Goal: Transaction & Acquisition: Purchase product/service

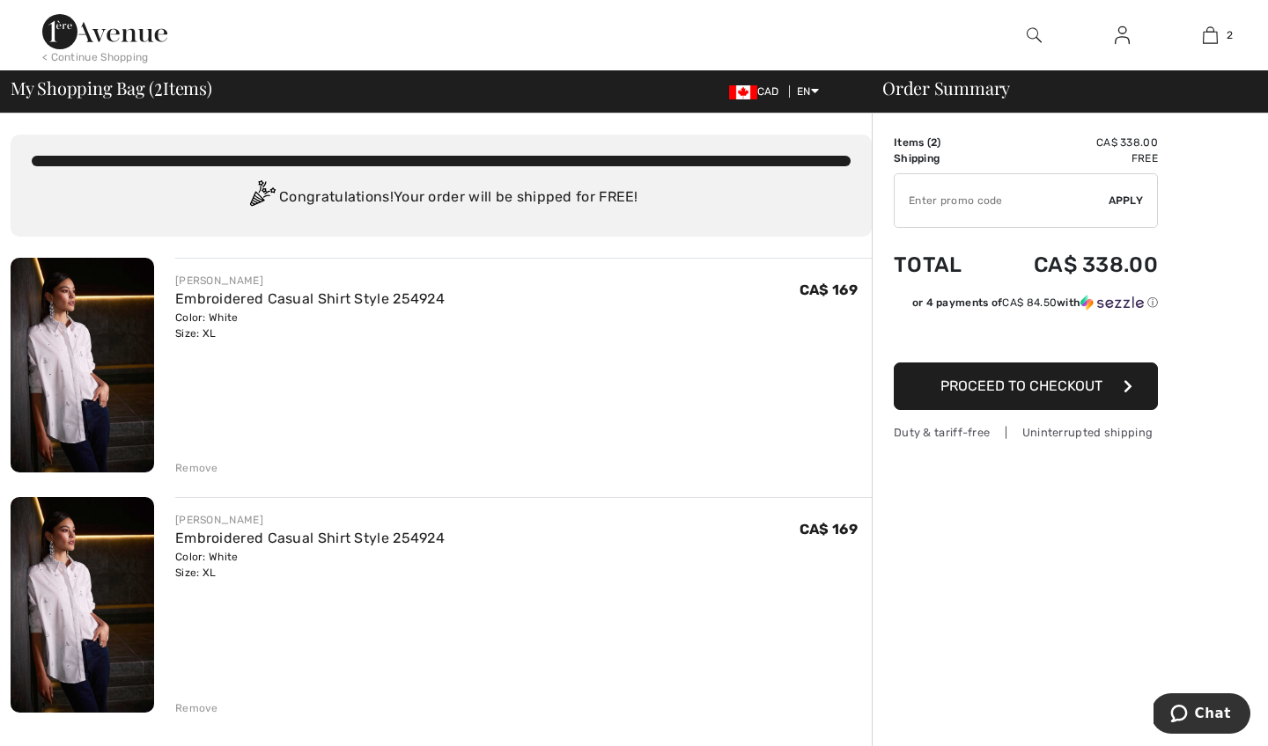
click at [194, 708] on div "Remove" at bounding box center [196, 709] width 43 height 16
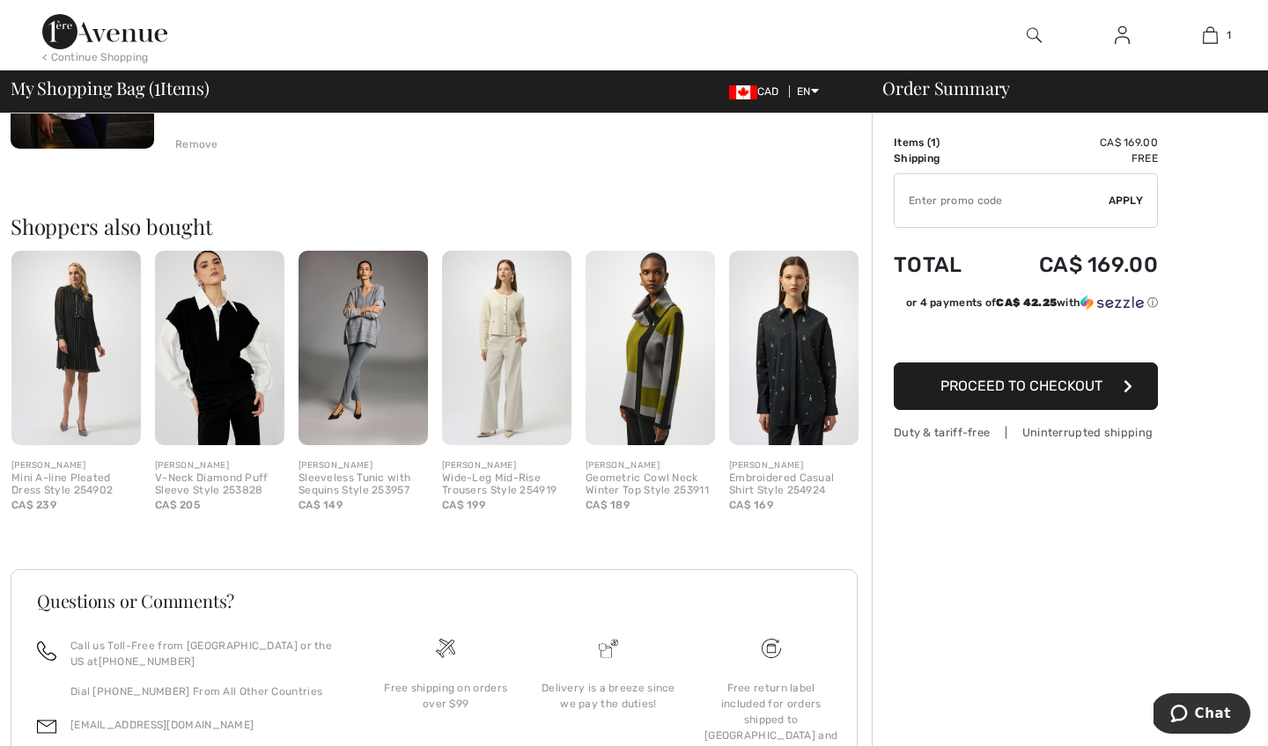
scroll to position [324, 0]
click at [361, 355] on img at bounding box center [362, 348] width 129 height 194
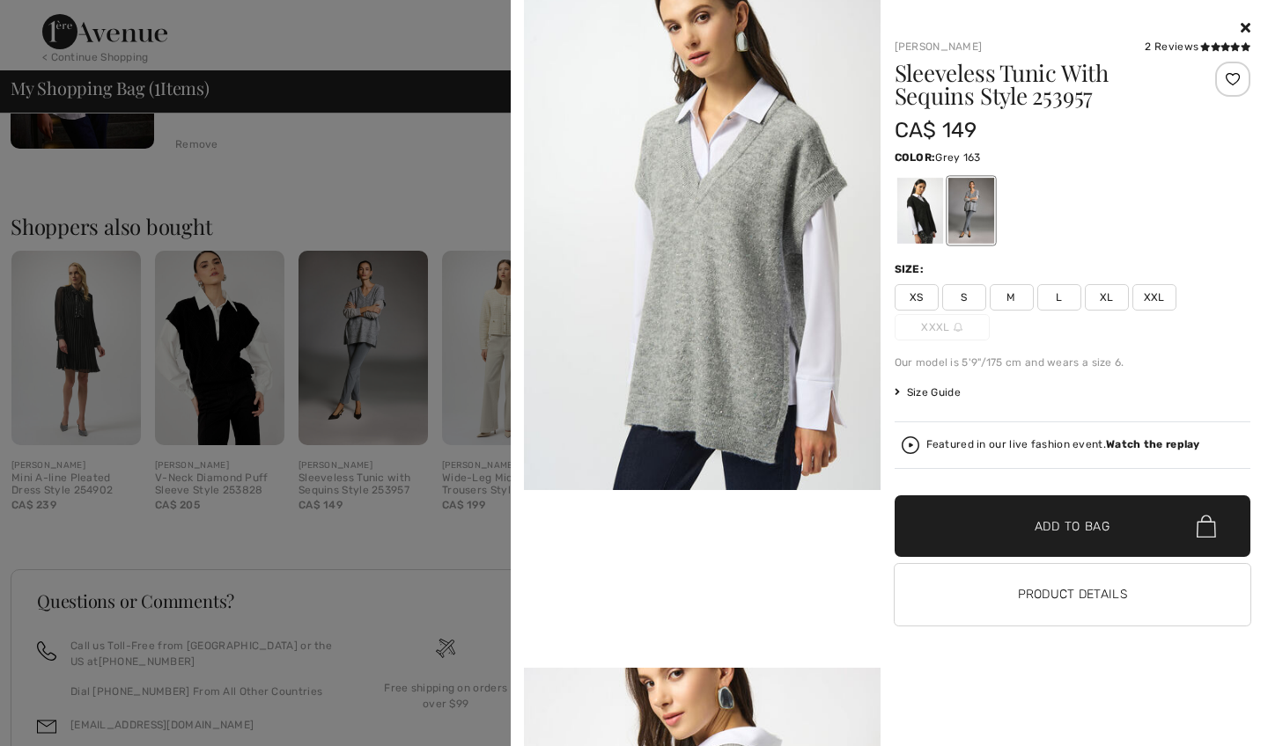
scroll to position [573, 0]
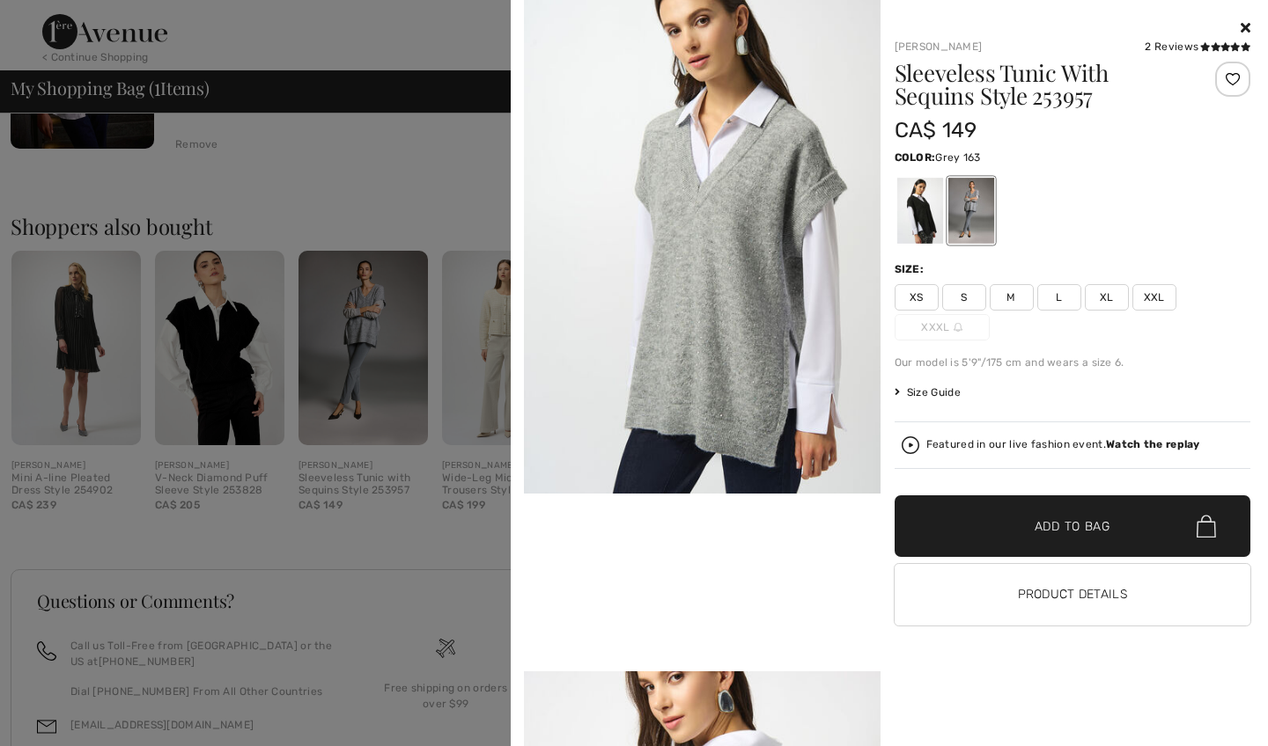
click at [729, 257] on img at bounding box center [702, 226] width 357 height 533
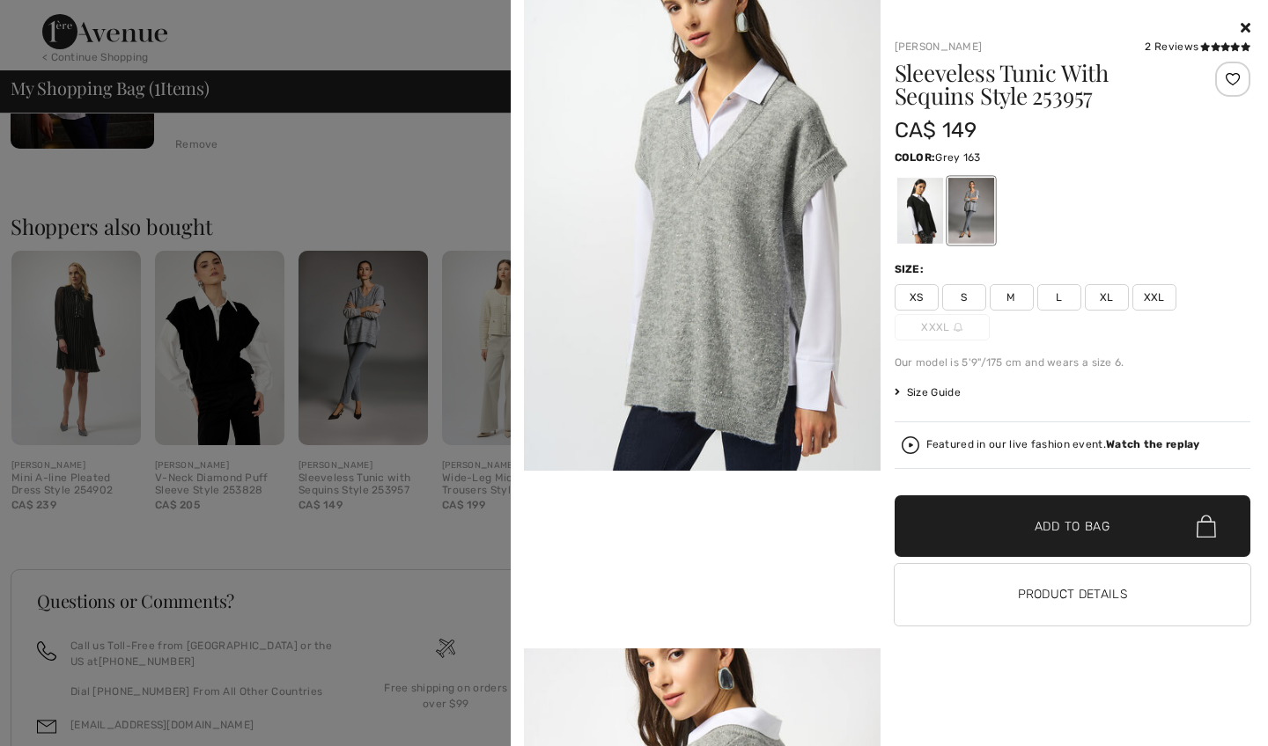
scroll to position [581, 0]
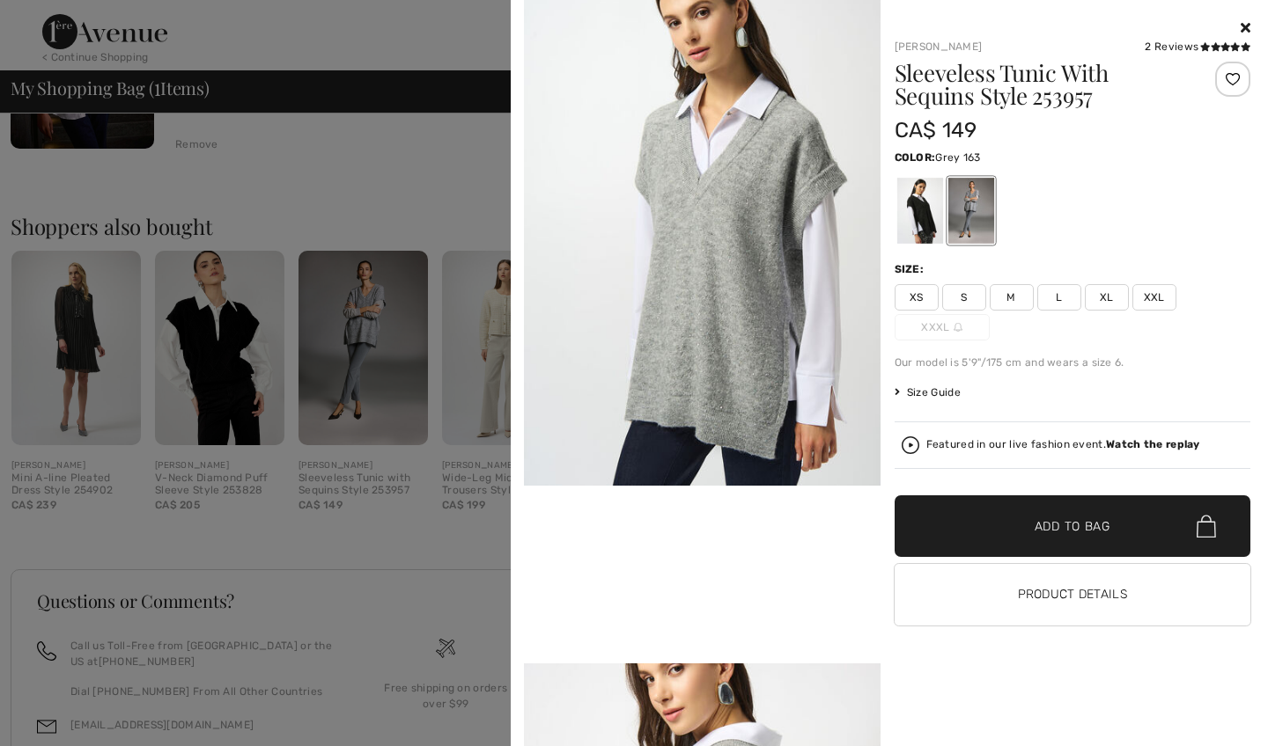
click at [746, 248] on img at bounding box center [702, 218] width 357 height 533
click at [932, 389] on span "Size Guide" at bounding box center [927, 393] width 66 height 16
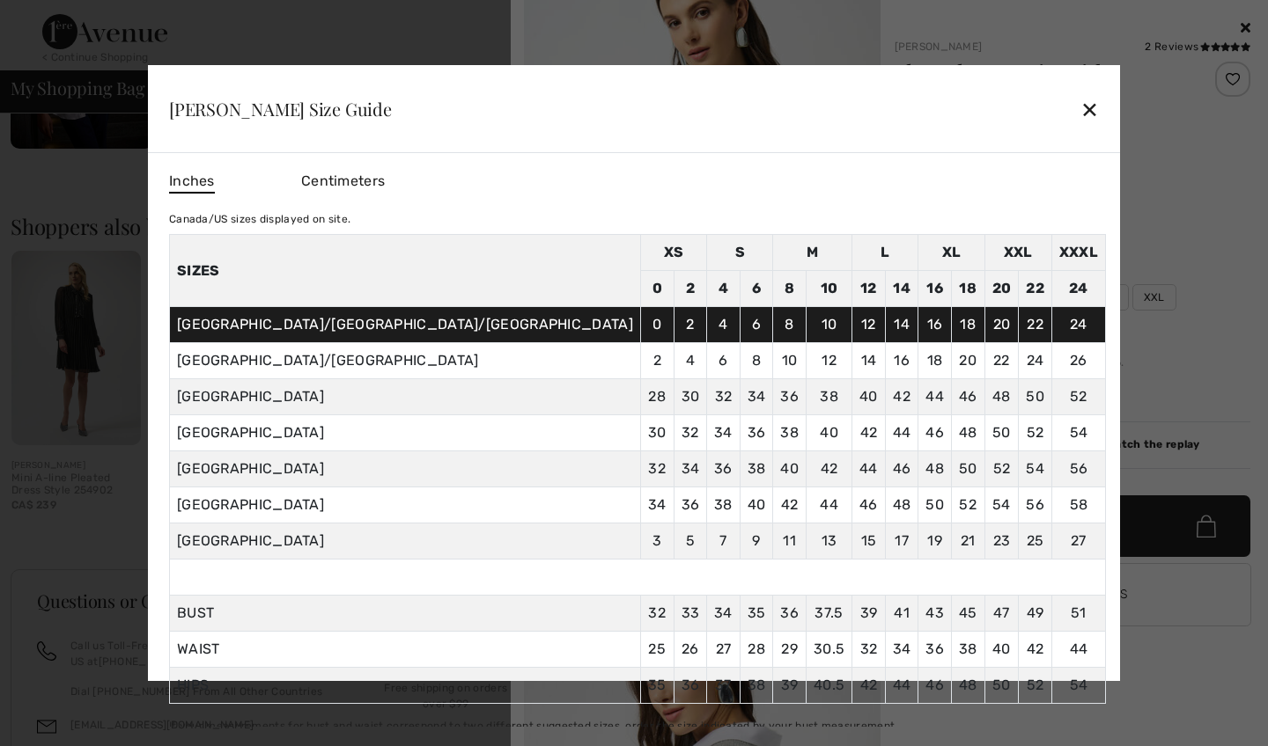
scroll to position [0, 0]
click at [1080, 102] on div "✕" at bounding box center [1089, 109] width 18 height 37
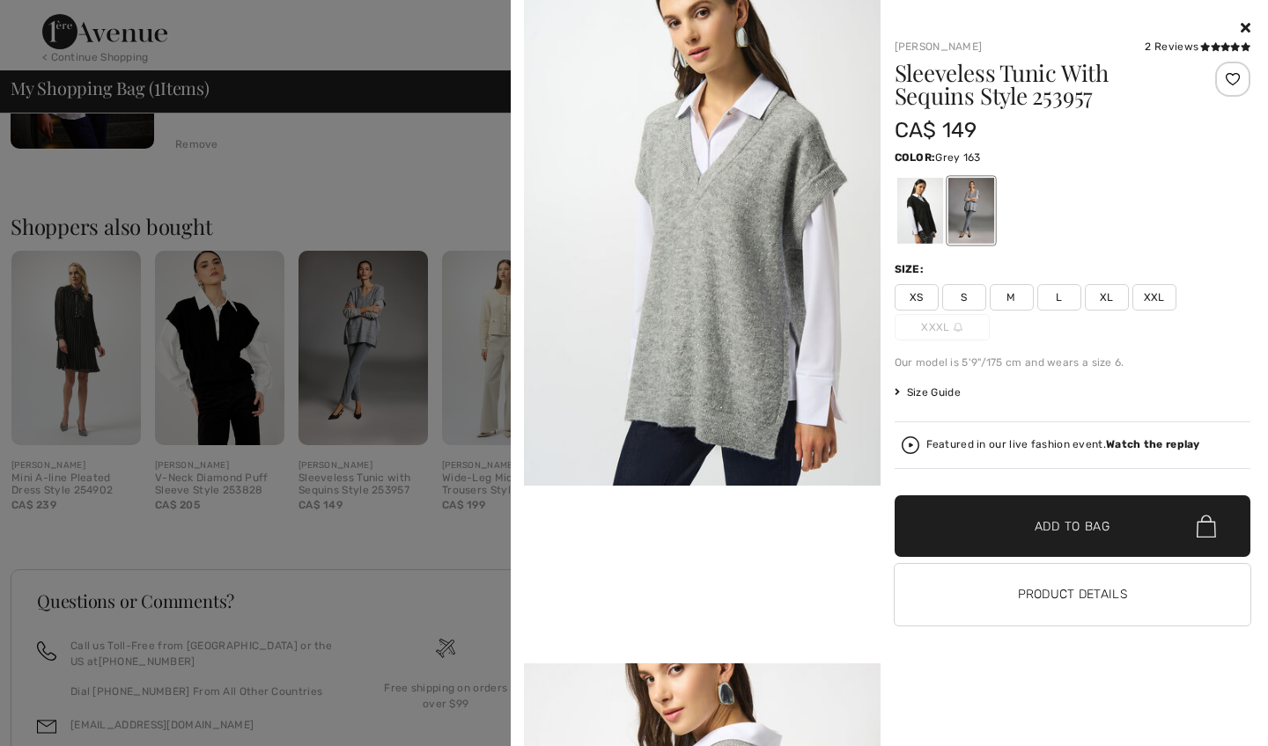
click at [1108, 292] on span "XL" at bounding box center [1107, 297] width 44 height 26
click at [1072, 523] on span "Add to Bag" at bounding box center [1072, 527] width 76 height 18
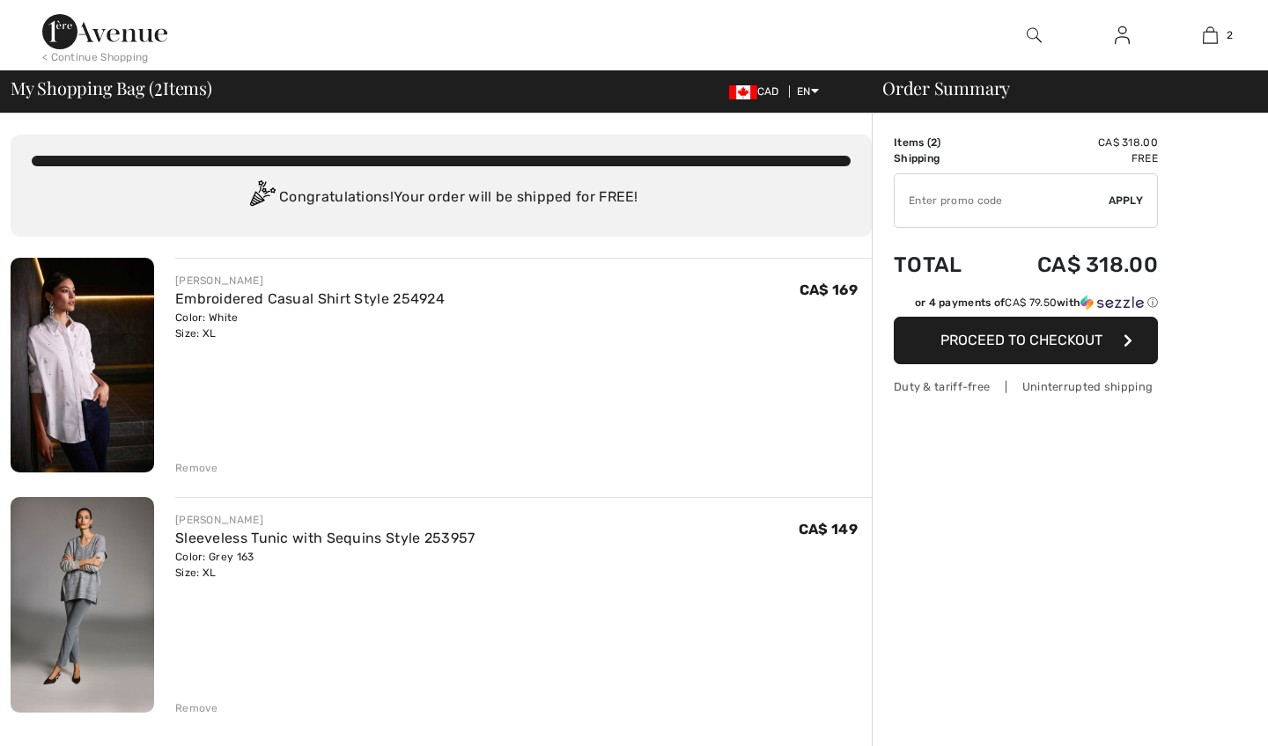
checkbox input "true"
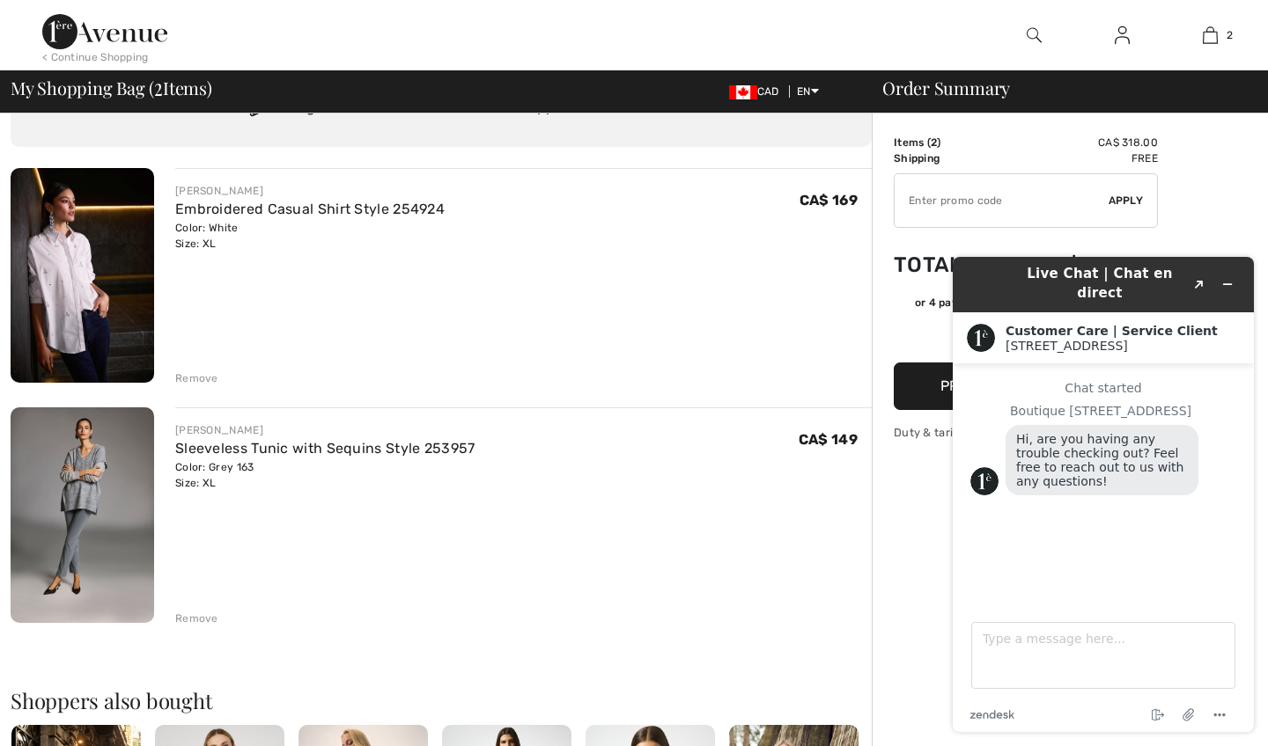
scroll to position [82, 0]
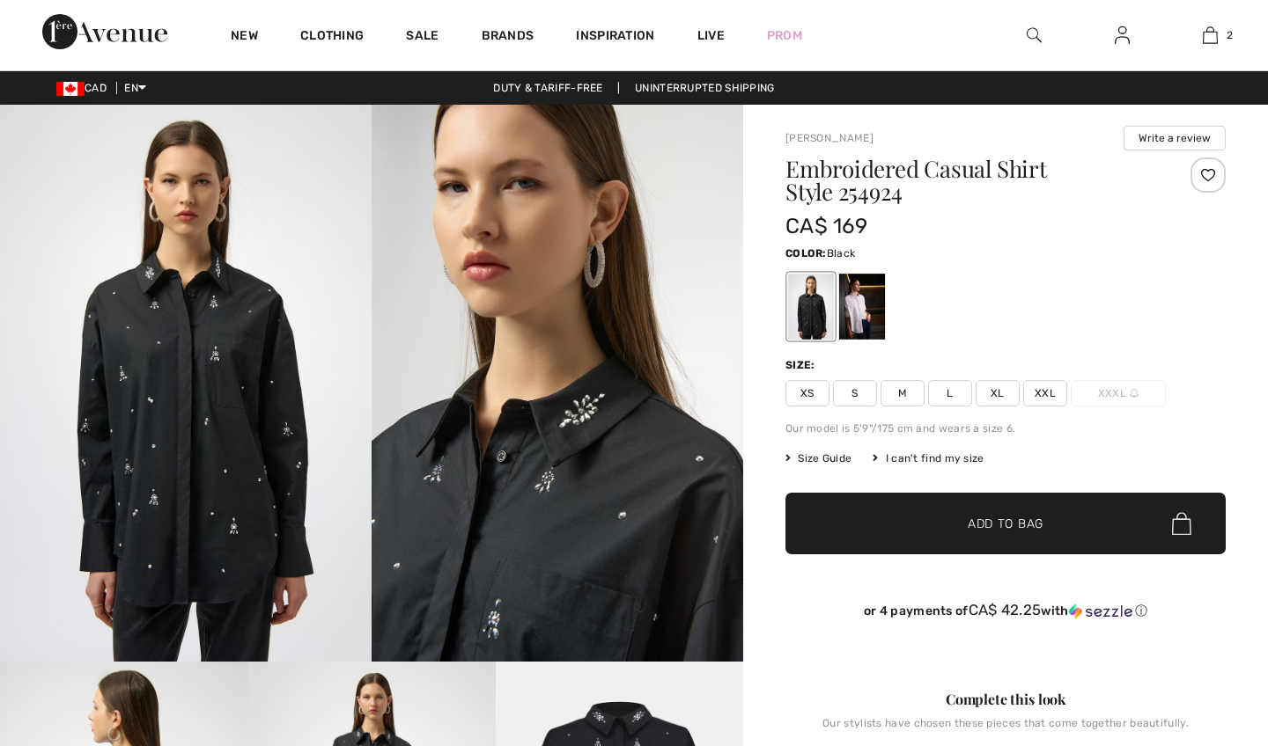
scroll to position [163, 0]
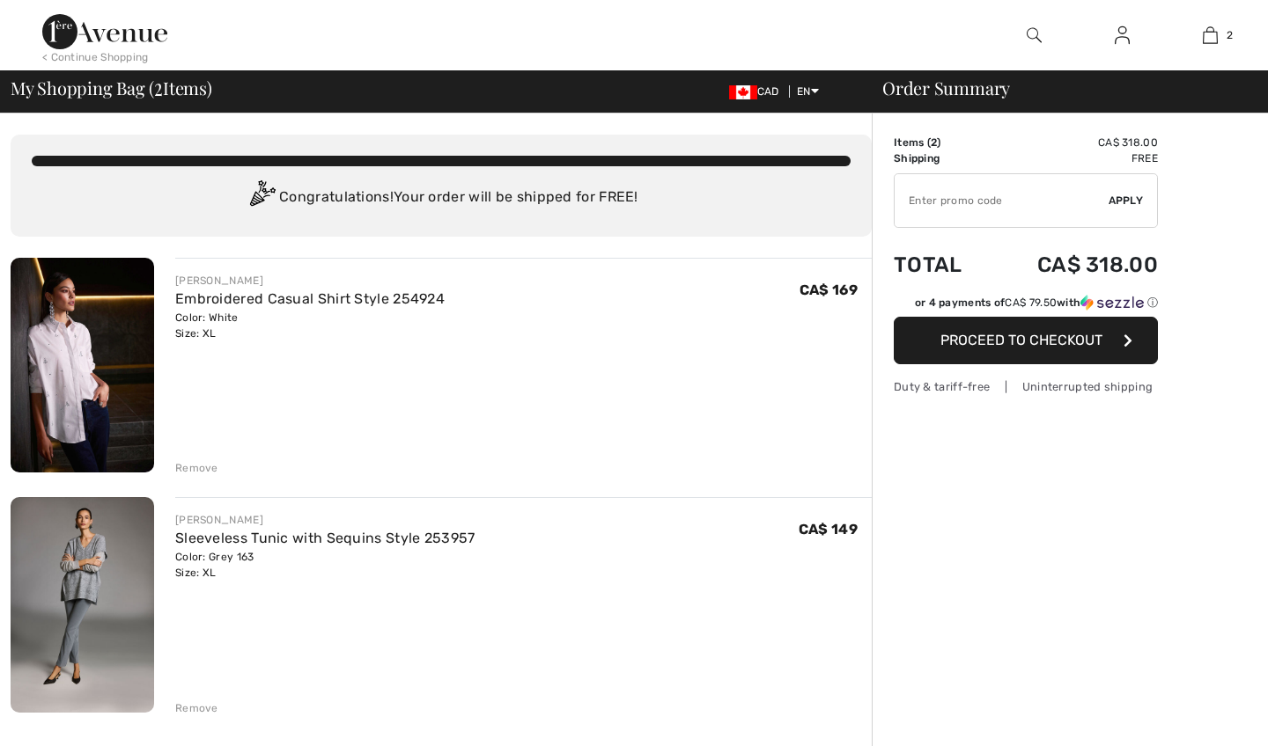
scroll to position [82, 0]
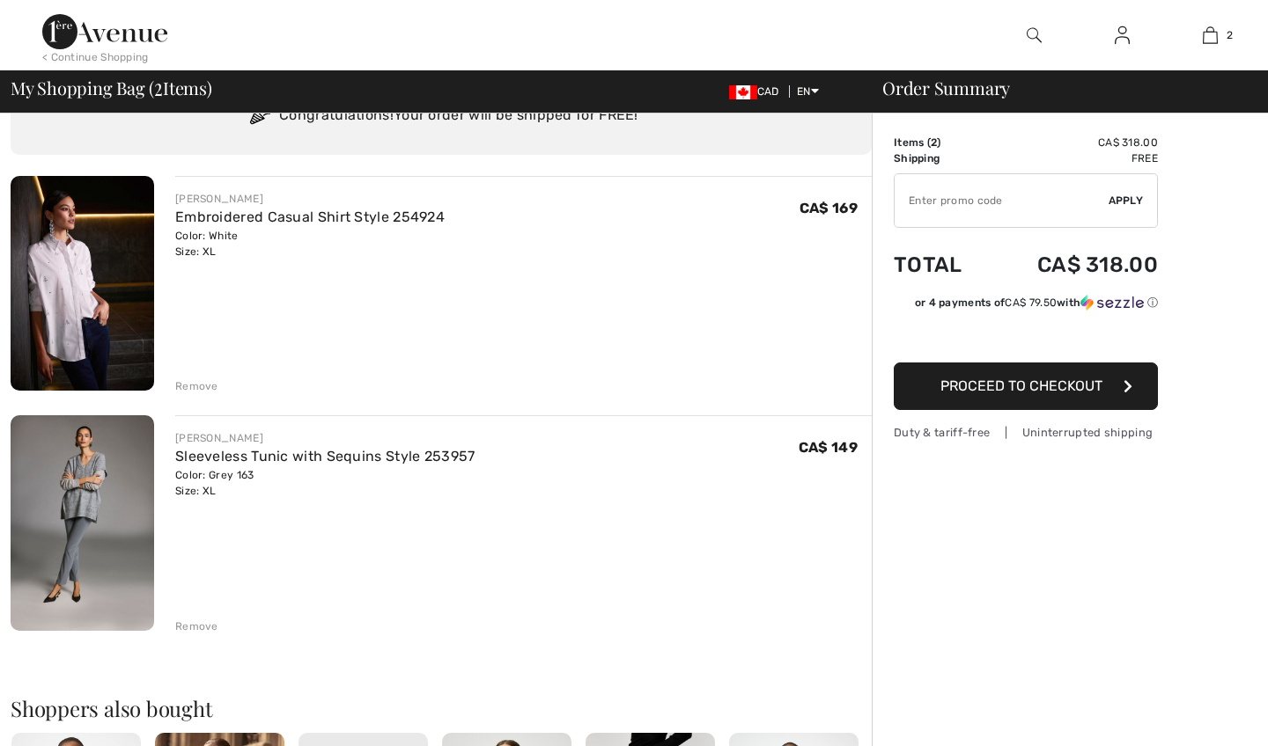
click at [68, 504] on img at bounding box center [82, 522] width 143 height 215
click at [210, 453] on link "Sleeveless Tunic with Sequins Style 253957" at bounding box center [325, 456] width 300 height 17
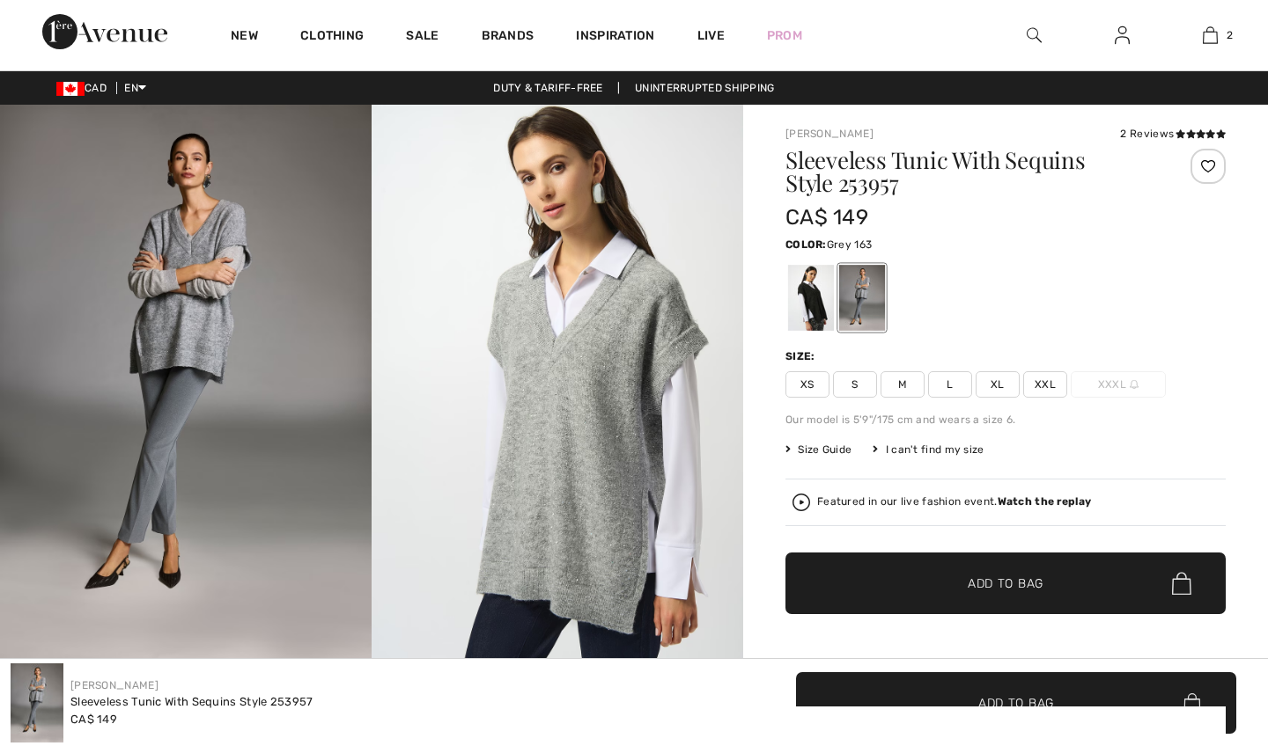
scroll to position [1344, 0]
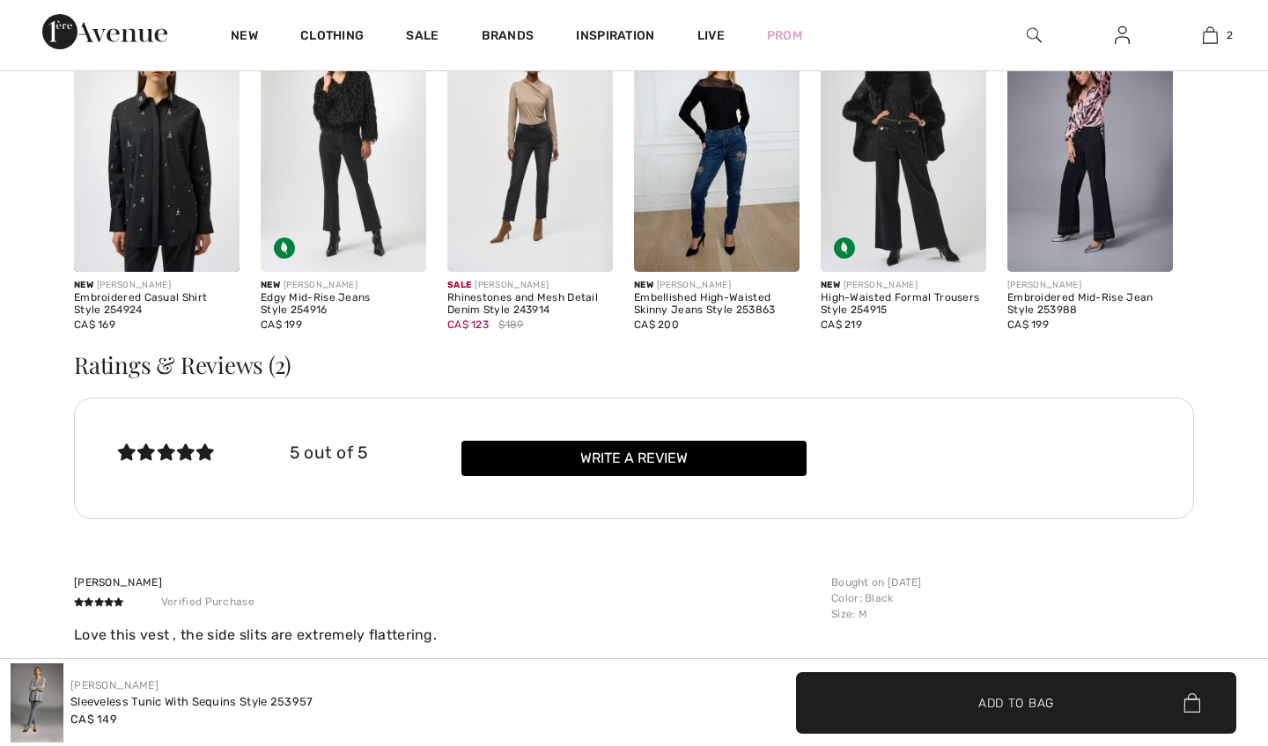
checkbox input "true"
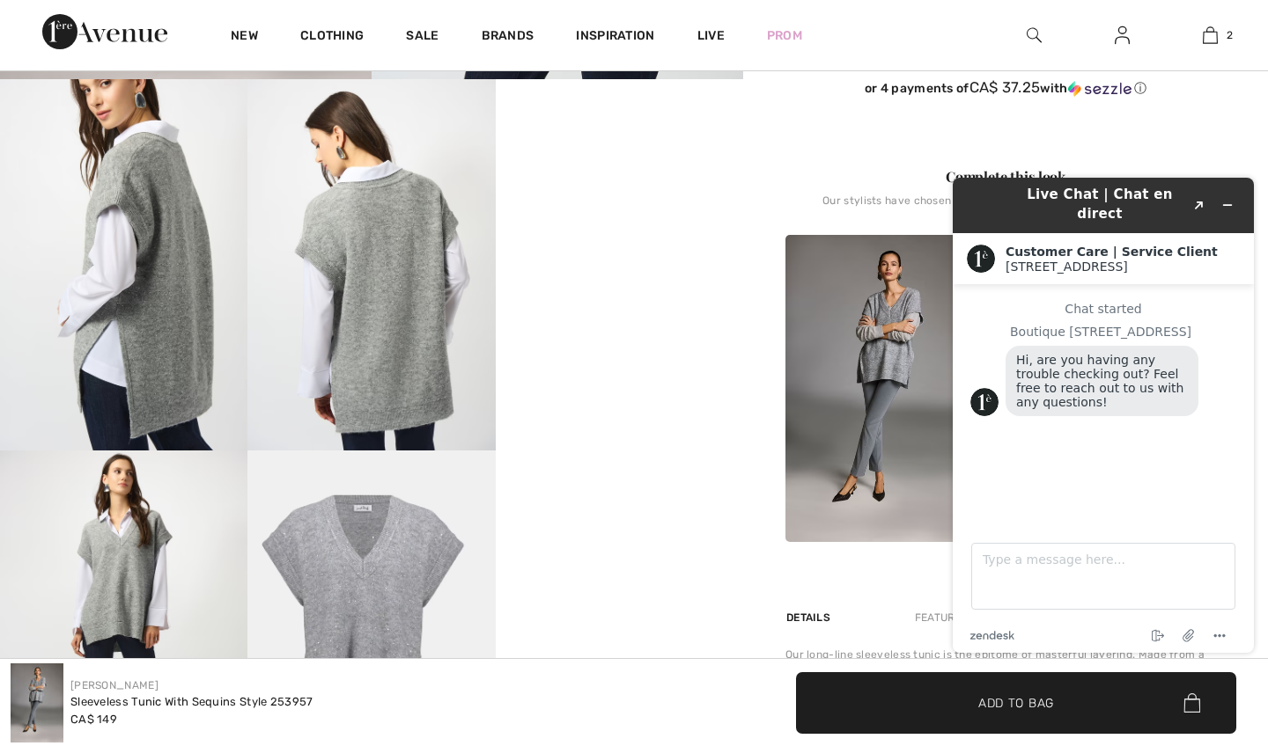
scroll to position [573, 0]
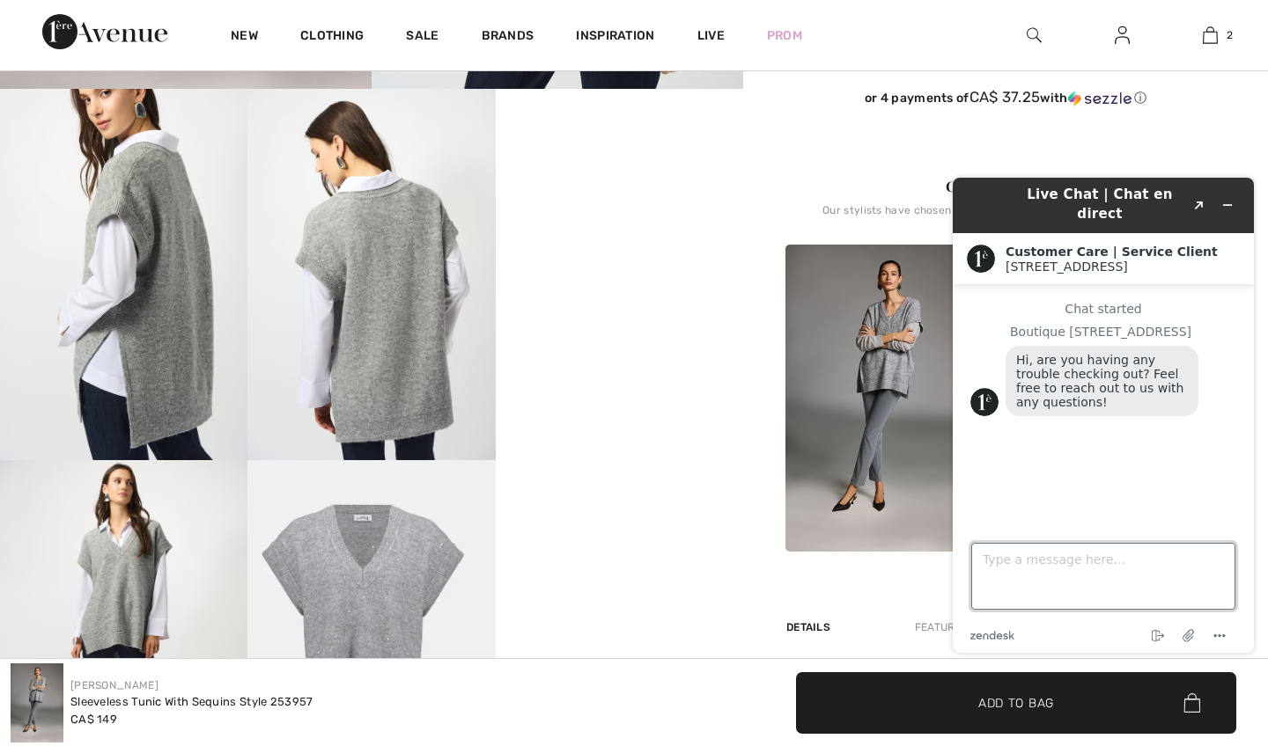
click at [990, 561] on textarea "Type a message here..." at bounding box center [1103, 576] width 264 height 67
type textarea "Hi, where are the grey pants that go with this sweater, please?"
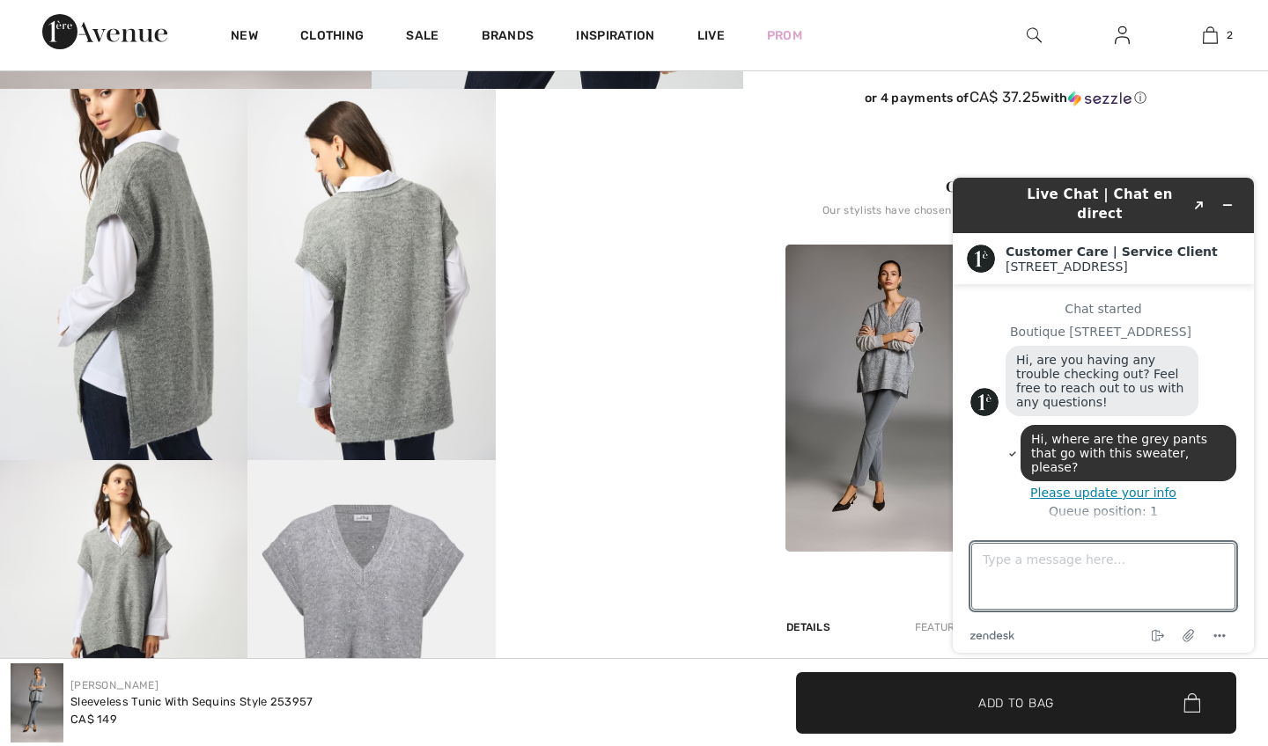
click at [1121, 486] on button "Please update your info" at bounding box center [1103, 493] width 266 height 14
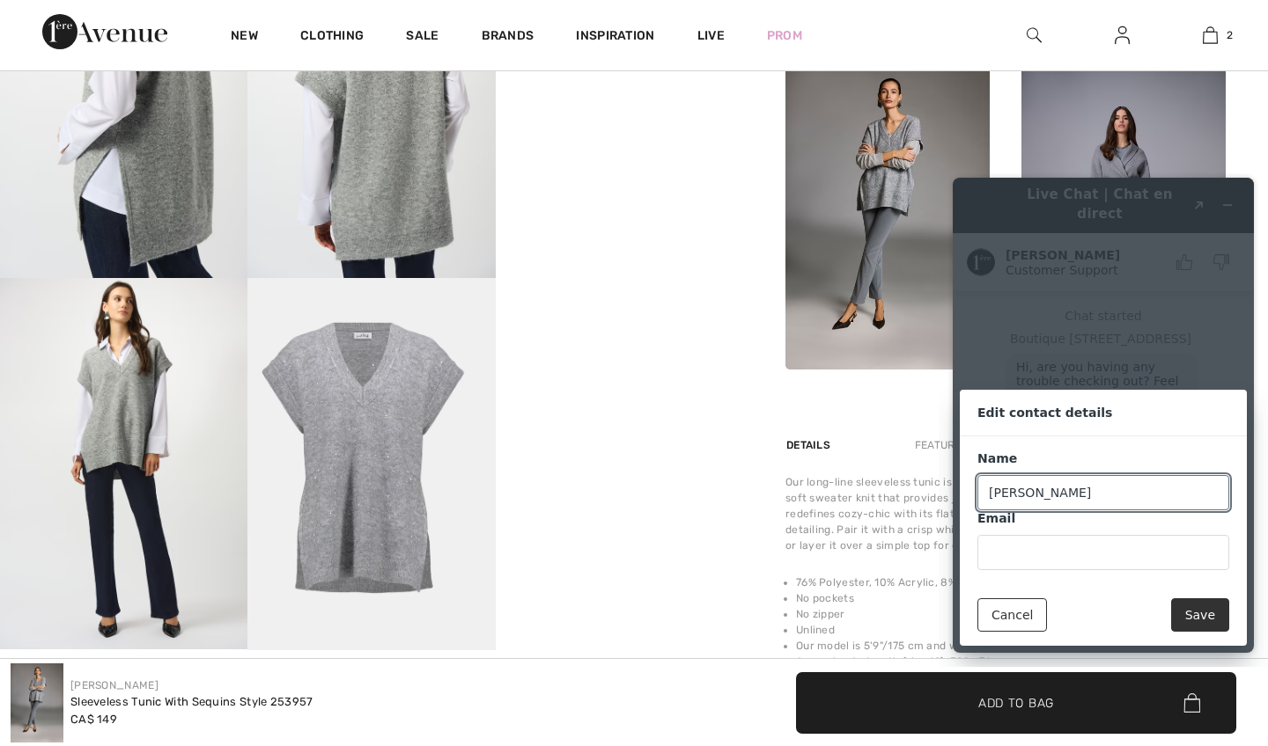
scroll to position [783, 0]
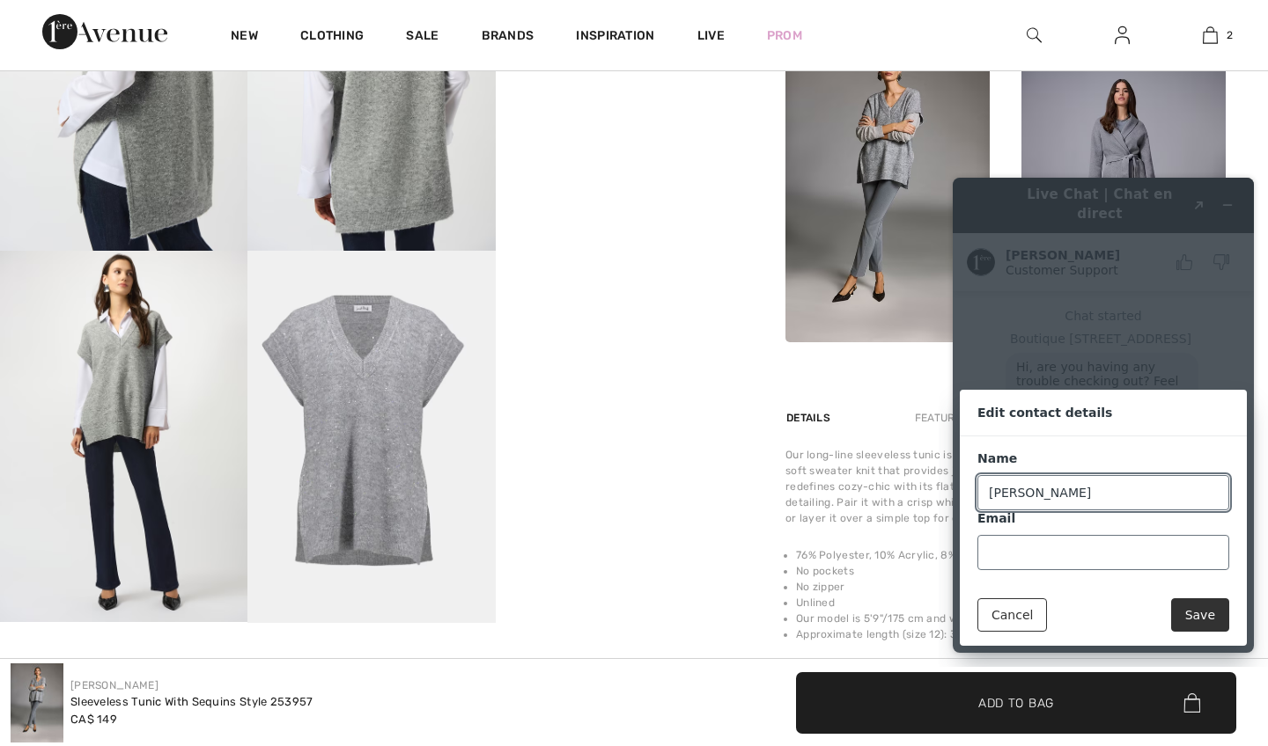
type input "Wanda"
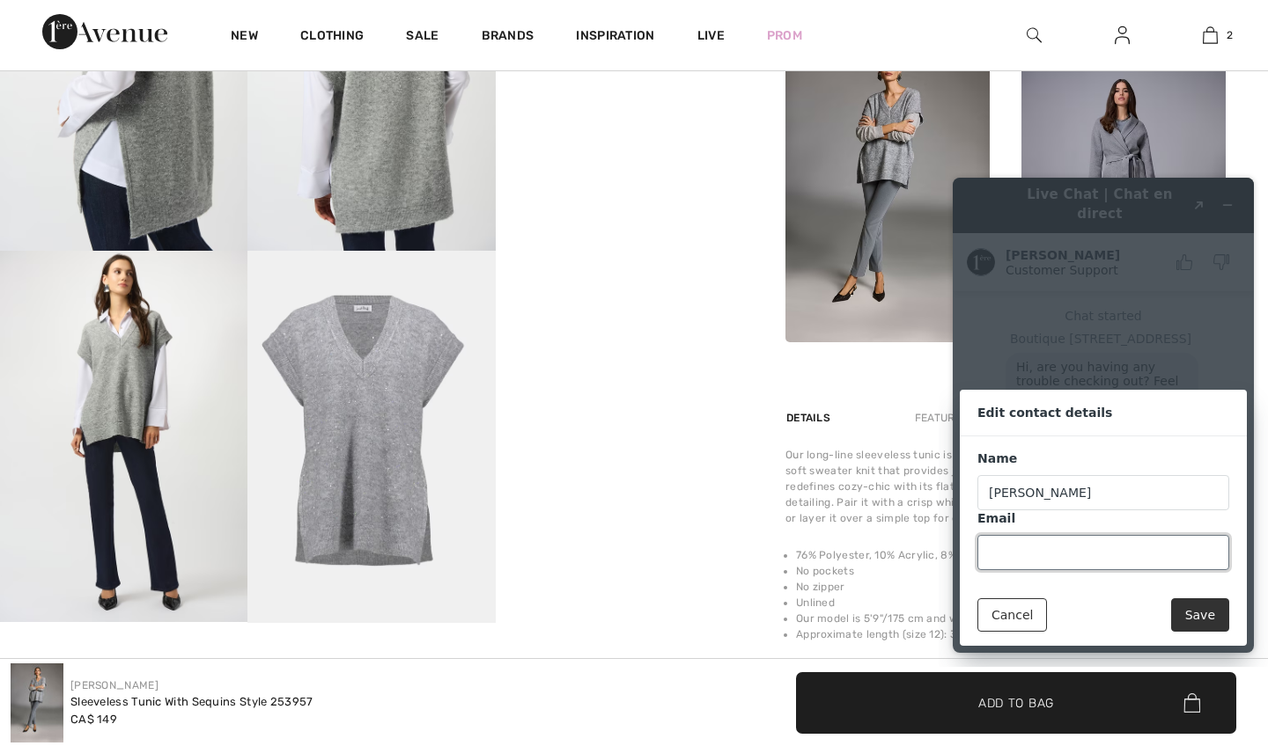
scroll to position [57, 0]
type input "wandavaughan2@gmail.com"
click at [1201, 615] on button "Save" at bounding box center [1200, 615] width 58 height 33
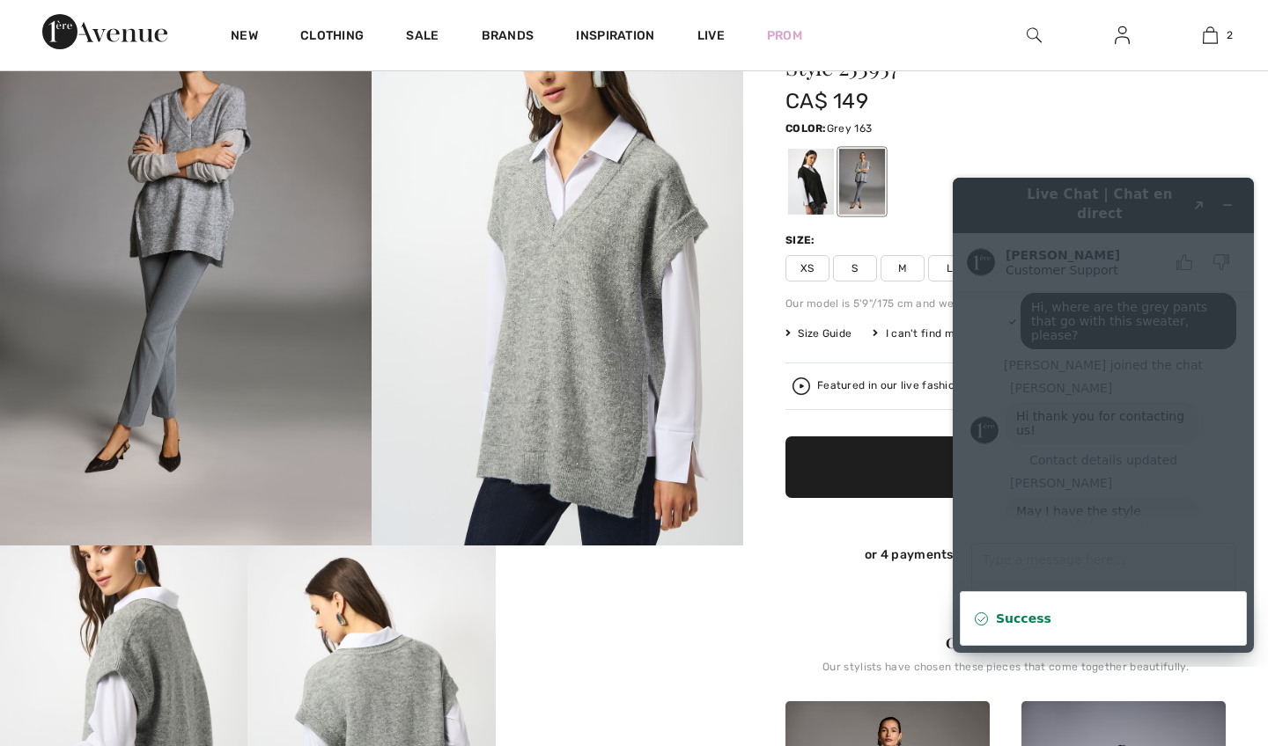
scroll to position [111, 0]
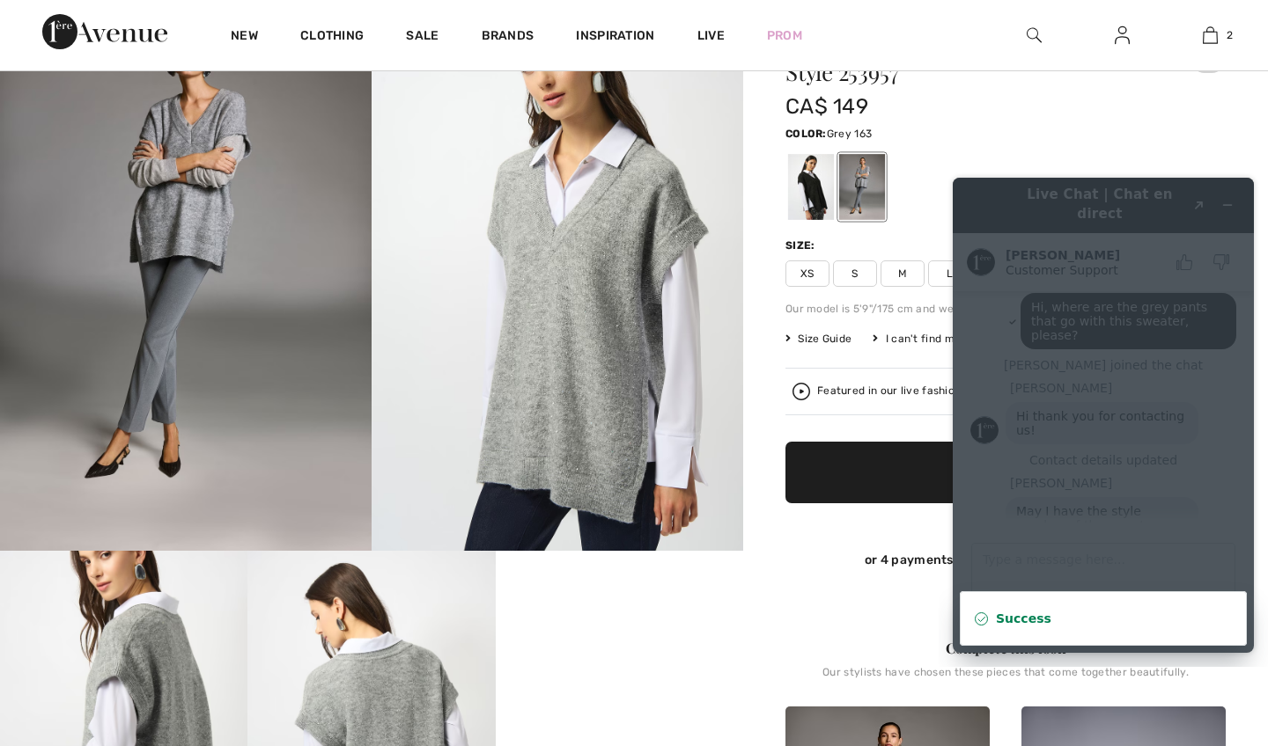
click at [1063, 139] on div "Color: Grey 163" at bounding box center [1005, 132] width 440 height 21
click at [1050, 614] on div "Success" at bounding box center [1103, 619] width 215 height 18
click at [1017, 116] on div "CA$ 149" at bounding box center [968, 107] width 367 height 32
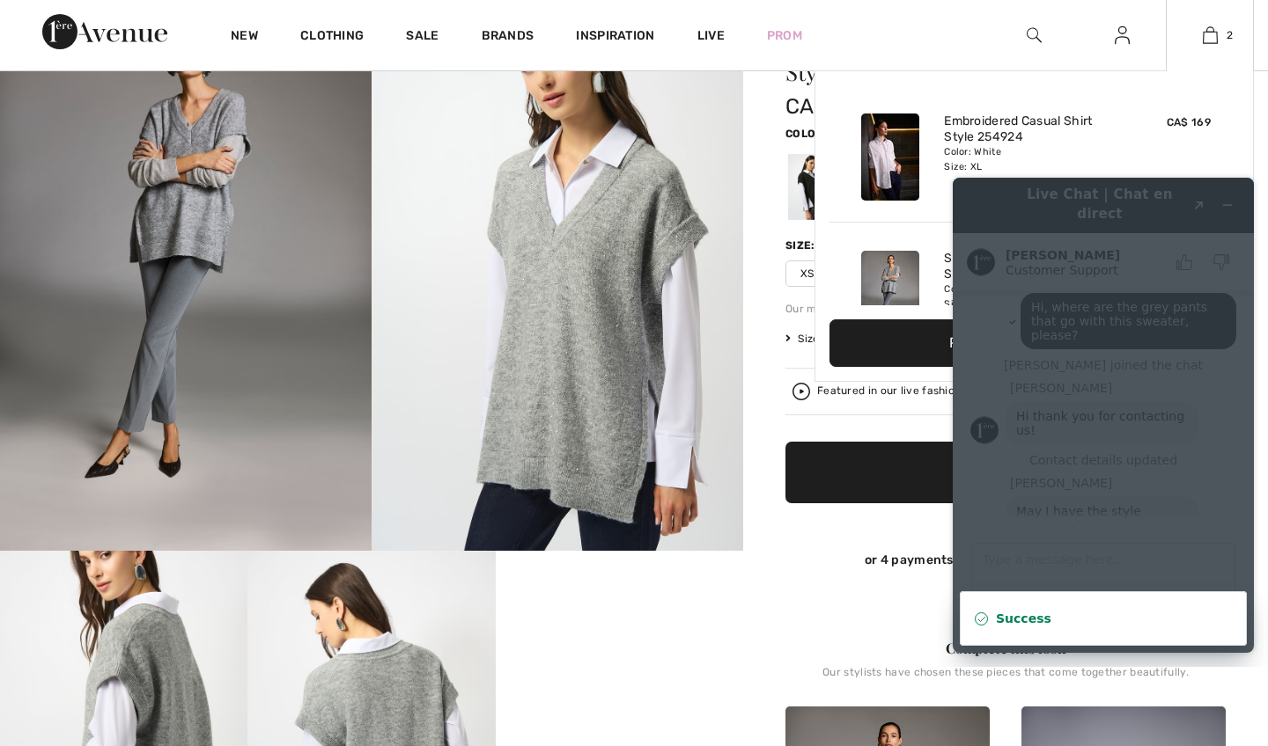
click at [896, 267] on img at bounding box center [890, 294] width 58 height 87
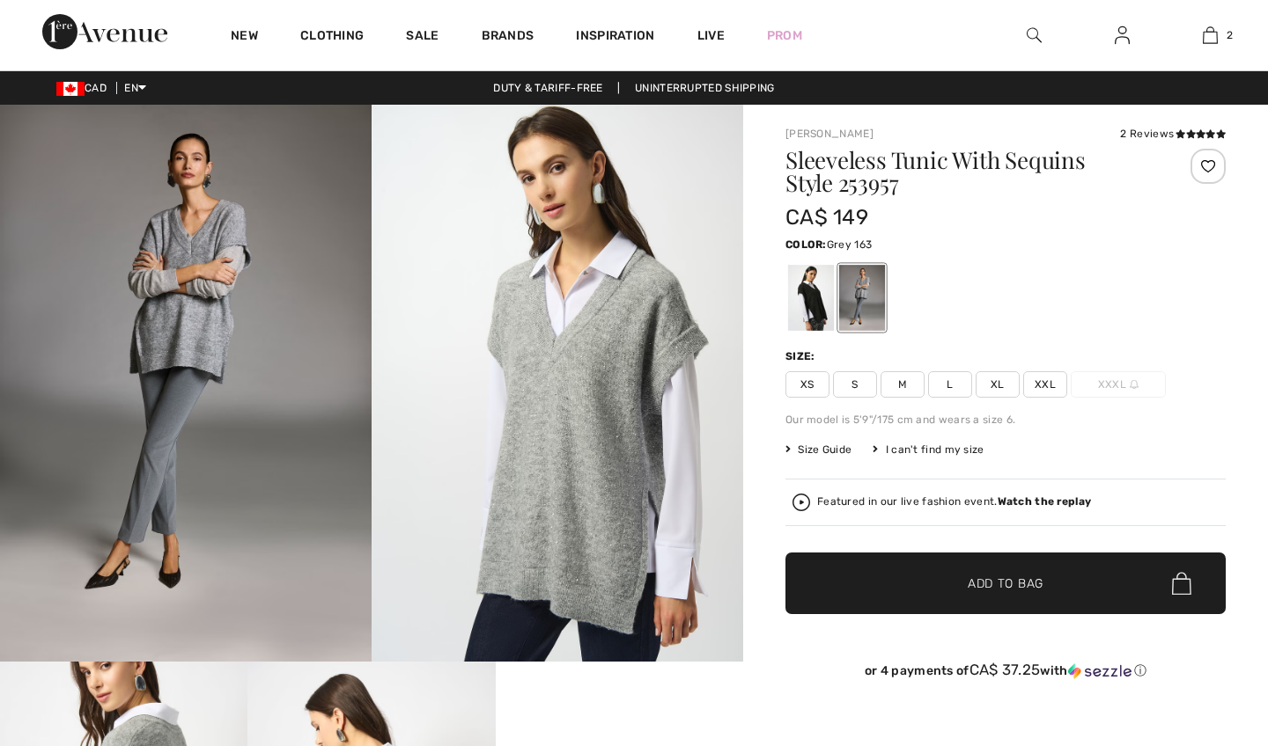
click at [863, 295] on div at bounding box center [862, 298] width 46 height 66
checkbox input "true"
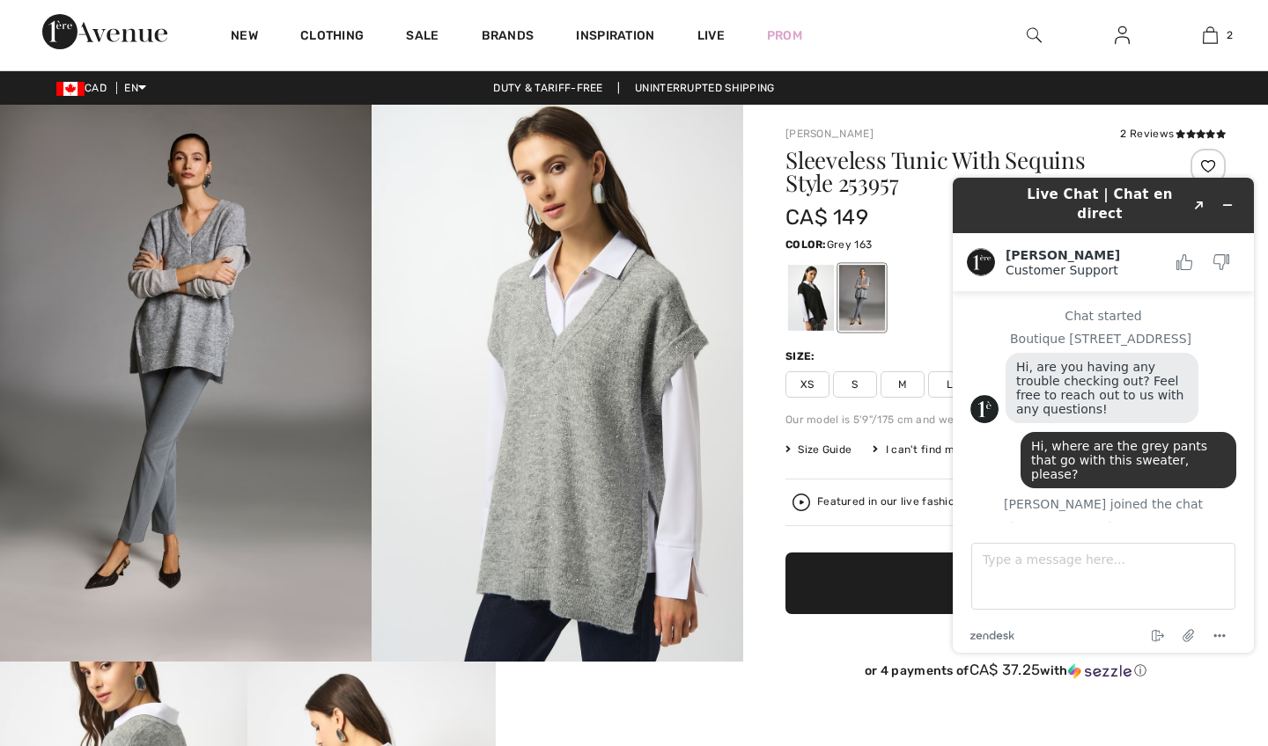
scroll to position [89, 0]
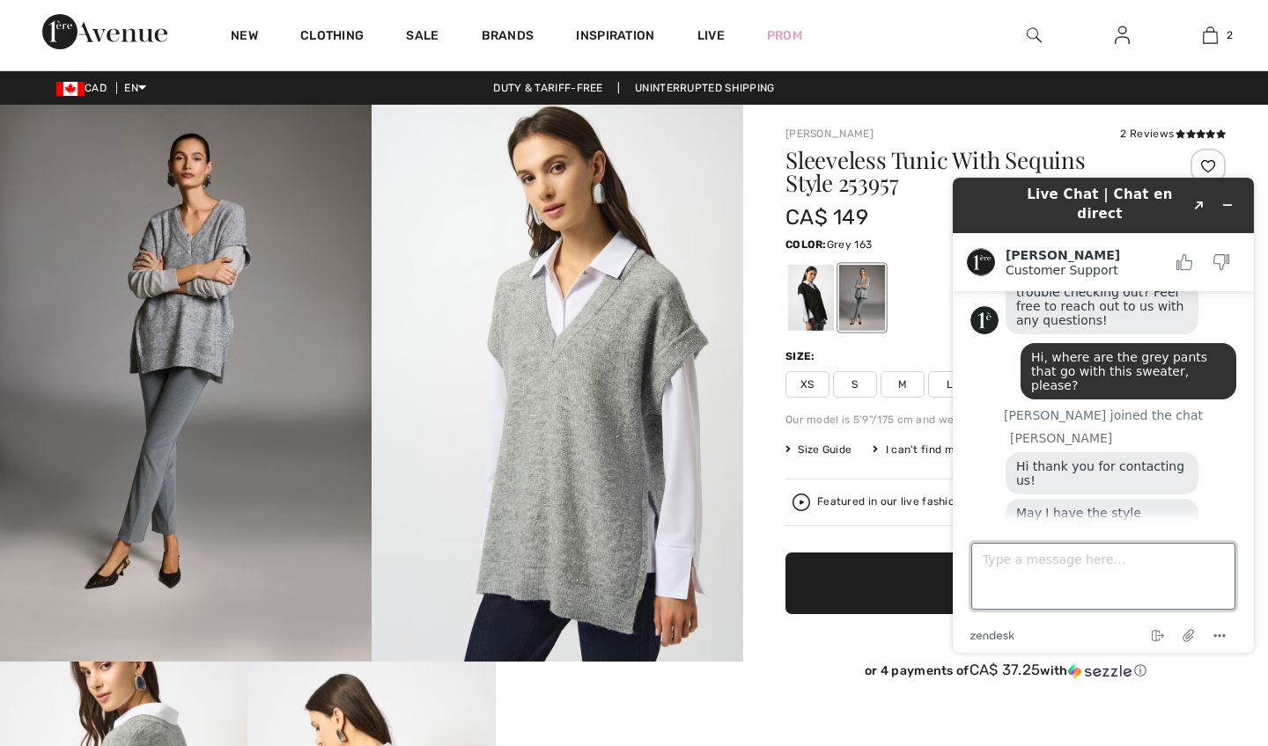
click at [996, 560] on textarea "Type a message here..." at bounding box center [1103, 576] width 264 height 67
type textarea "253957"
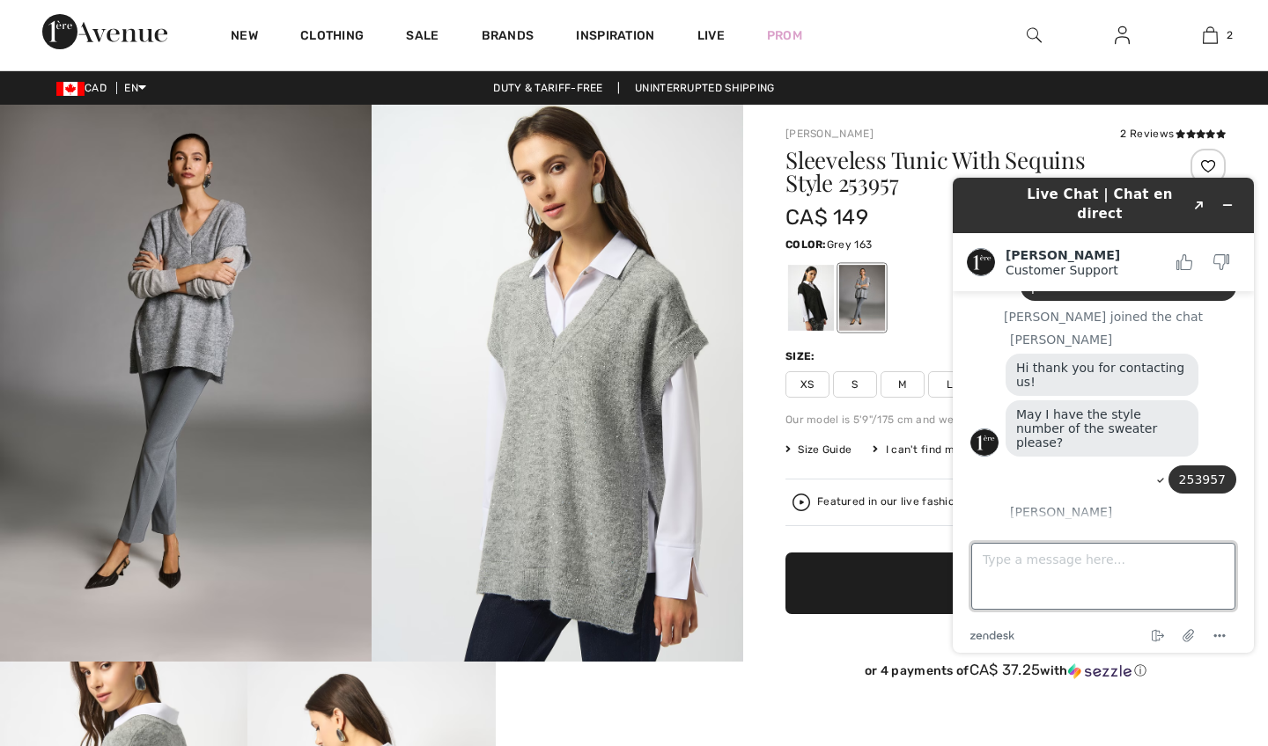
scroll to position [234, 0]
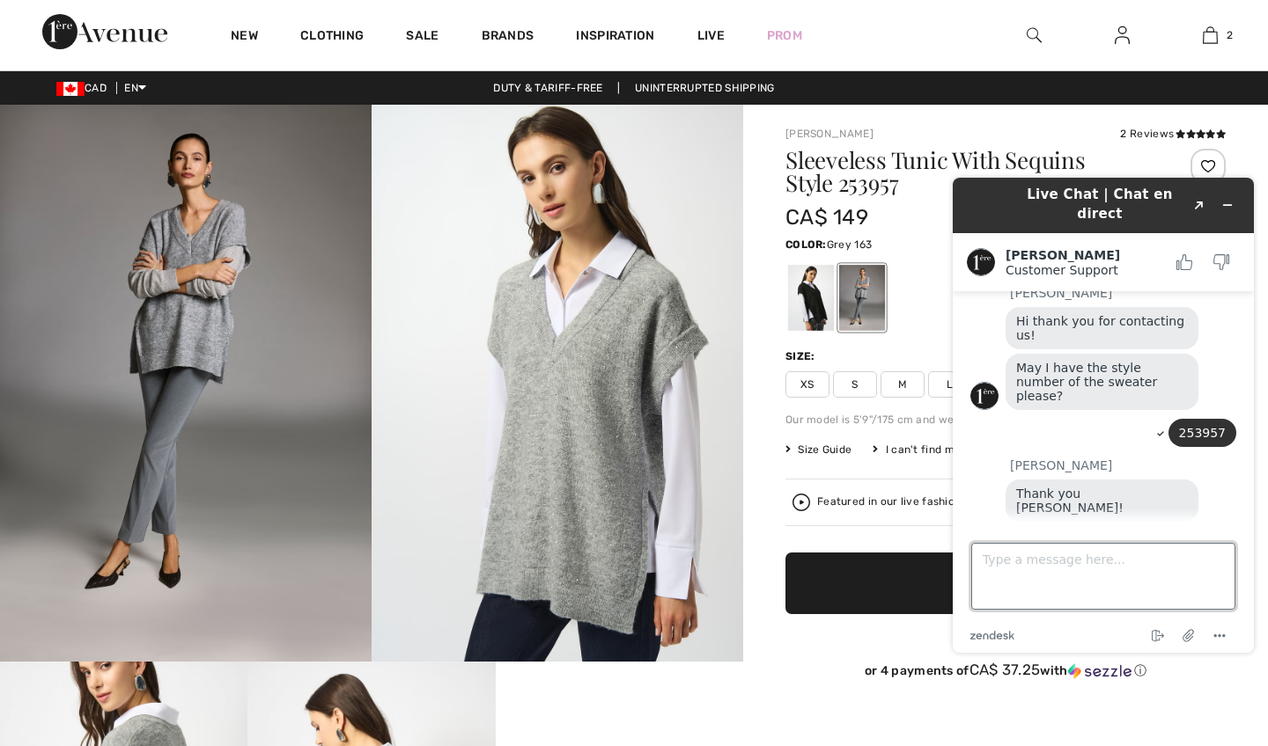
type textarea "k"
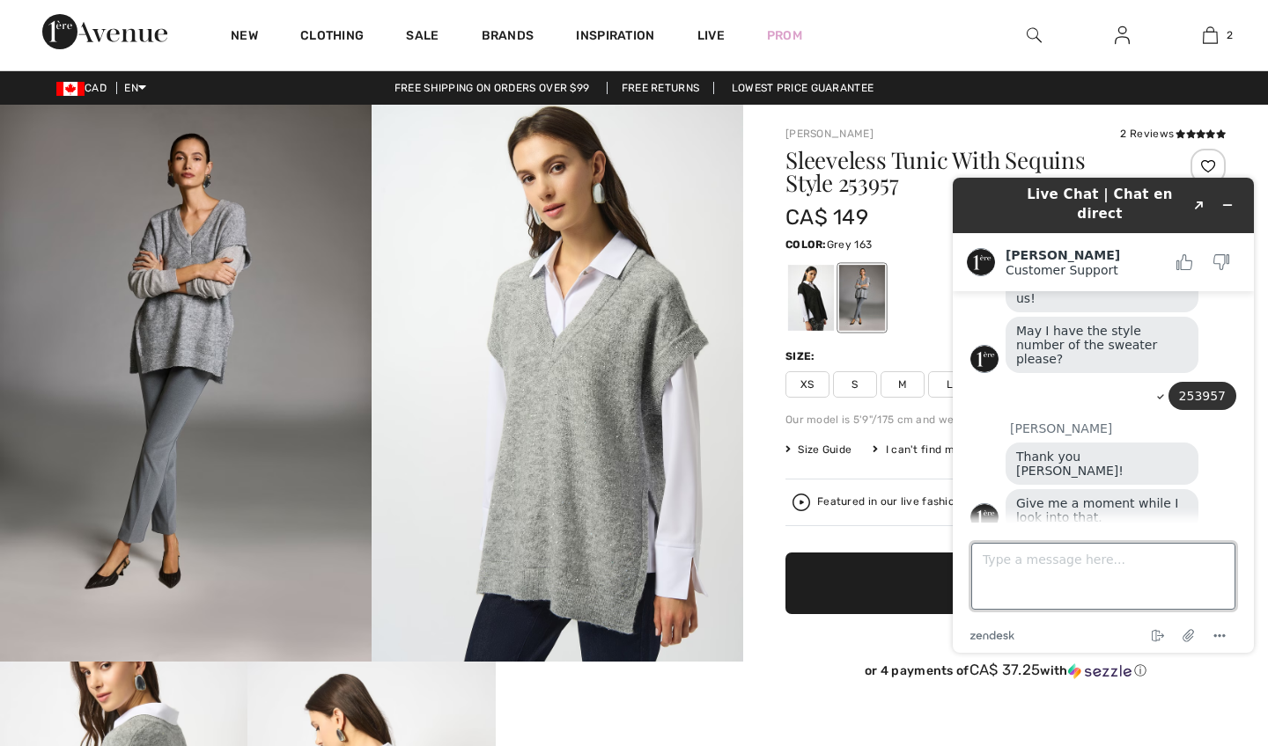
scroll to position [375, 0]
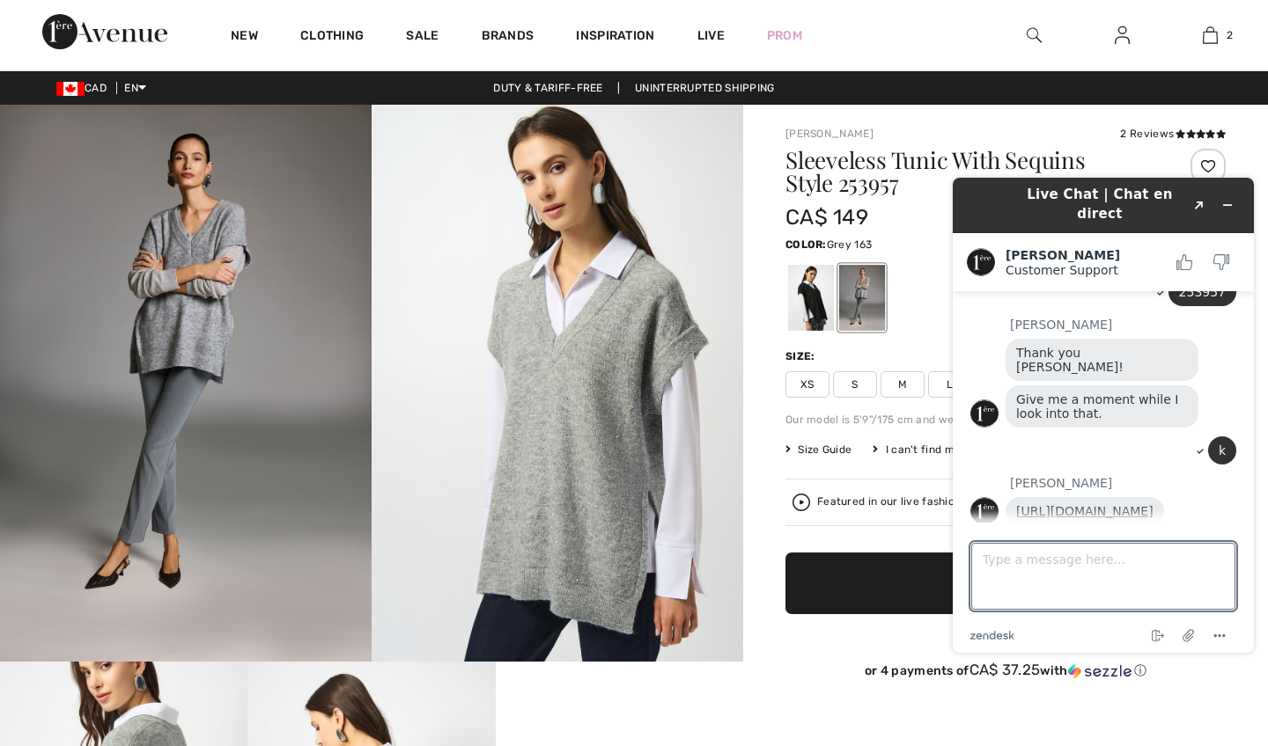
click at [1070, 504] on link "https://www.1ereavenue.com/en/slim-ankle-length-trousers-style-253099-p82553/" at bounding box center [1084, 511] width 137 height 14
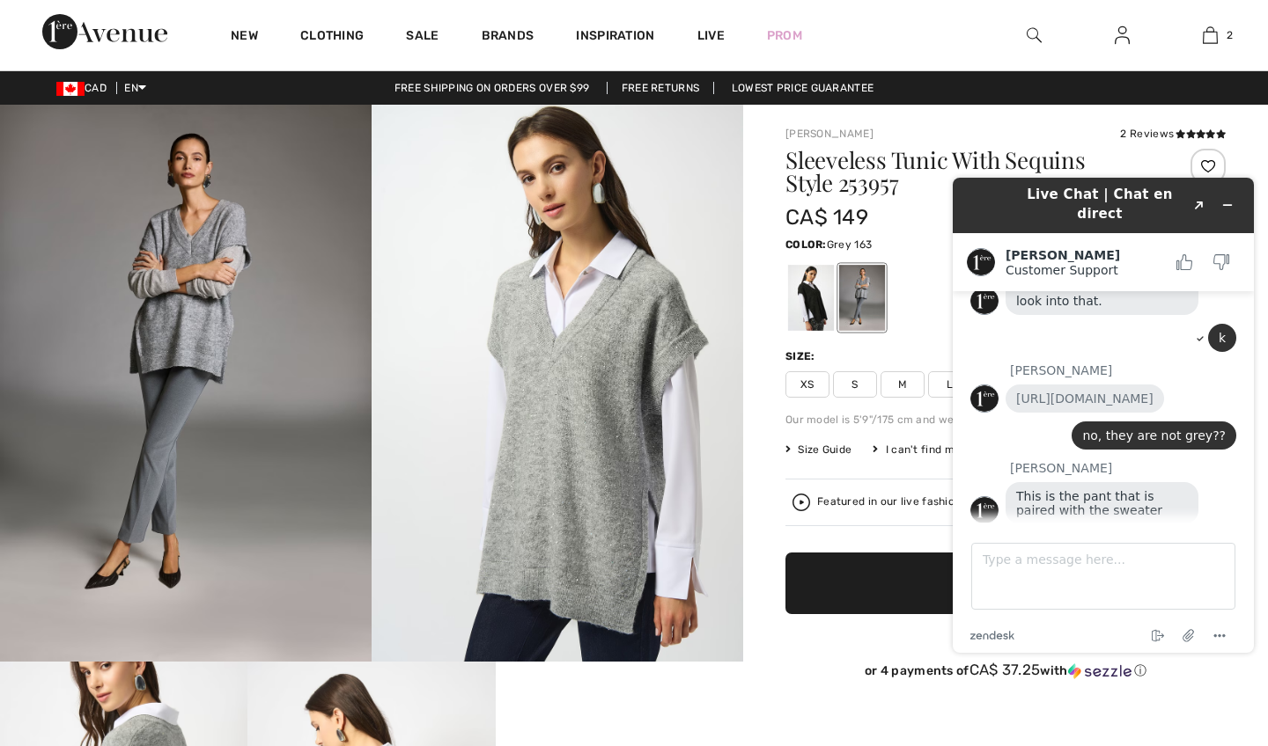
click at [177, 396] on img at bounding box center [185, 383] width 371 height 557
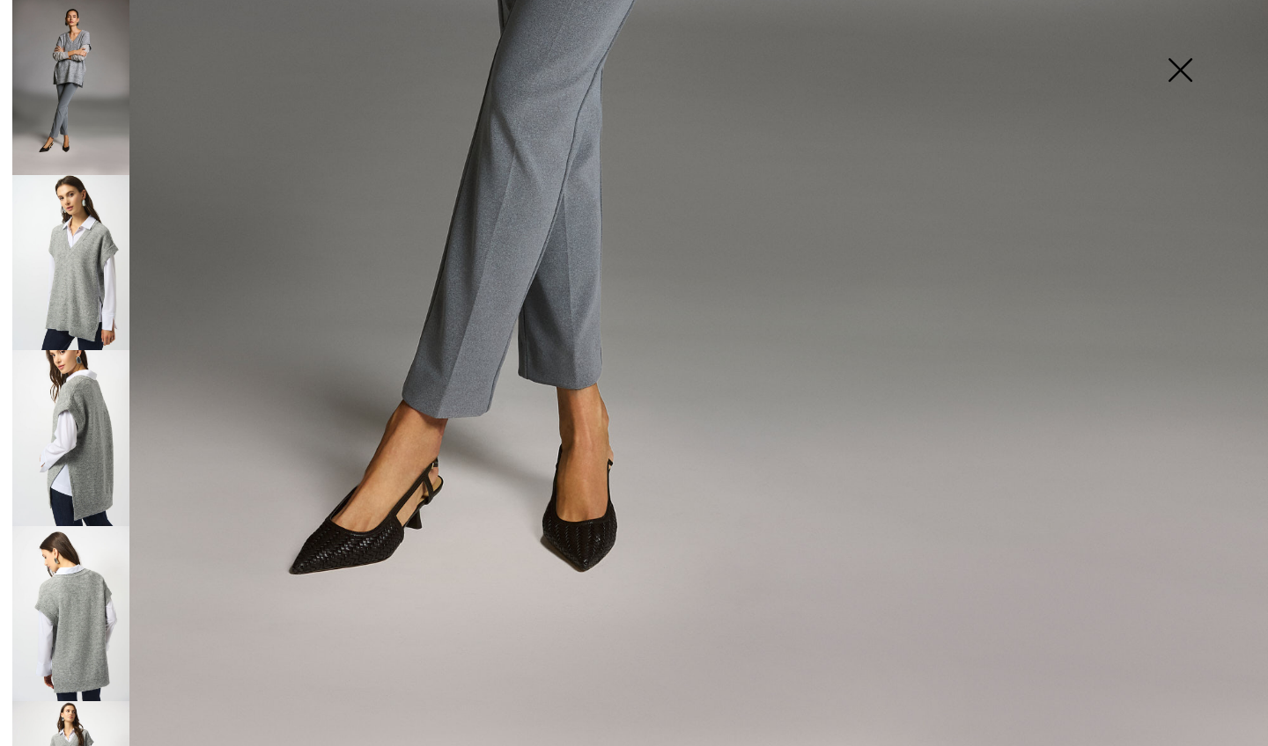
scroll to position [1090, 0]
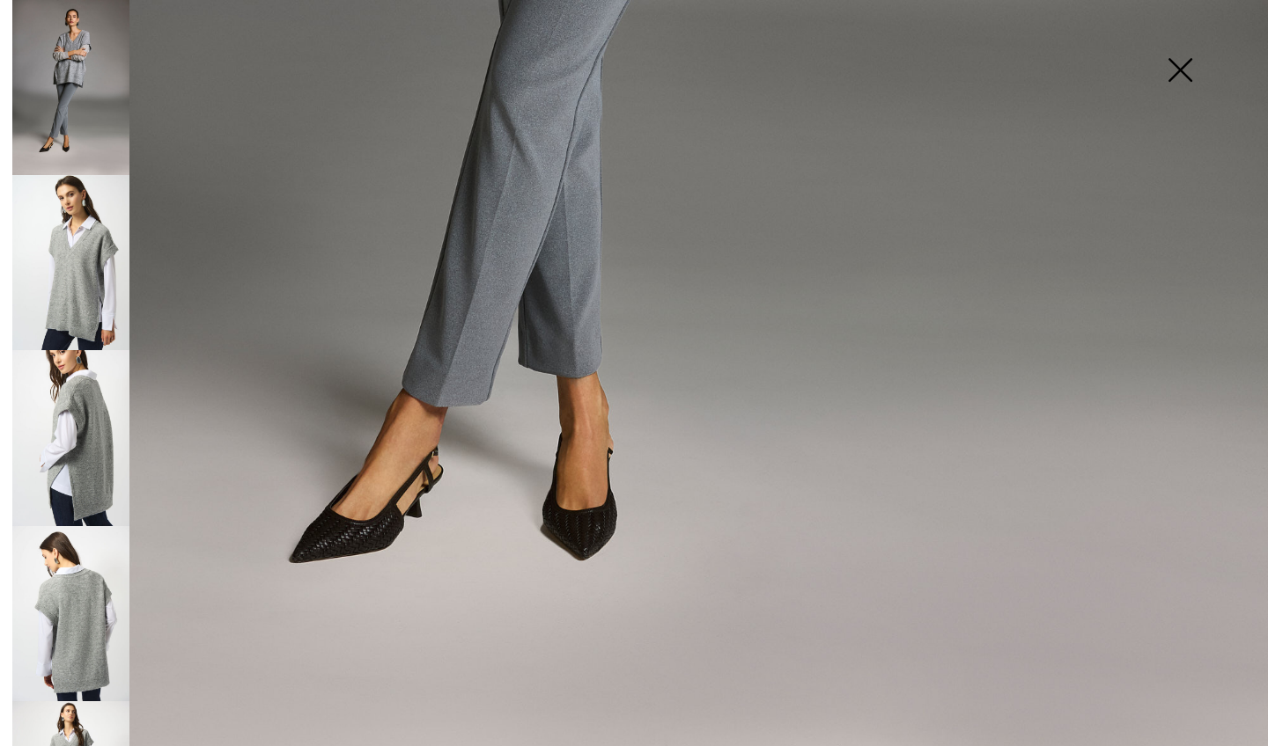
click at [1182, 65] on img at bounding box center [1180, 71] width 88 height 91
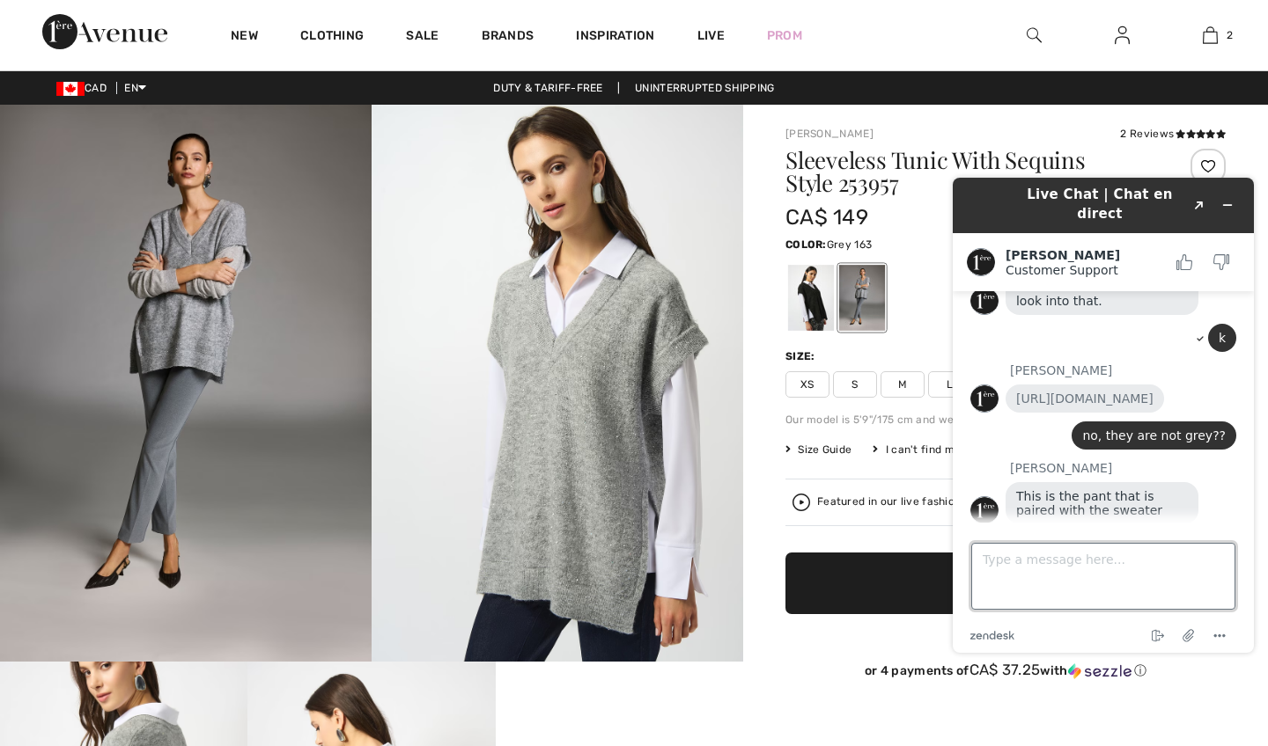
click at [988, 568] on textarea "Type a message here..." at bounding box center [1103, 576] width 264 height 67
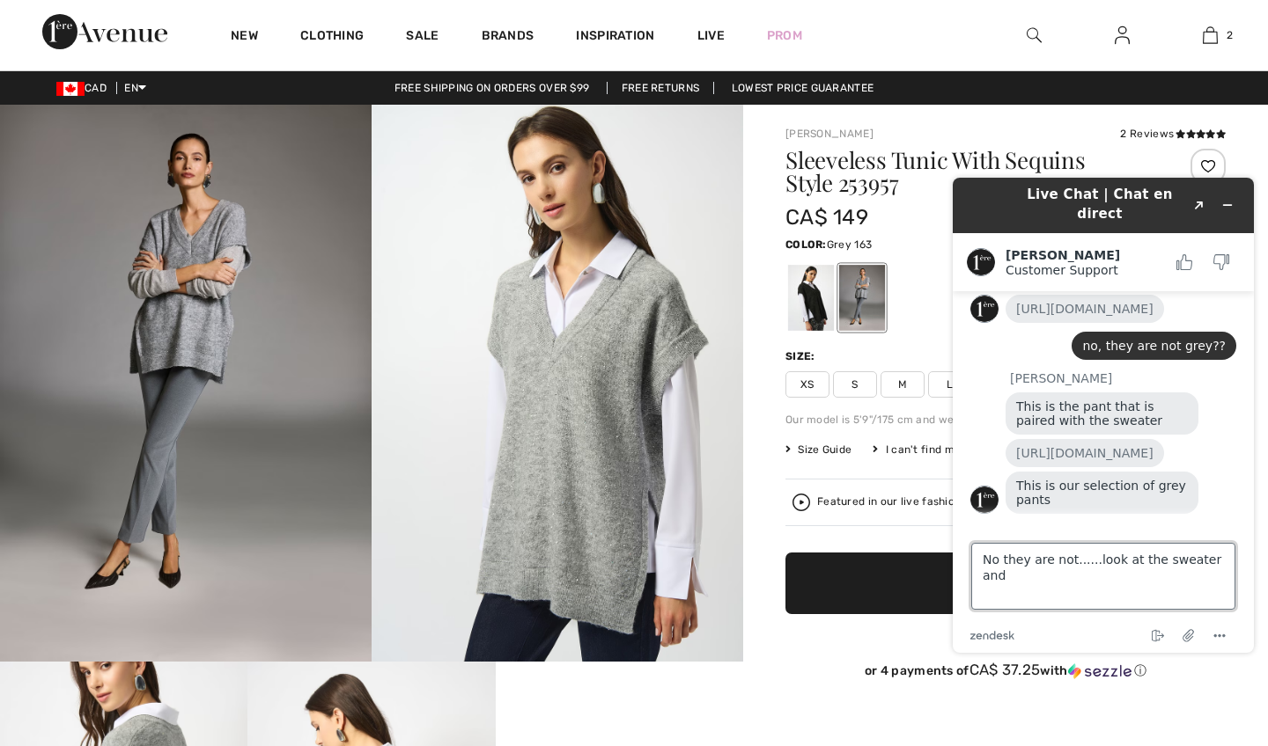
scroll to position [595, 0]
type textarea "No they are not......look at the sweater and the pants"
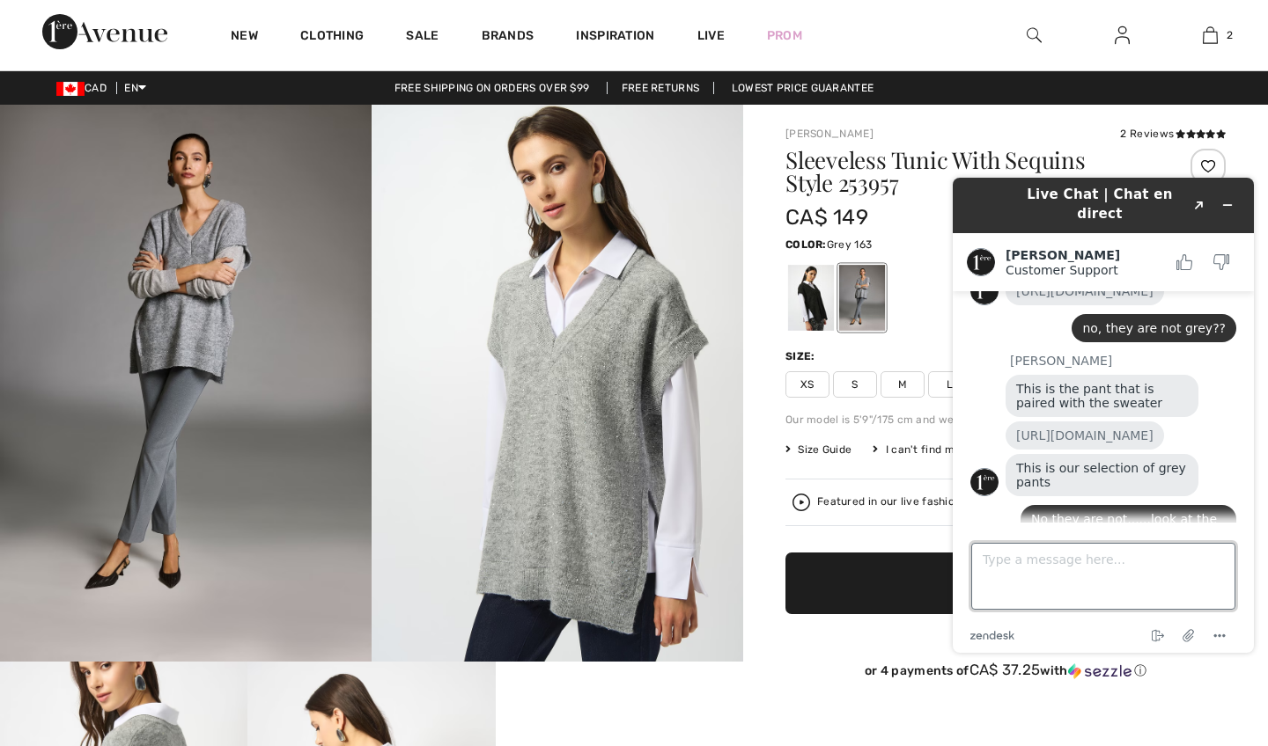
scroll to position [646, 0]
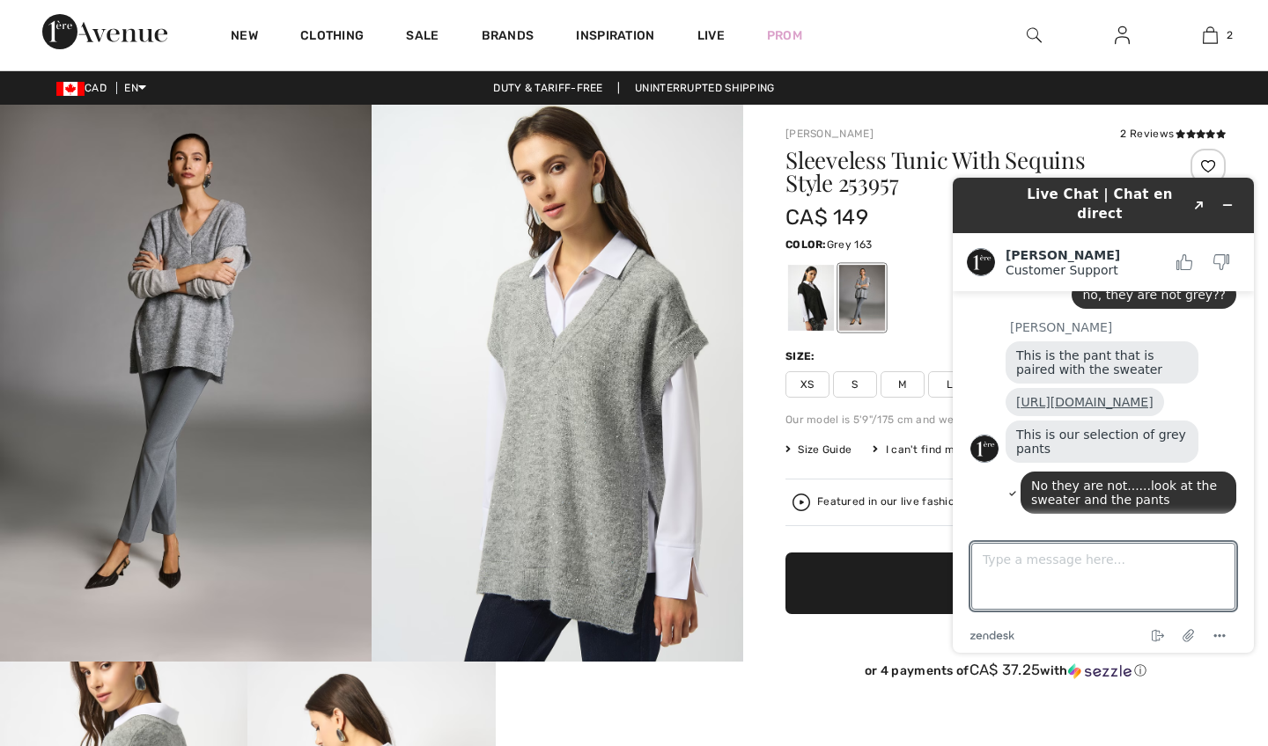
click at [1104, 395] on link "https://www.1ereavenue.com/en/pants-52-c/pants-4998-a72/gray-612-a3/" at bounding box center [1084, 402] width 137 height 14
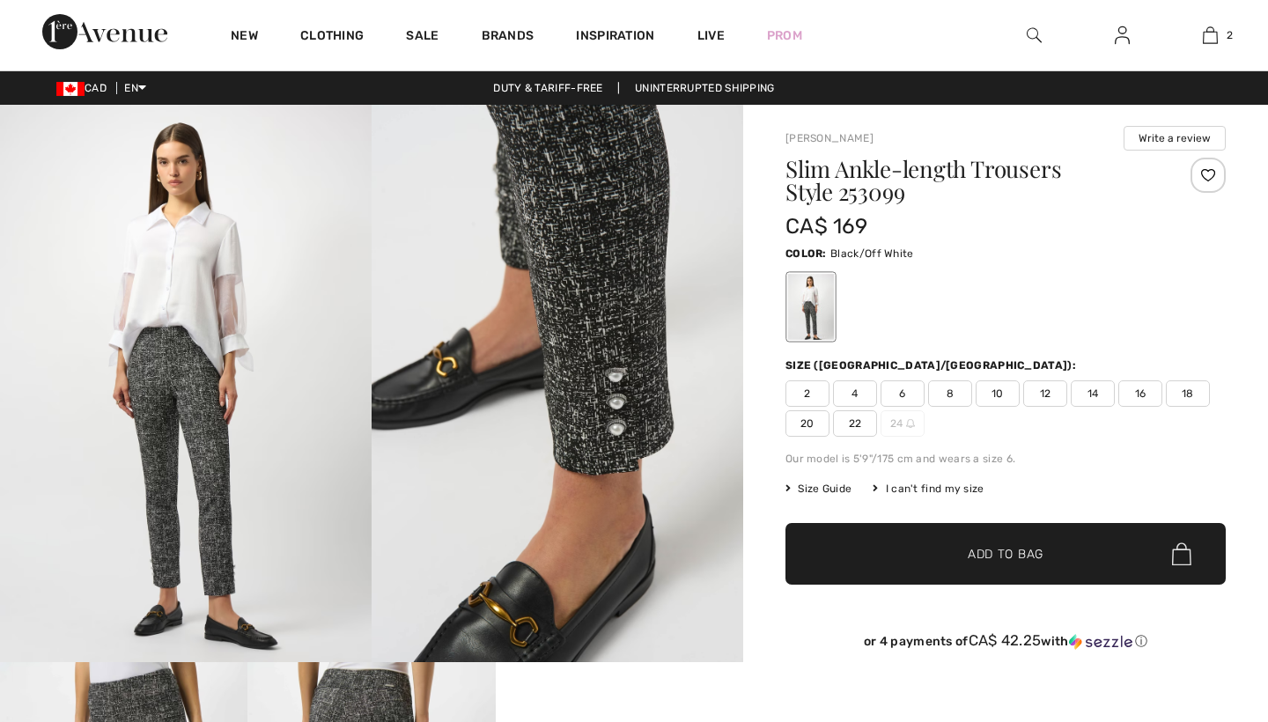
scroll to position [393, 0]
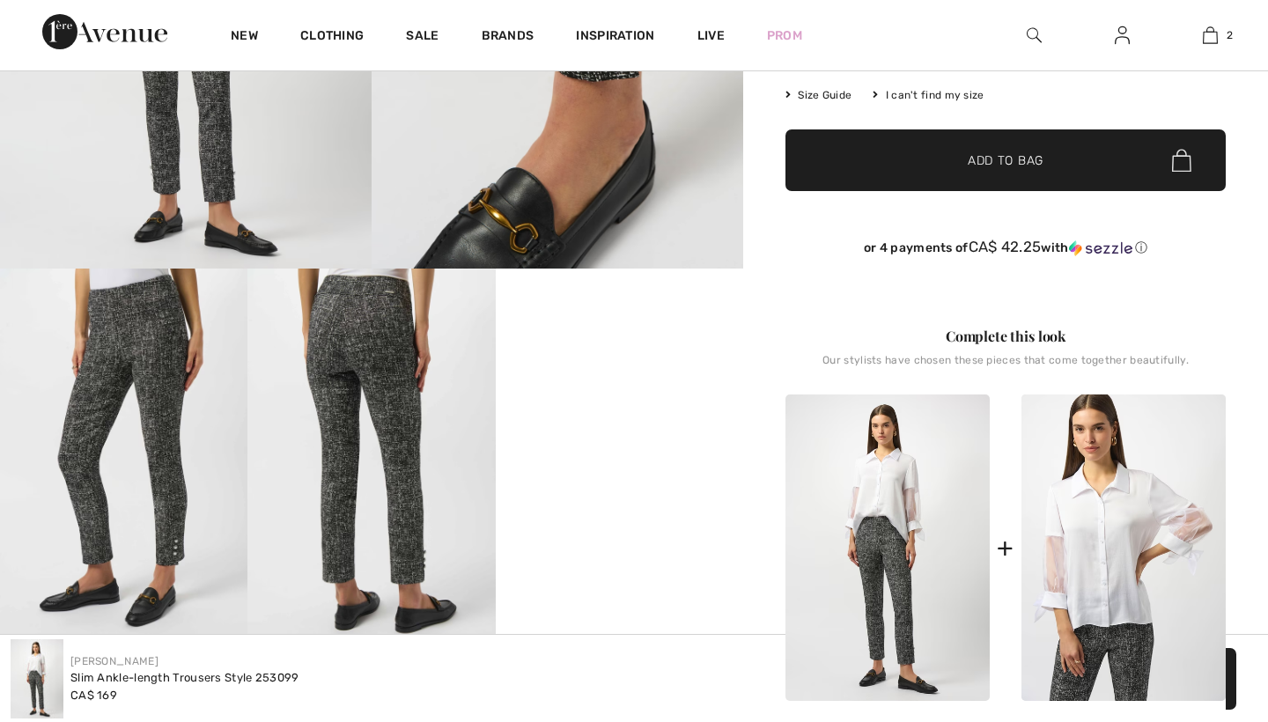
checkbox input "true"
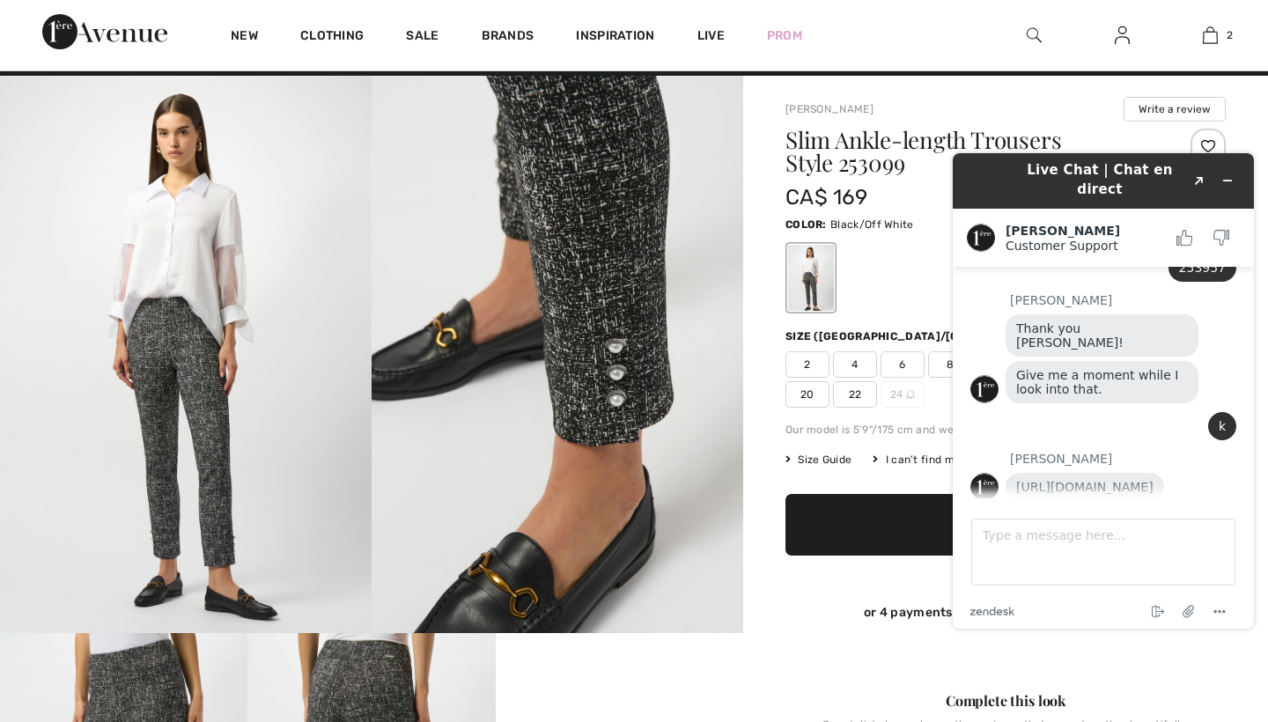
scroll to position [29, 0]
click at [989, 536] on textarea "Type a message here..." at bounding box center [1103, 551] width 264 height 67
type textarea "no, they are not grey??"
click at [1122, 527] on textarea "no, they are not grey??" at bounding box center [1103, 551] width 264 height 67
click at [1118, 536] on textarea "no, they are not grey??" at bounding box center [1103, 551] width 264 height 67
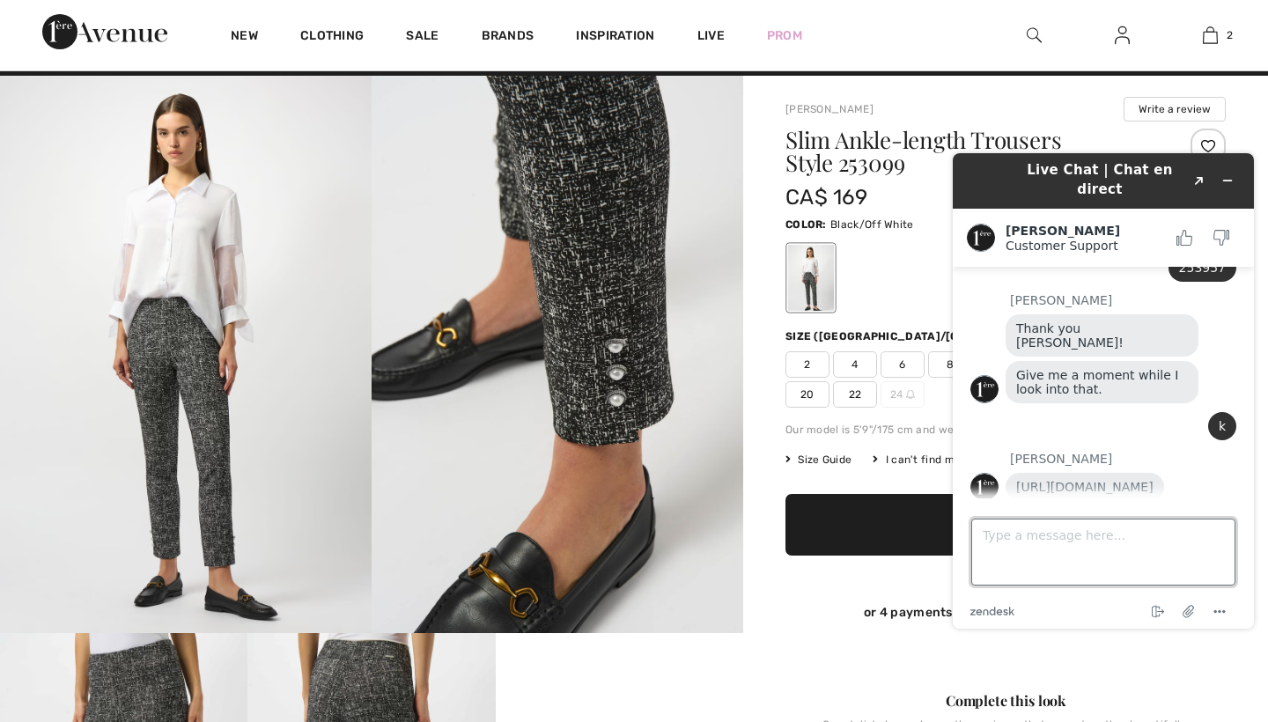
scroll to position [412, 0]
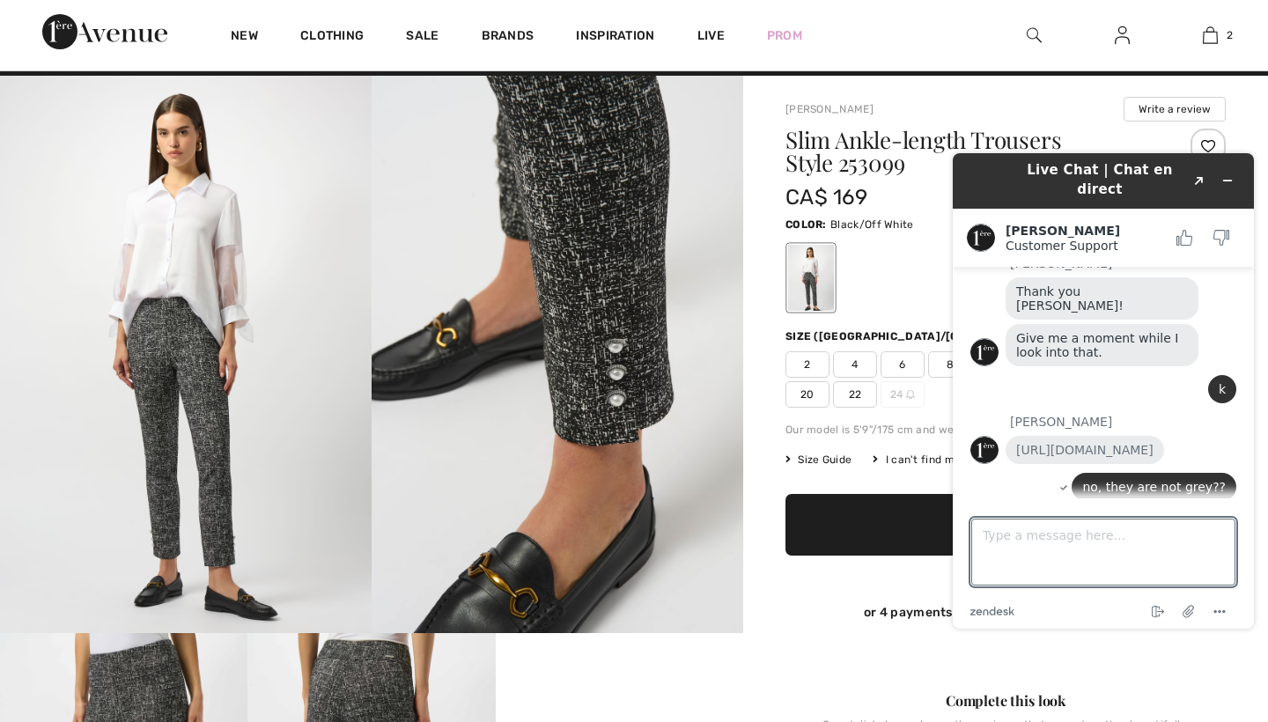
click at [1034, 31] on img at bounding box center [1033, 35] width 15 height 21
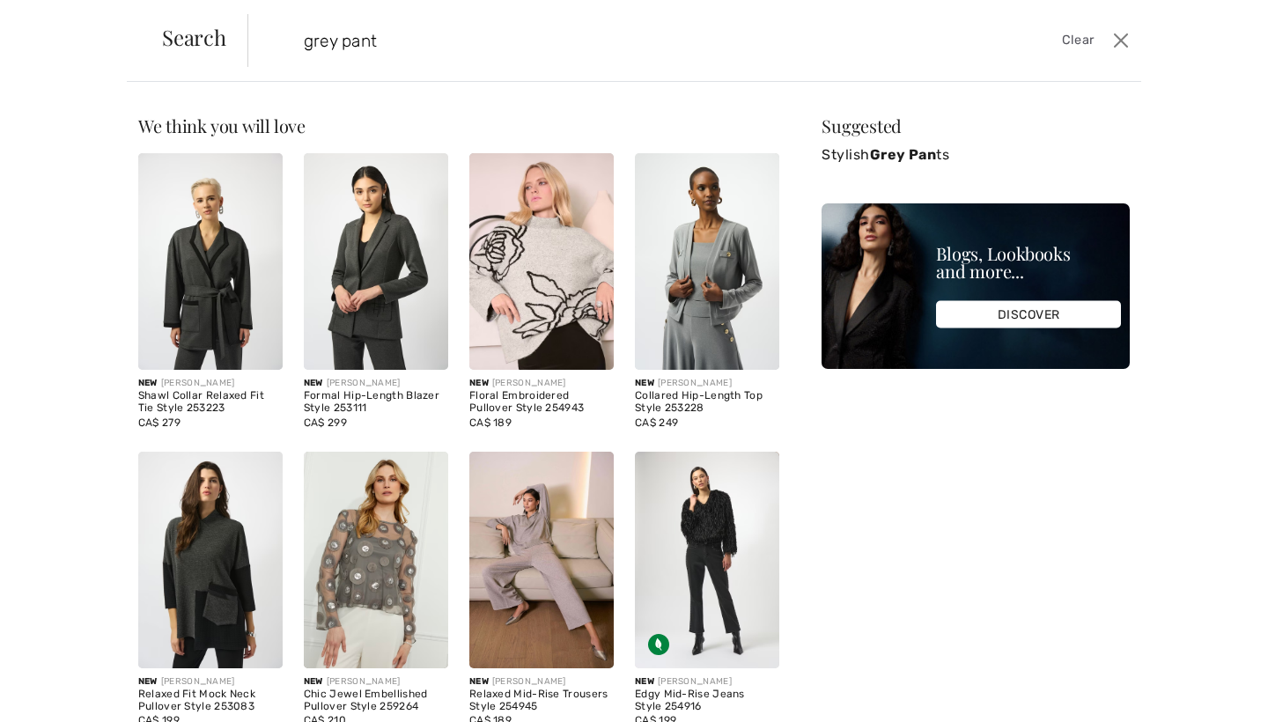
type input "grey pants"
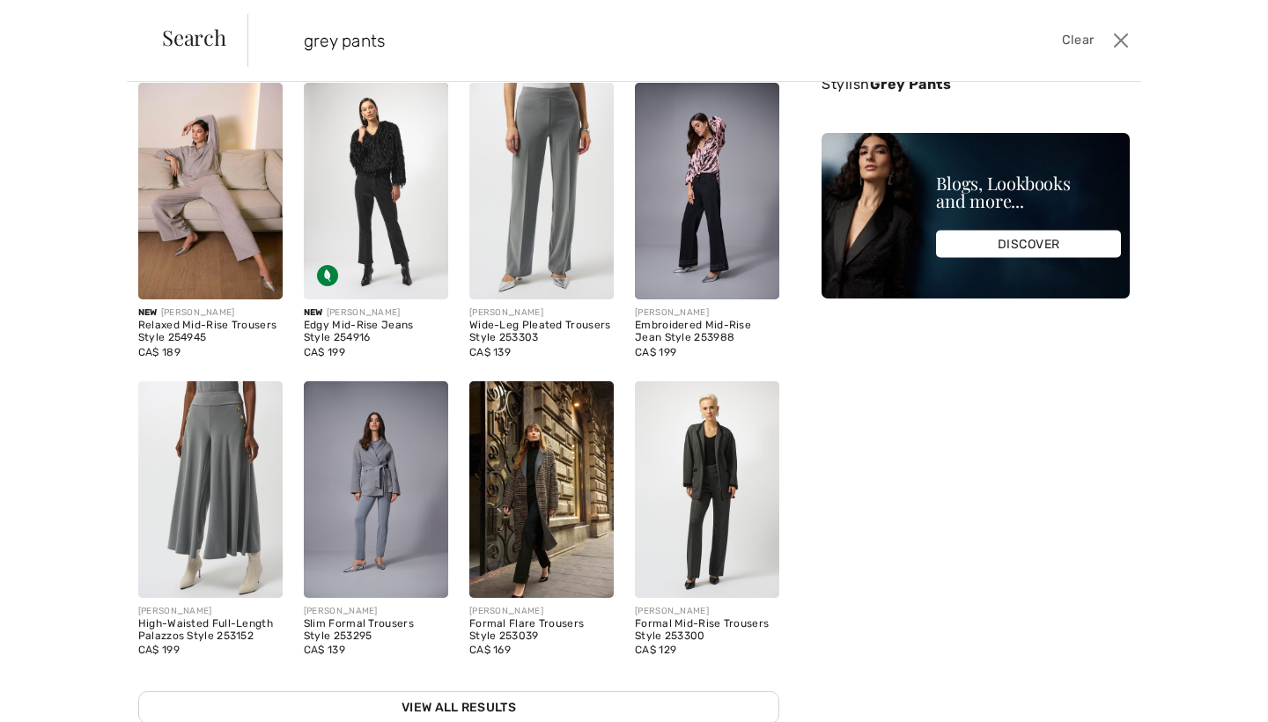
scroll to position [0, 0]
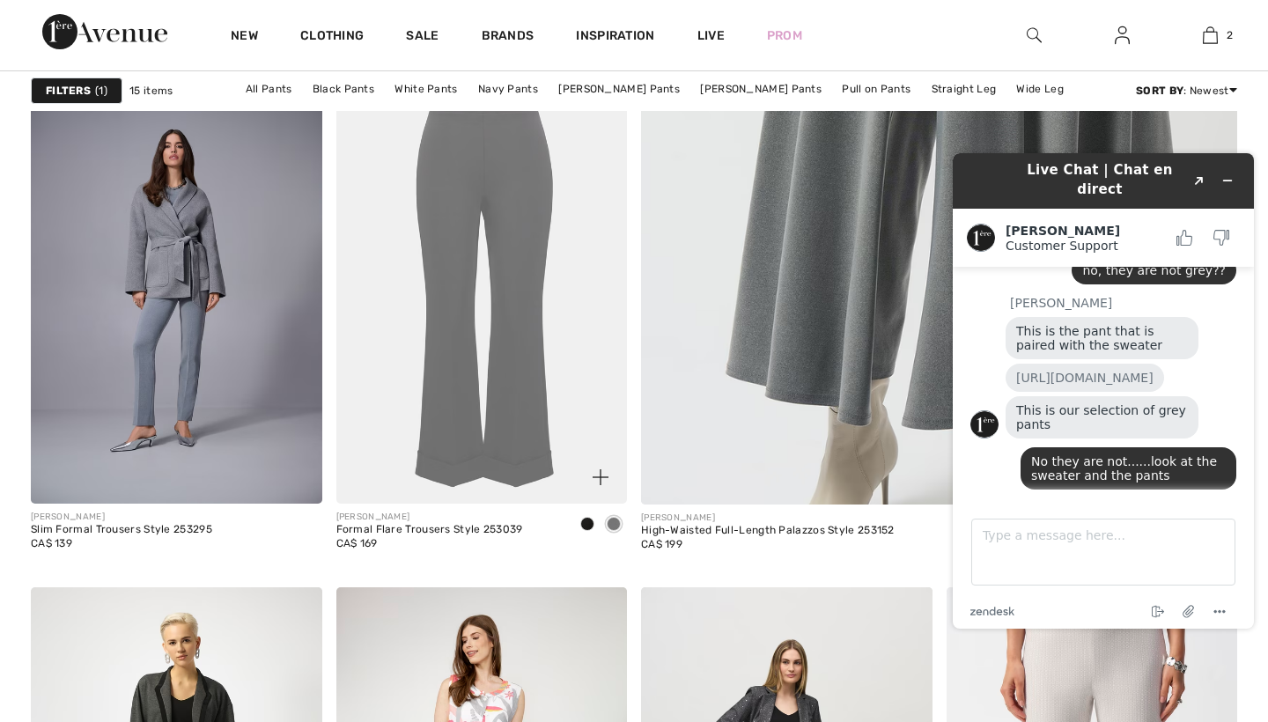
scroll to position [724, 0]
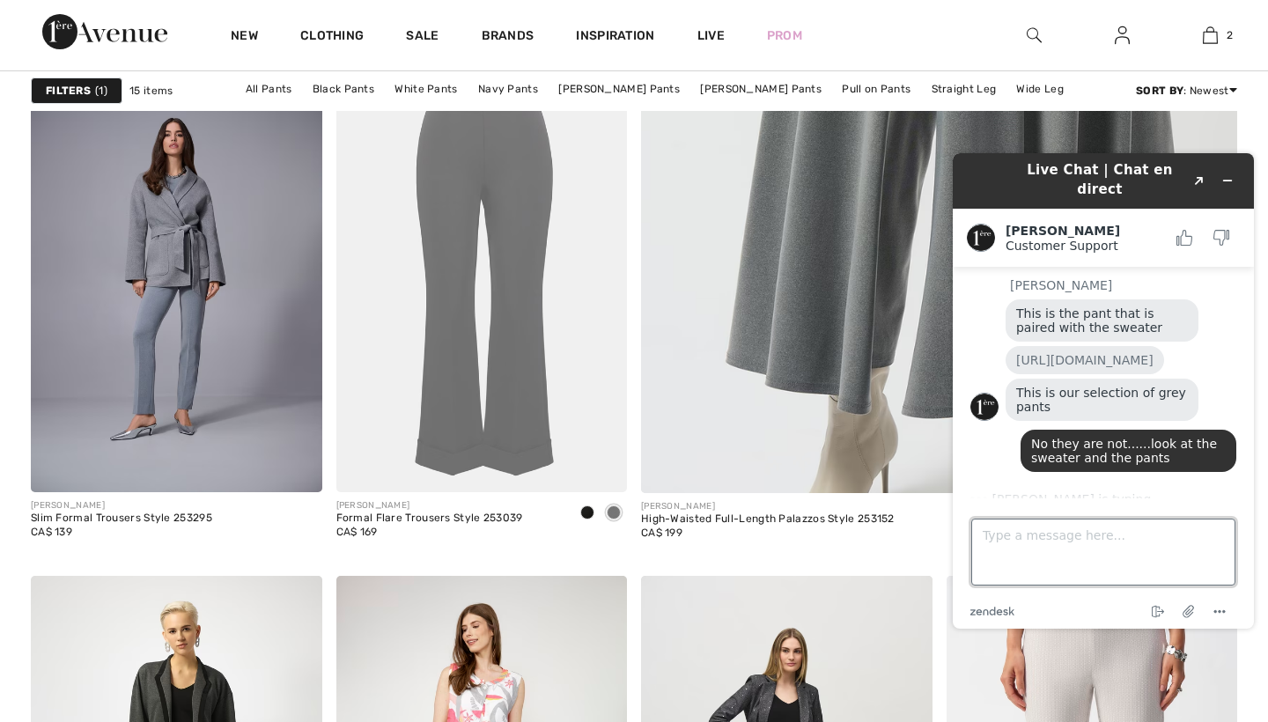
click at [1004, 544] on textarea "Type a message here..." at bounding box center [1103, 551] width 264 height 67
type textarea "ok thanks"
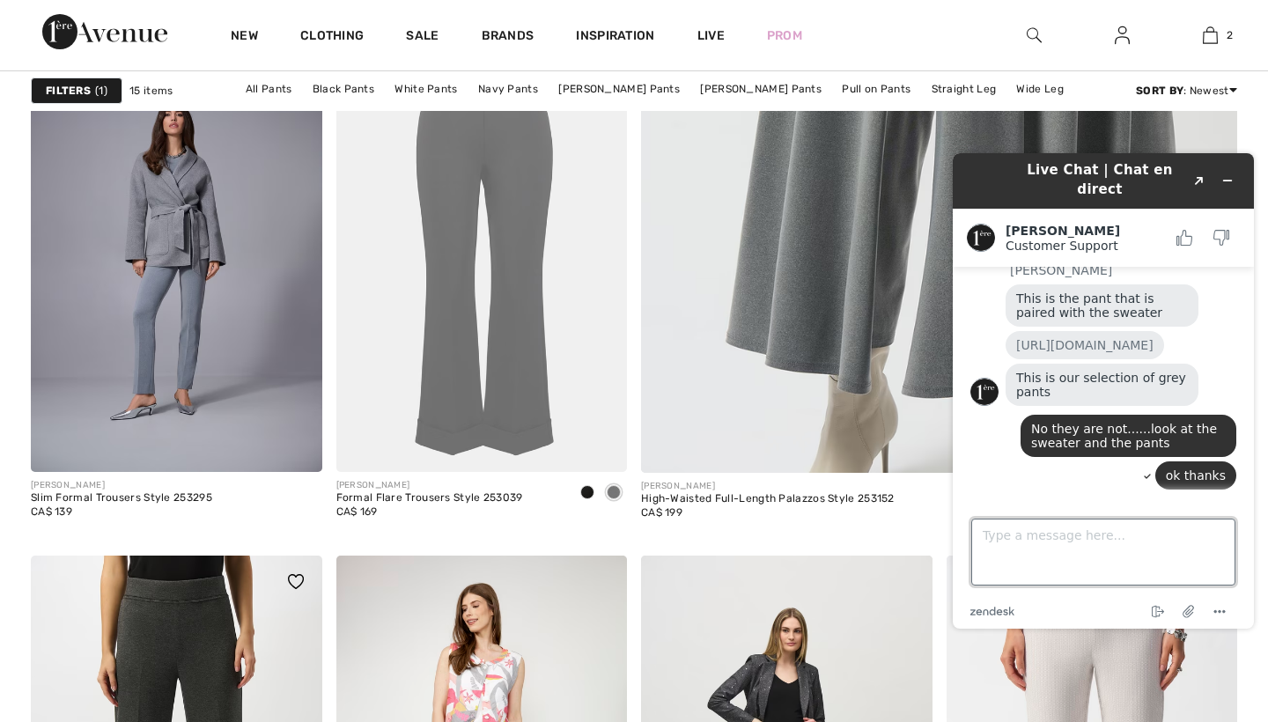
scroll to position [680, 0]
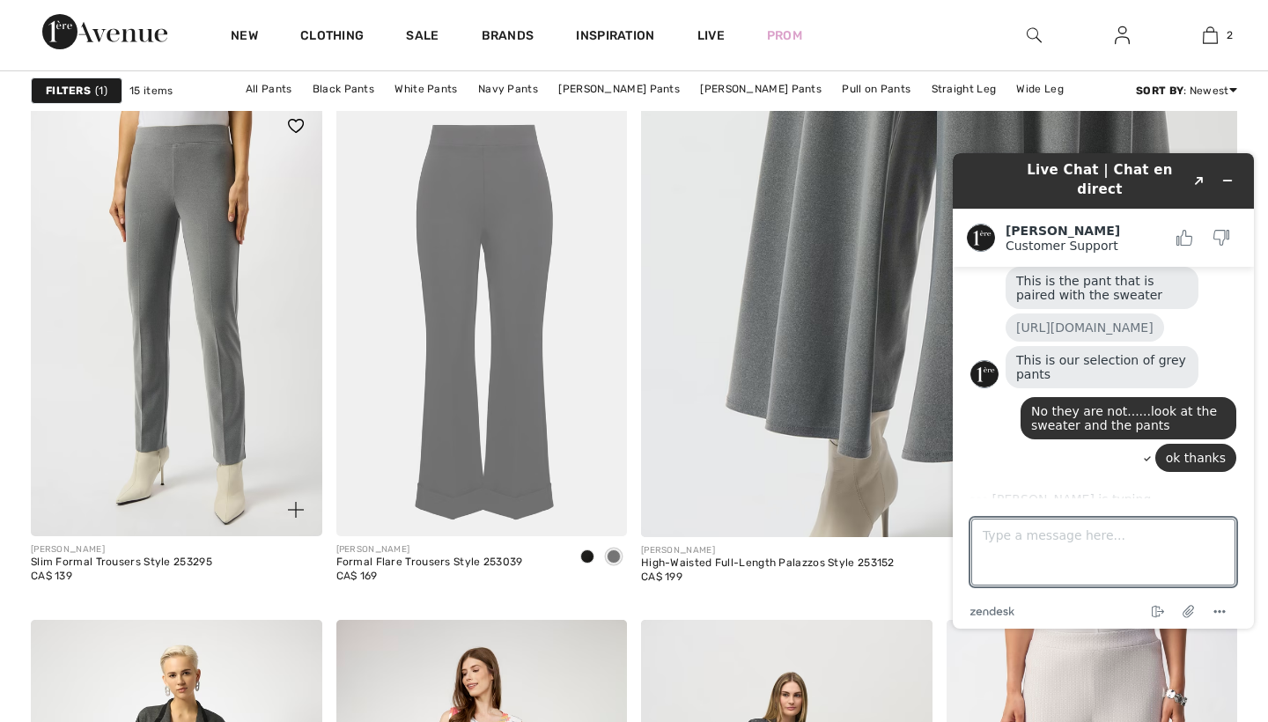
click at [217, 363] on img at bounding box center [176, 317] width 291 height 437
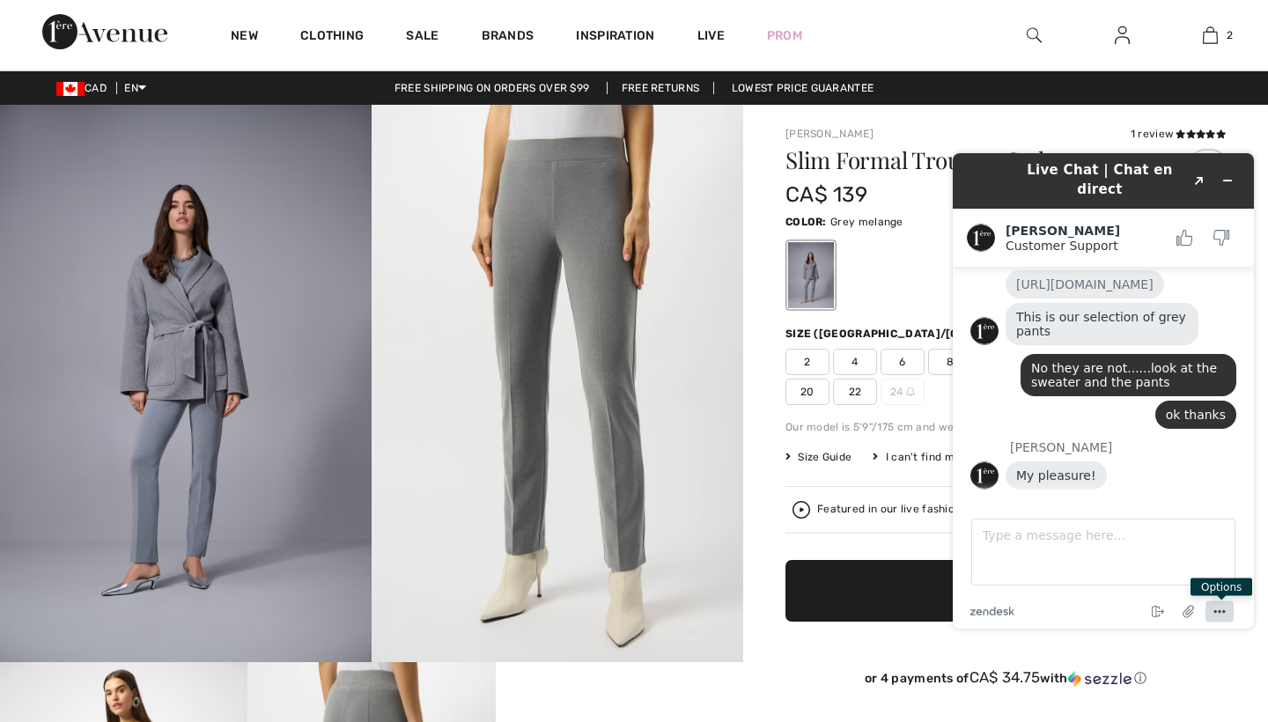
click at [1218, 604] on icon "Menu" at bounding box center [1219, 611] width 21 height 21
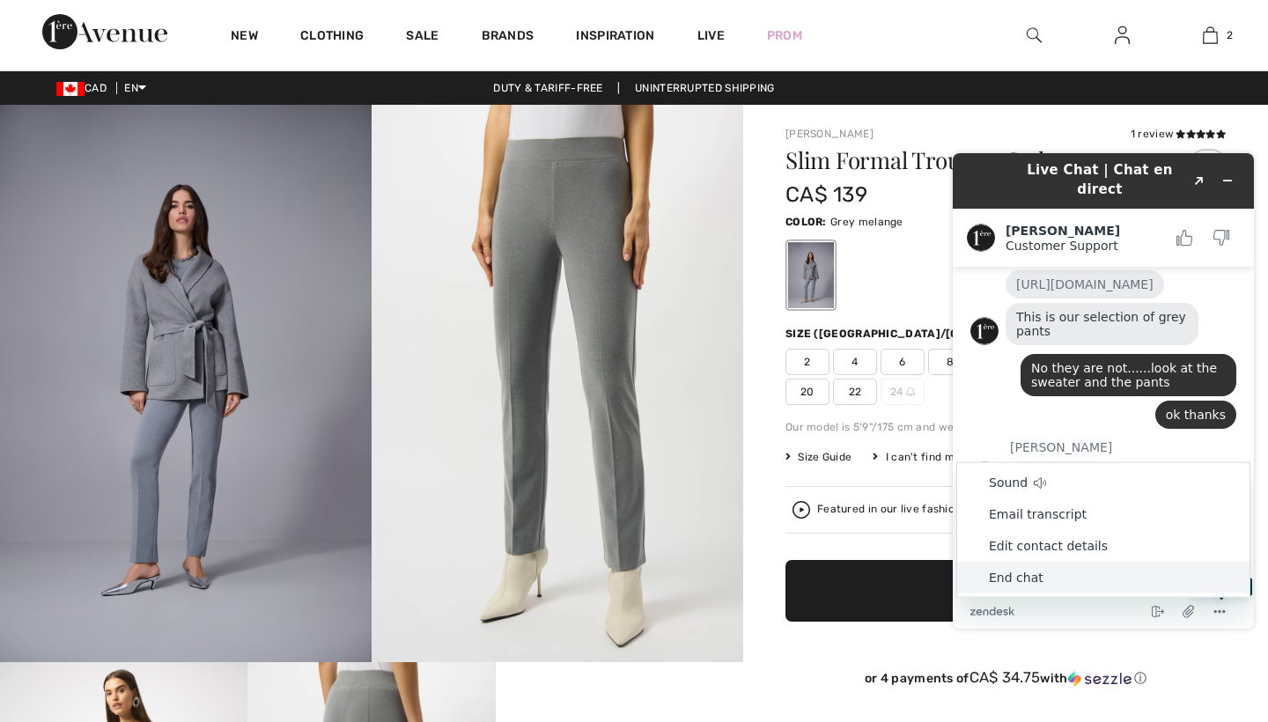
click at [1016, 576] on li "End chat" at bounding box center [1103, 578] width 292 height 32
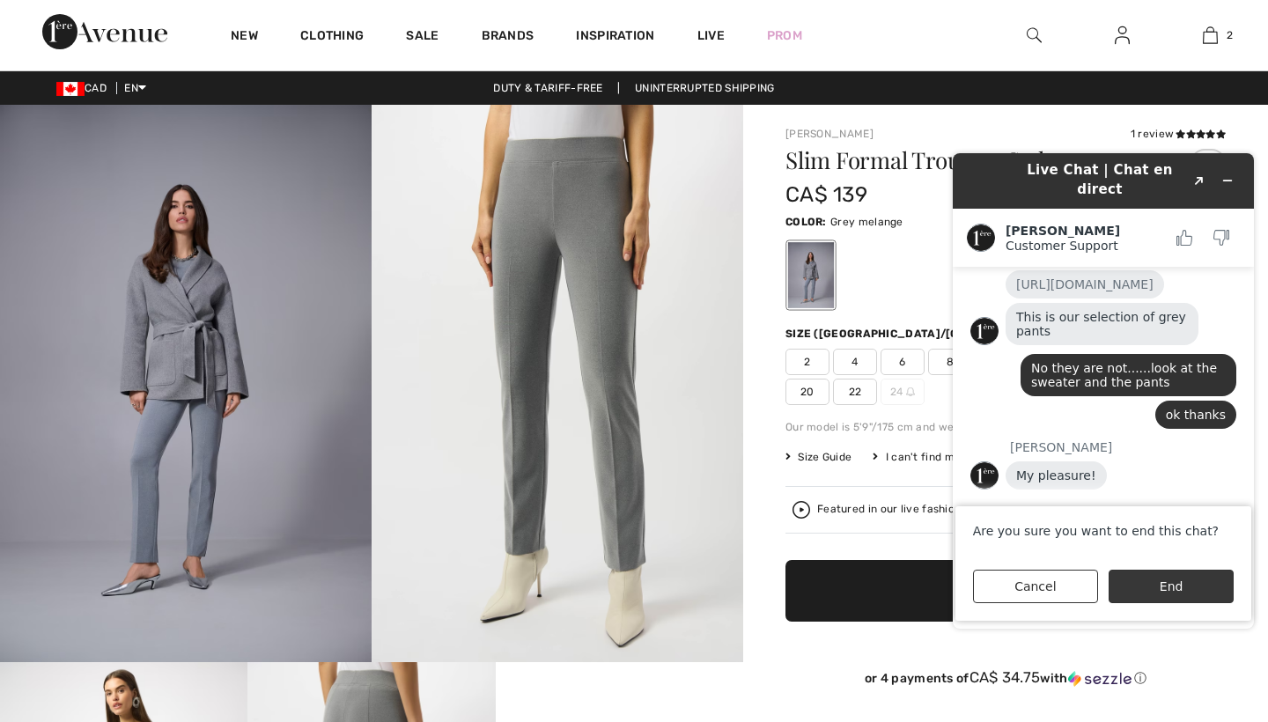
click at [1198, 585] on button "End" at bounding box center [1170, 586] width 125 height 33
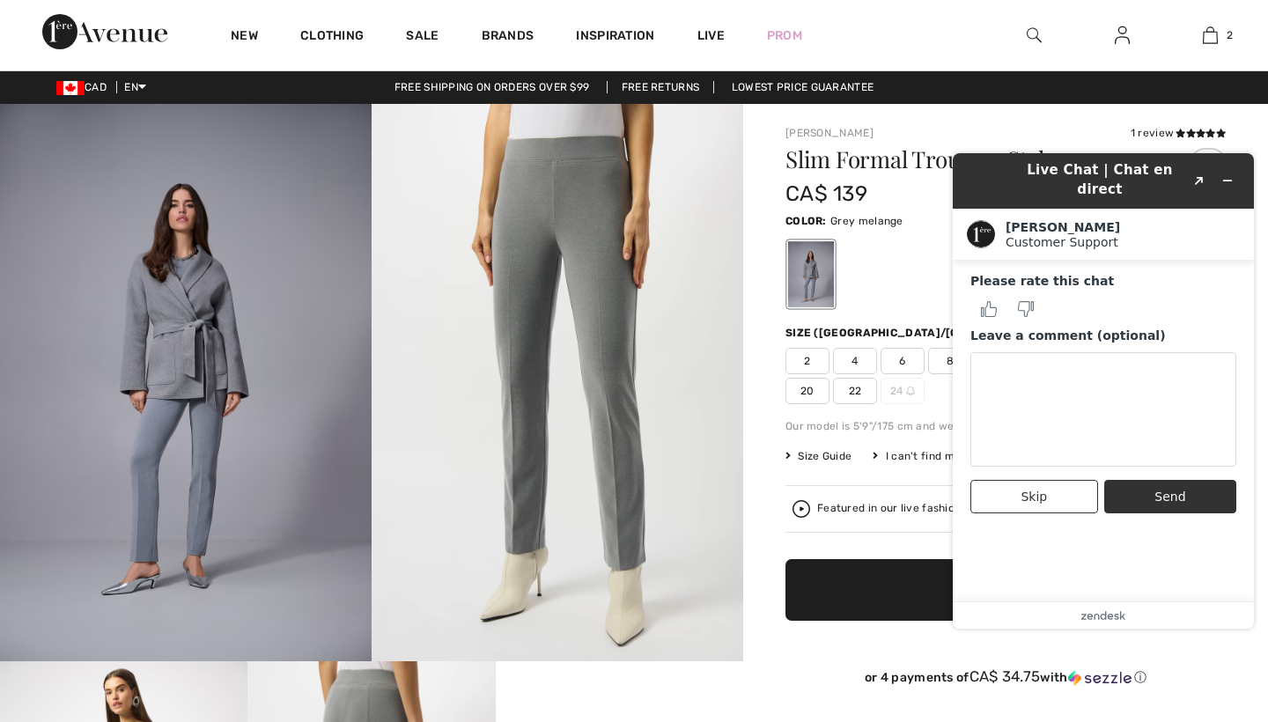
scroll to position [1, 0]
drag, startPoint x: 974, startPoint y: 628, endPoint x: 1121, endPoint y: 229, distance: 425.3
click at [1121, 229] on div "Live Chat | Chat en direct Created with Sketch. Adelina Customer Support Custom…" at bounding box center [1102, 390] width 301 height 475
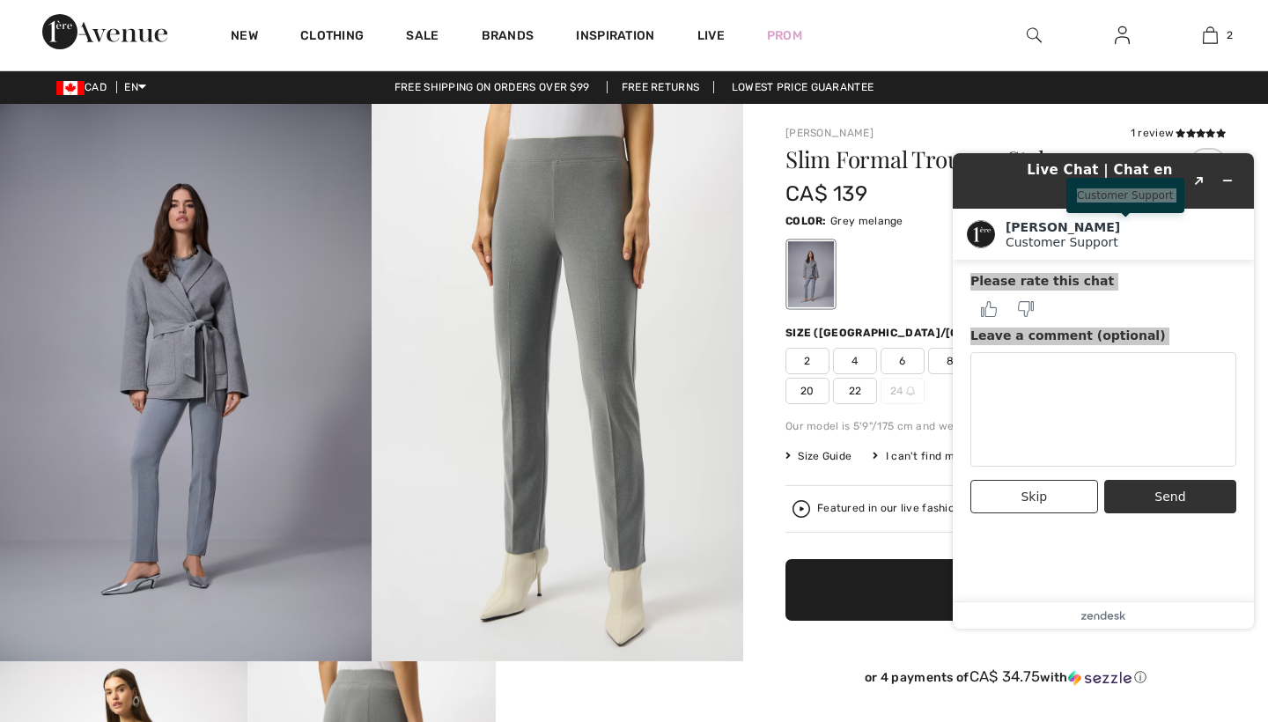
click at [898, 287] on div at bounding box center [1005, 274] width 440 height 73
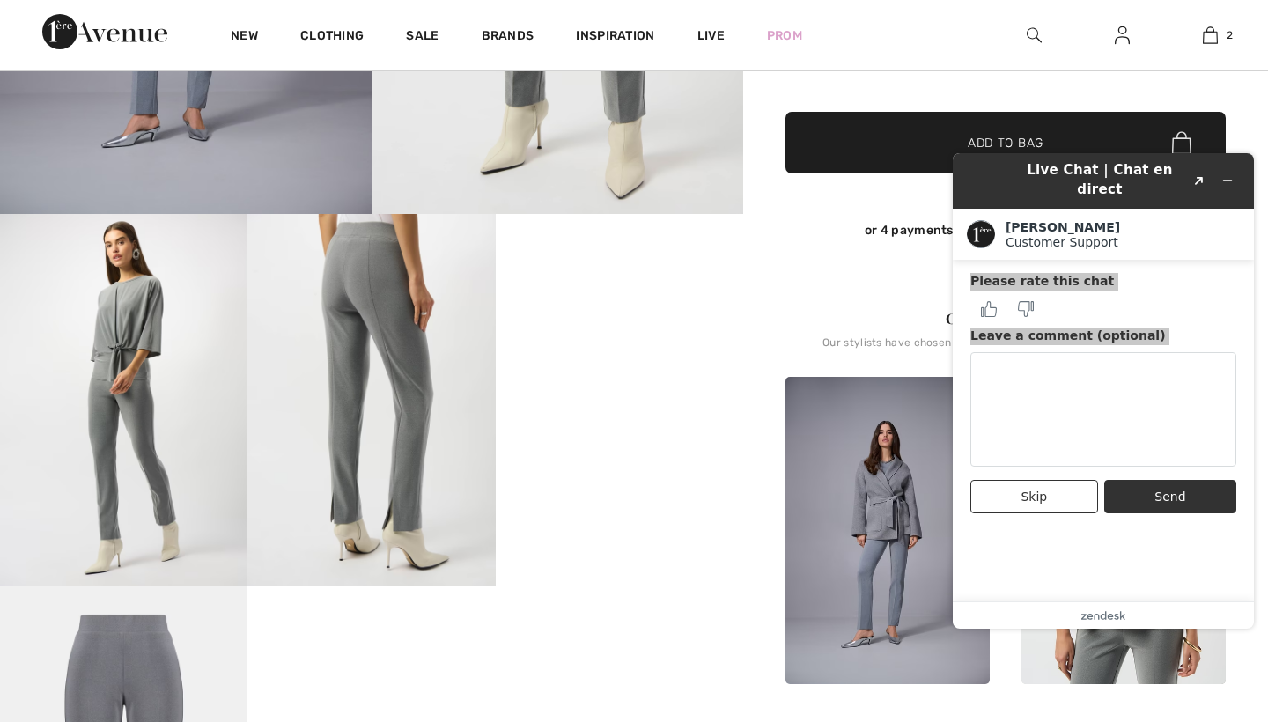
scroll to position [454, 0]
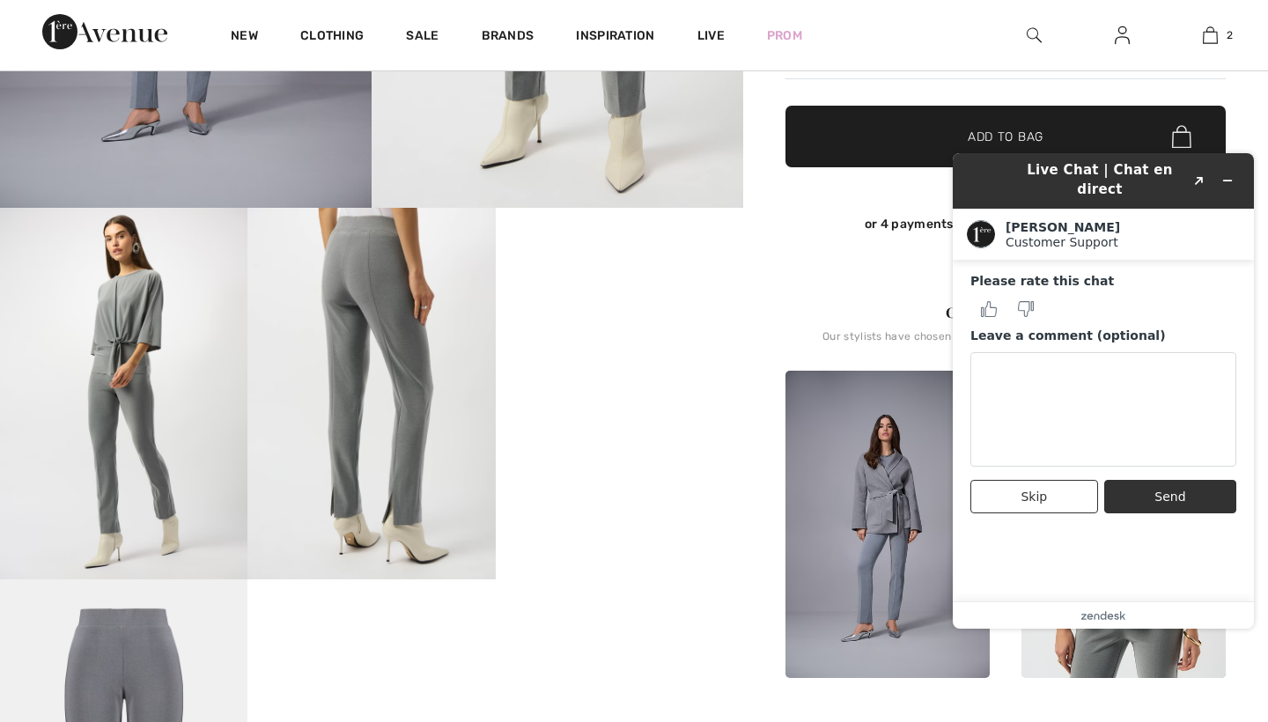
drag, startPoint x: 947, startPoint y: 342, endPoint x: 1129, endPoint y: 291, distance: 188.4
click at [1129, 291] on div "Live Chat | Chat en direct Created with Sketch. Adelina Customer Support Custom…" at bounding box center [1102, 391] width 329 height 504
click at [1040, 480] on button "Skip" at bounding box center [1034, 496] width 128 height 33
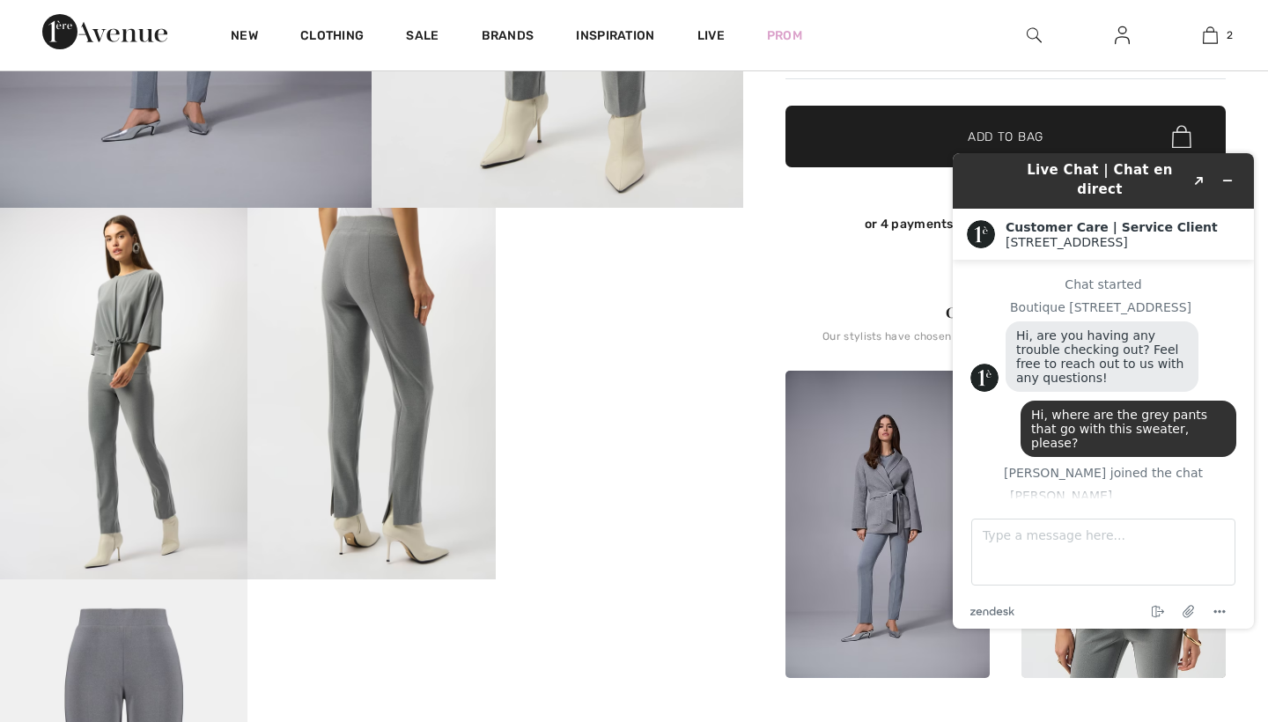
scroll to position [757, 0]
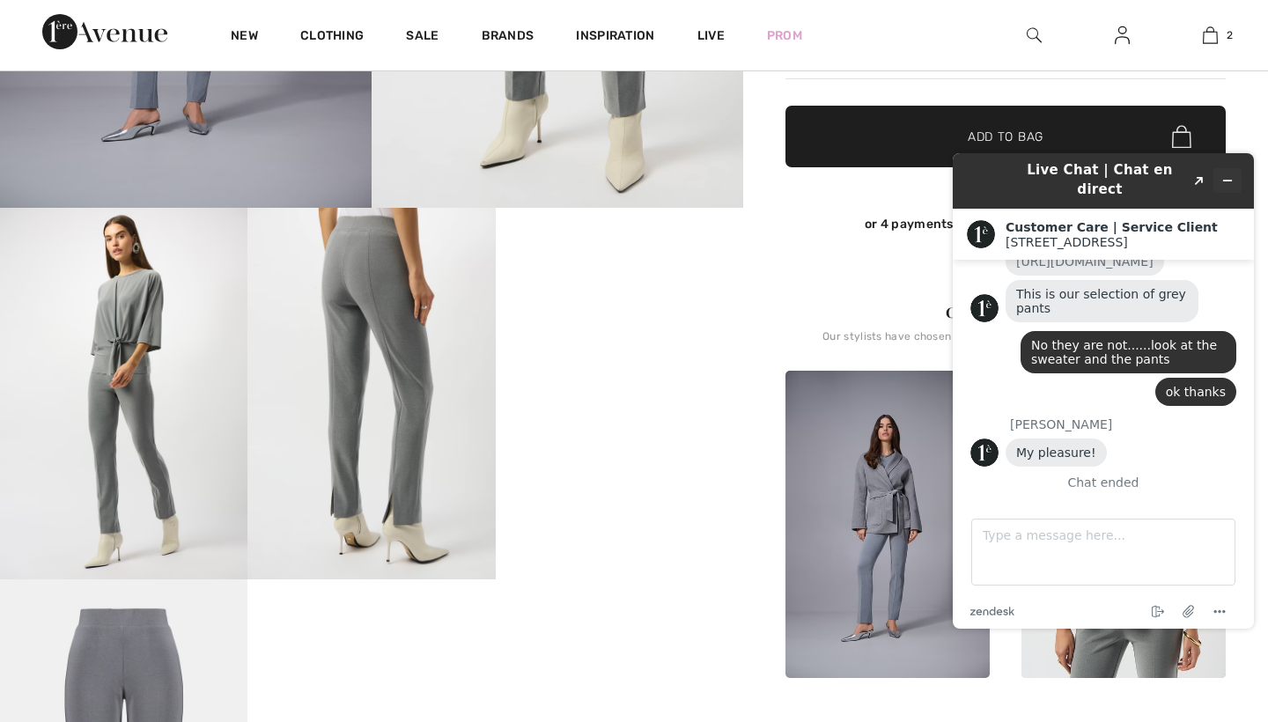
click at [1226, 174] on icon "Minimize widget" at bounding box center [1227, 180] width 12 height 12
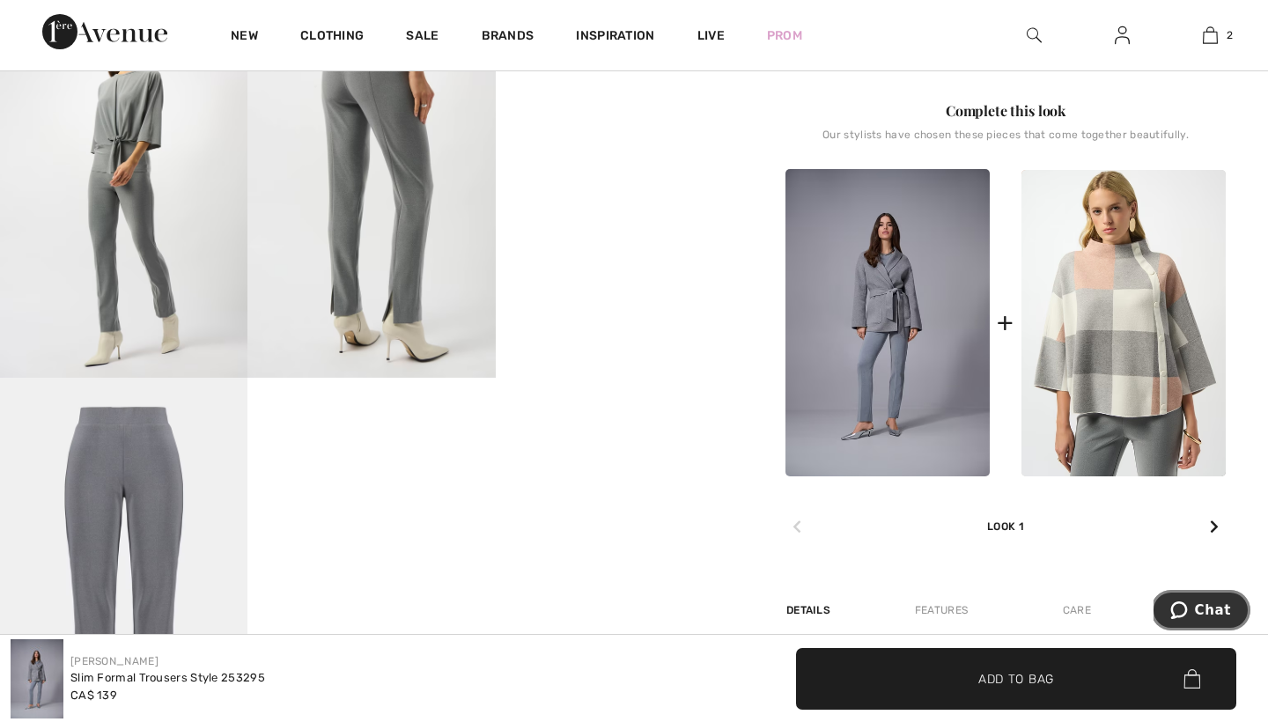
scroll to position [643, 0]
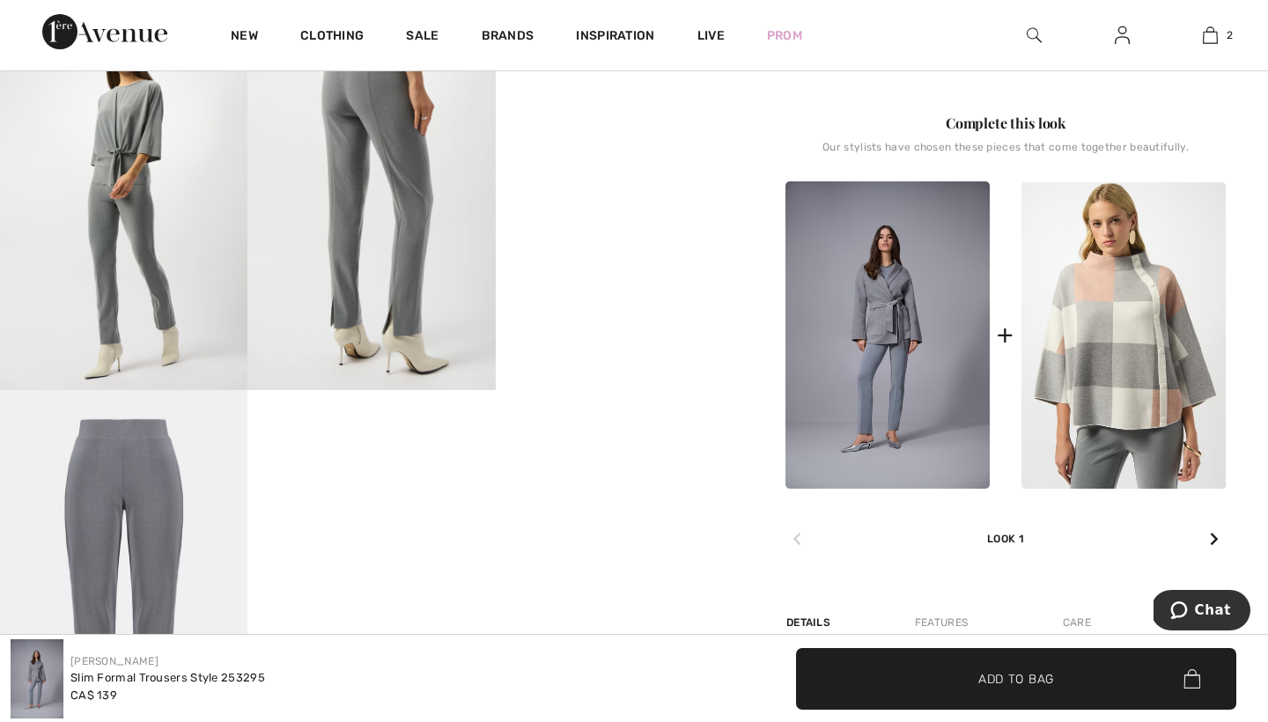
click at [134, 182] on img at bounding box center [123, 203] width 247 height 371
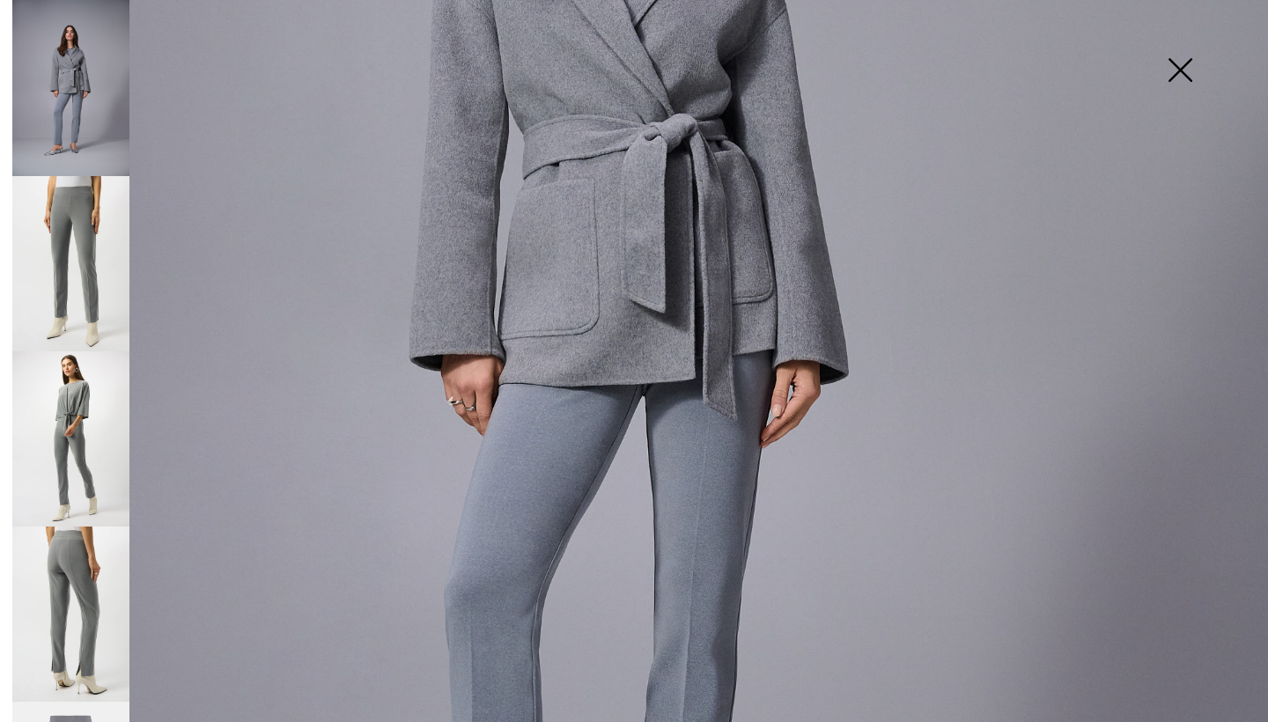
scroll to position [621, 0]
click at [80, 239] on img at bounding box center [70, 263] width 117 height 175
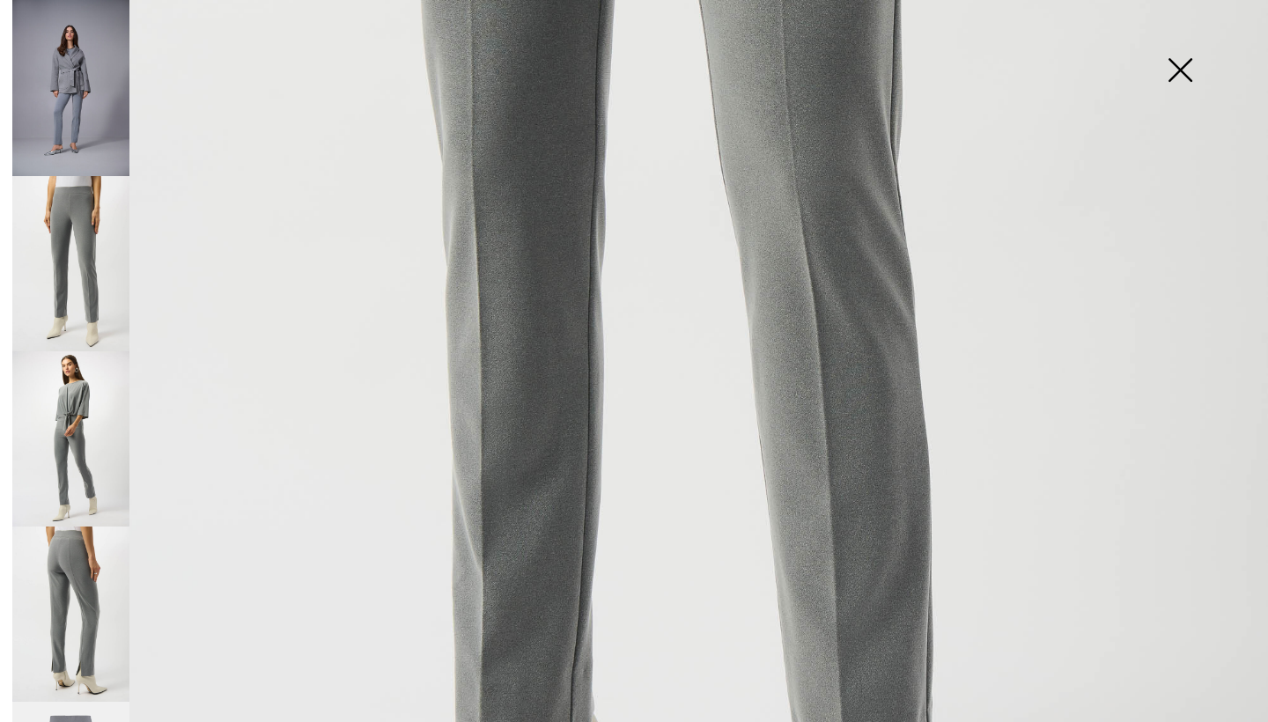
scroll to position [764, 0]
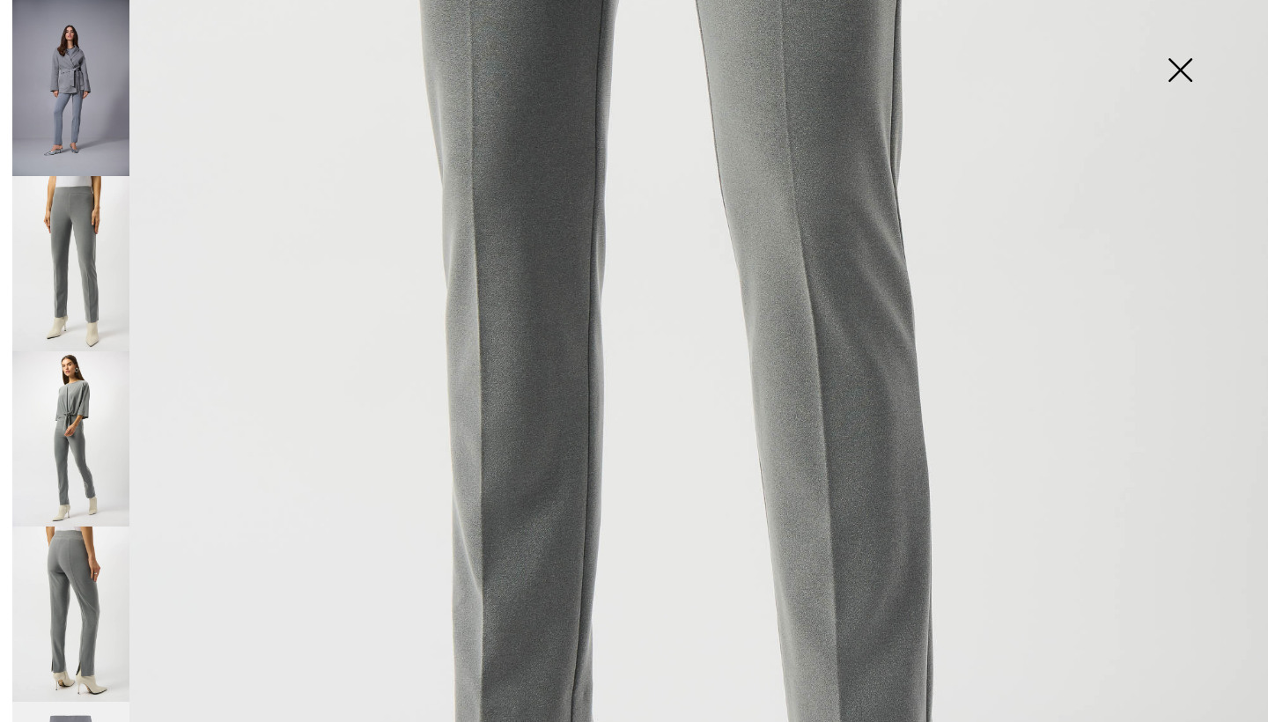
click at [1178, 62] on img at bounding box center [1180, 71] width 88 height 91
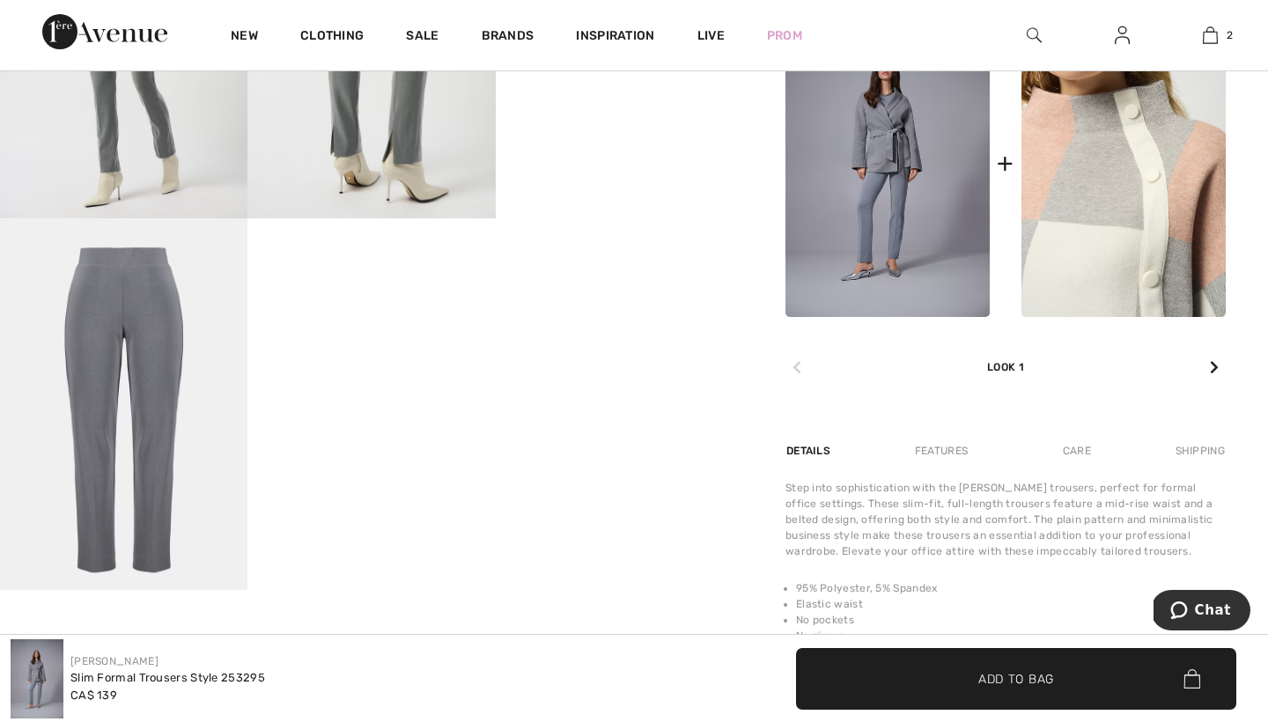
scroll to position [810, 0]
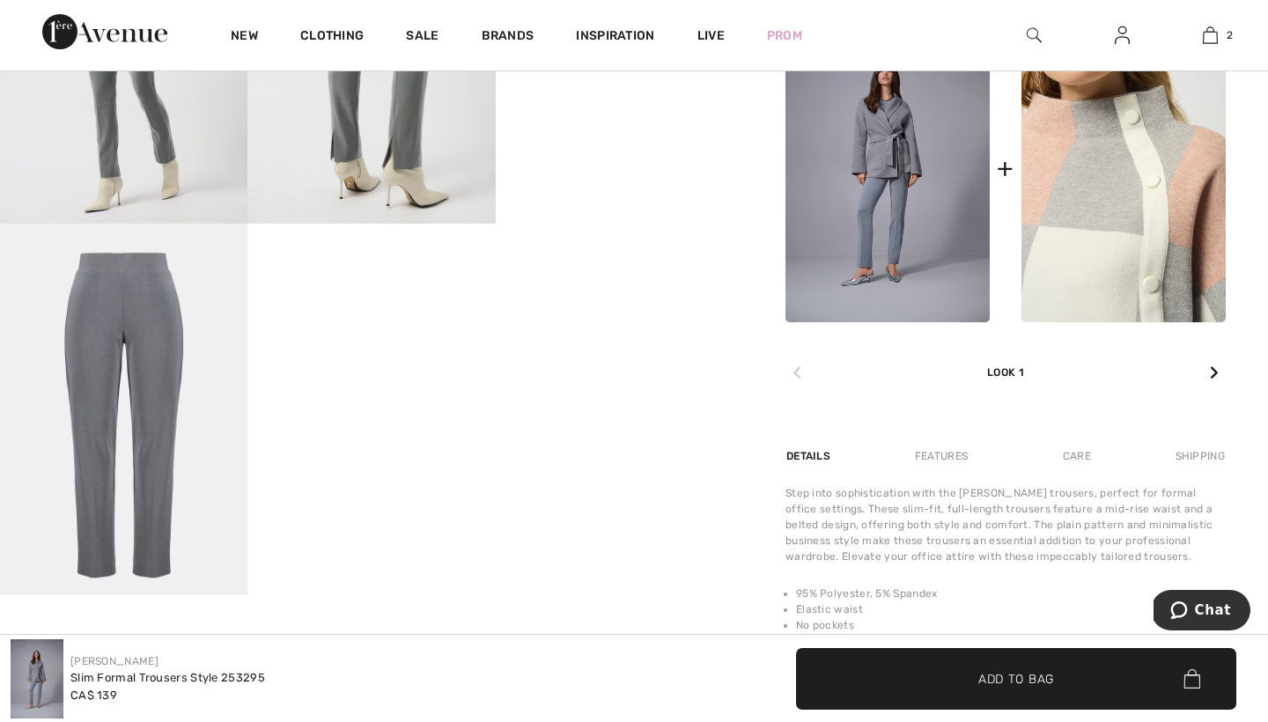
click at [1133, 165] on img at bounding box center [1123, 169] width 204 height 306
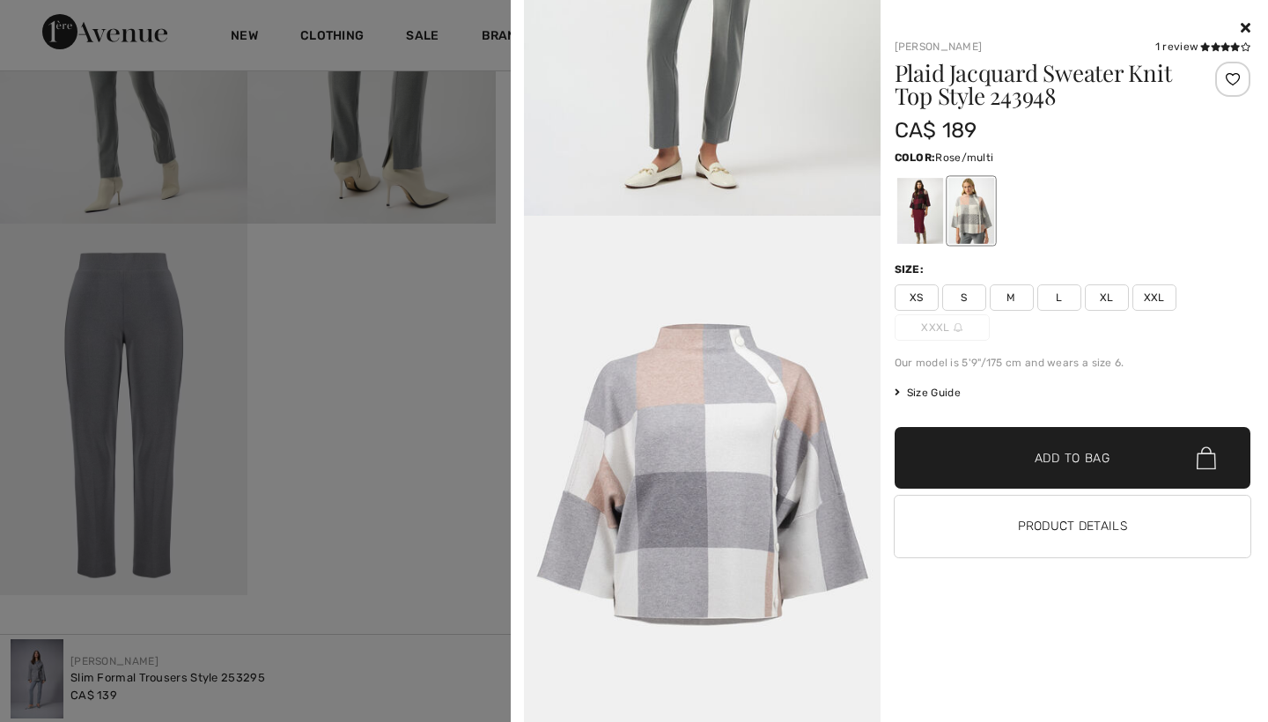
scroll to position [2100, 0]
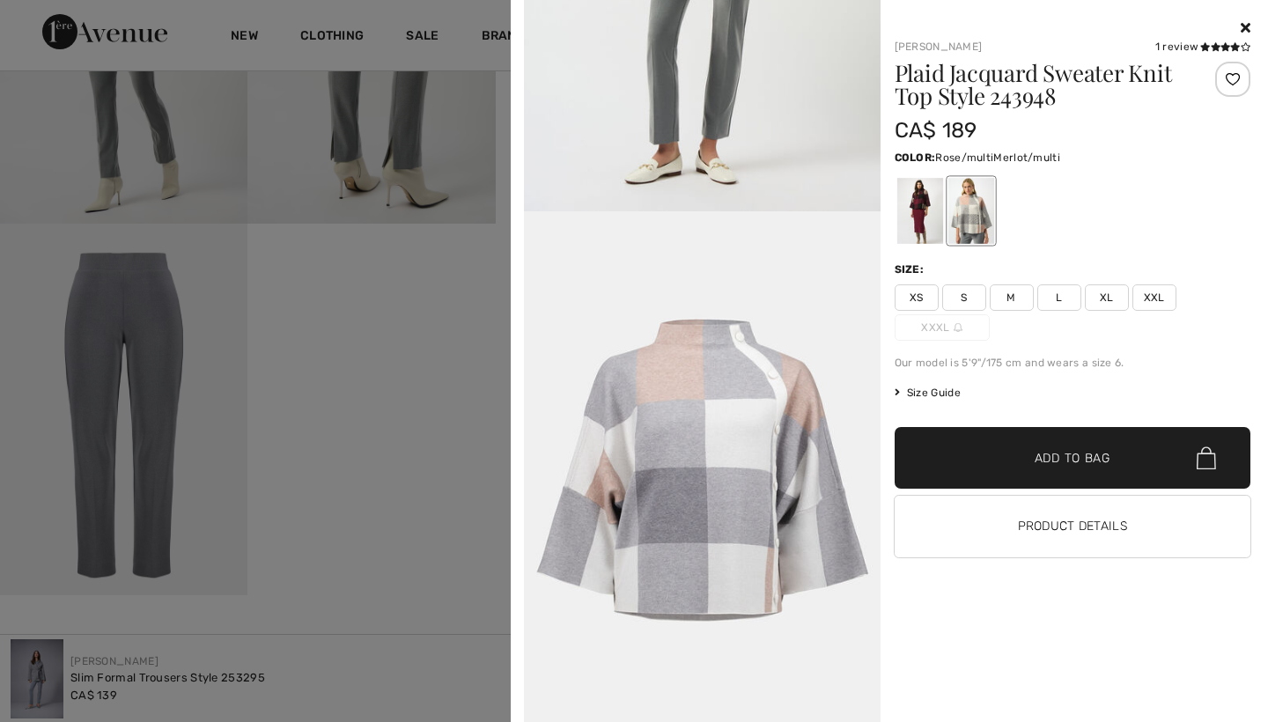
click at [919, 202] on div at bounding box center [919, 211] width 46 height 66
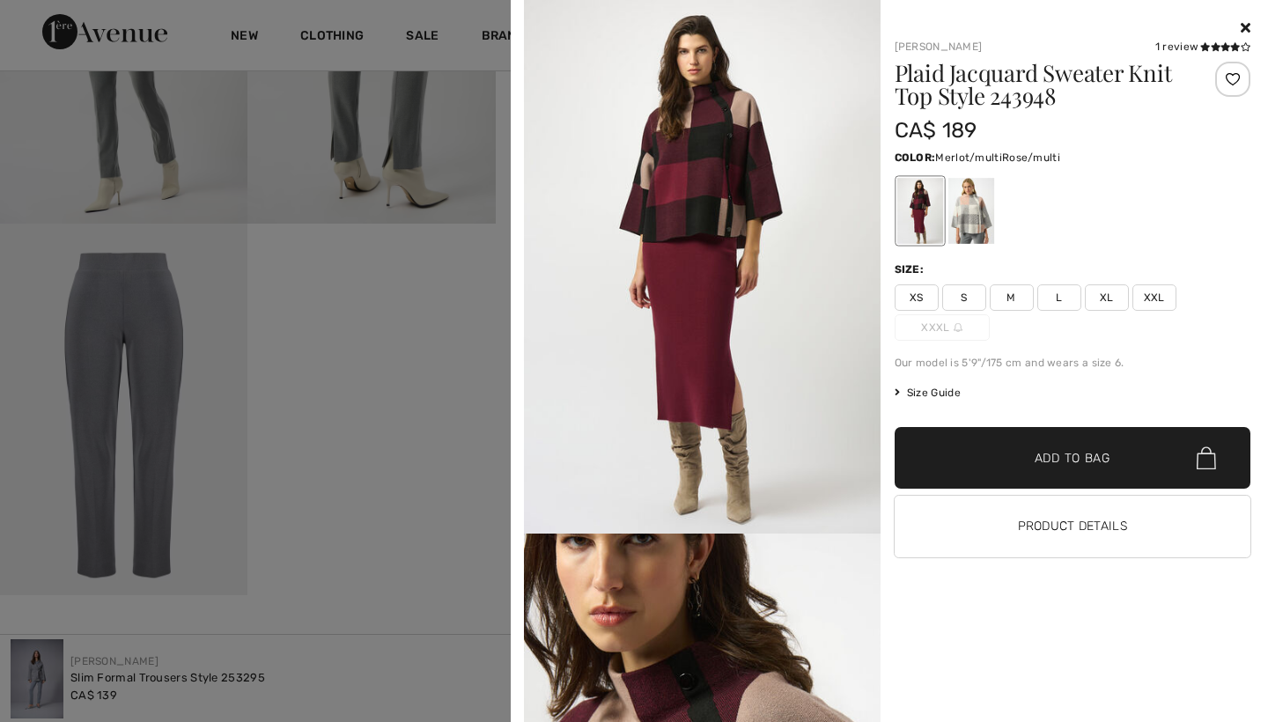
click at [976, 208] on div at bounding box center [970, 211] width 46 height 66
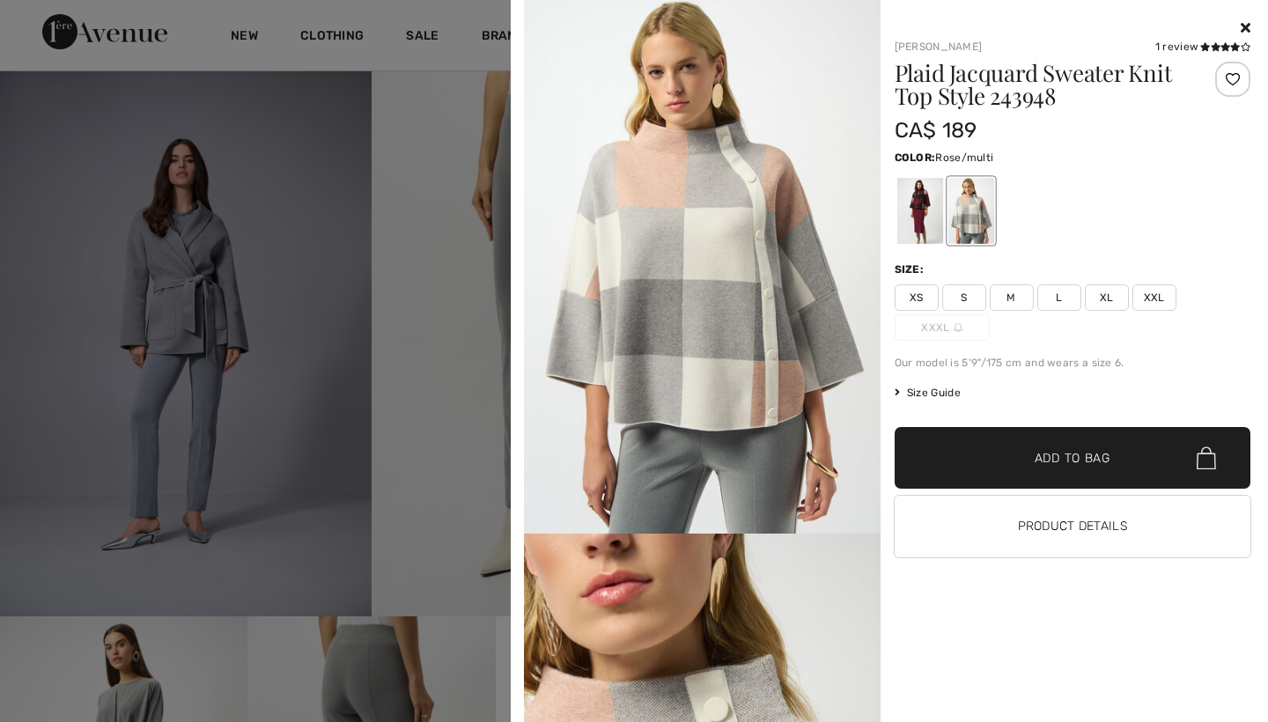
scroll to position [52, 0]
click at [1243, 25] on icon at bounding box center [1245, 27] width 10 height 14
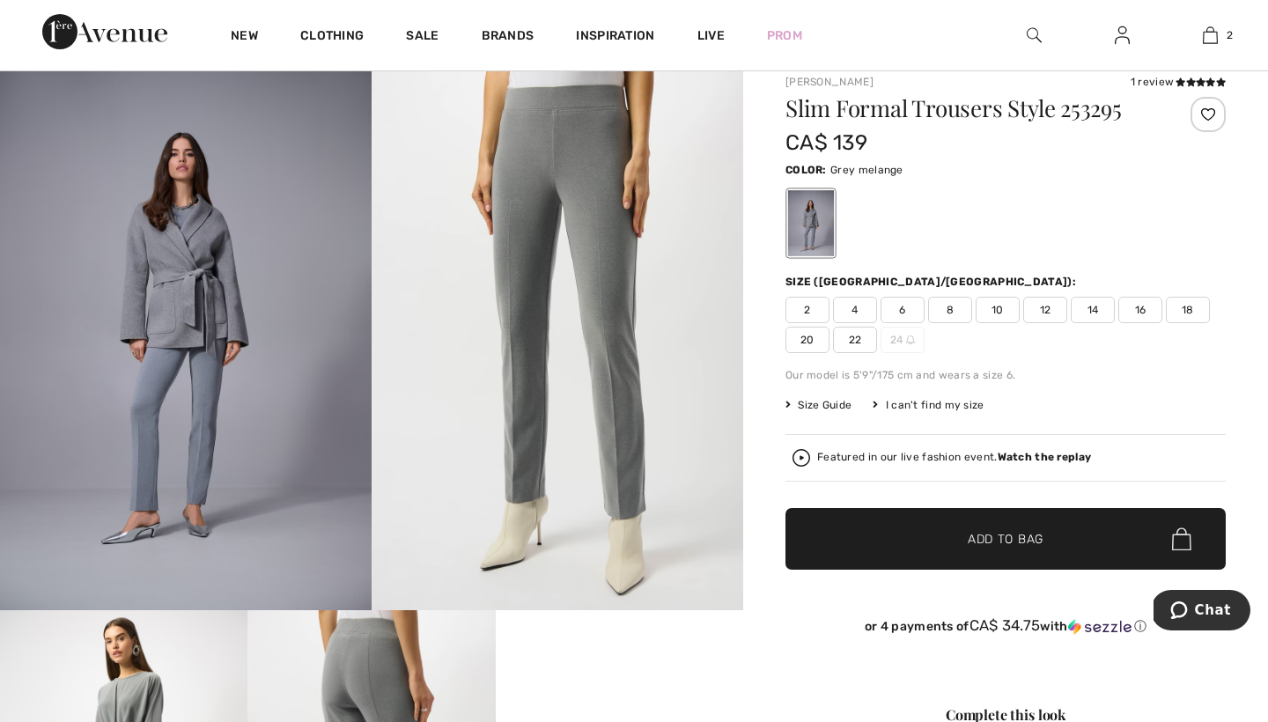
click at [820, 400] on span "Size Guide" at bounding box center [818, 405] width 66 height 16
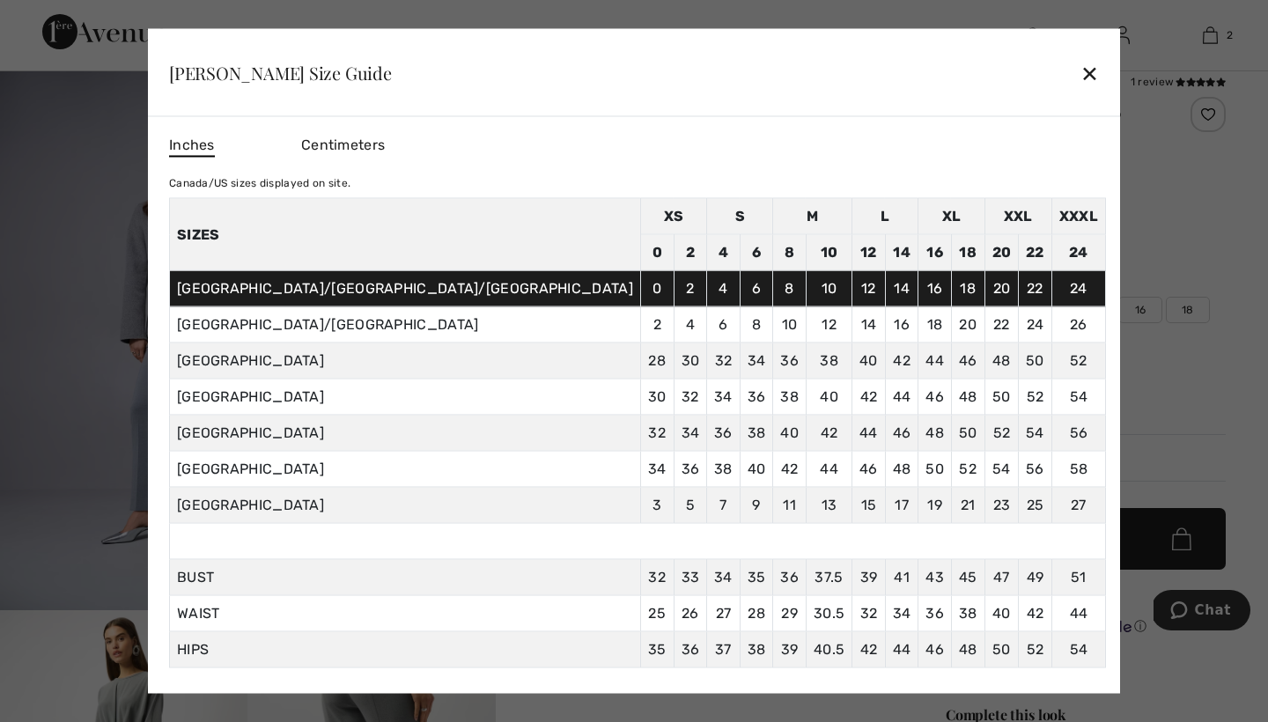
click at [1080, 71] on div "✕" at bounding box center [1089, 72] width 18 height 37
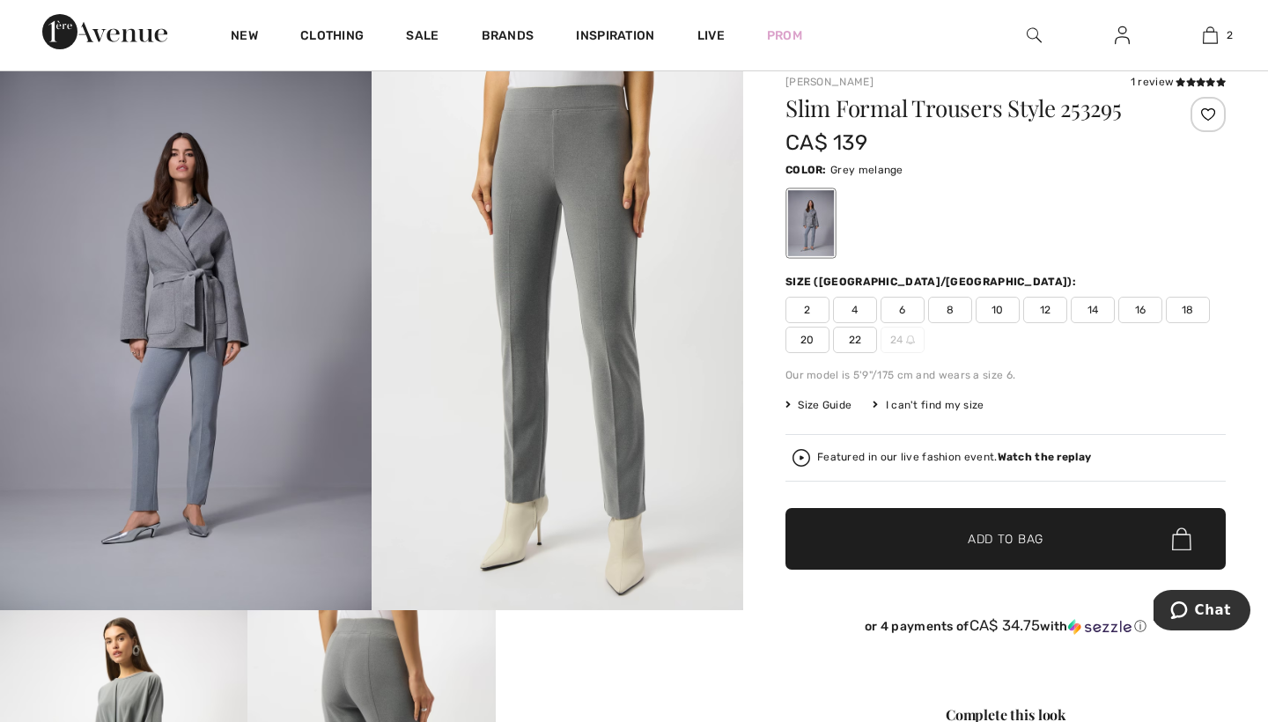
click at [814, 403] on span "Size Guide" at bounding box center [818, 405] width 66 height 16
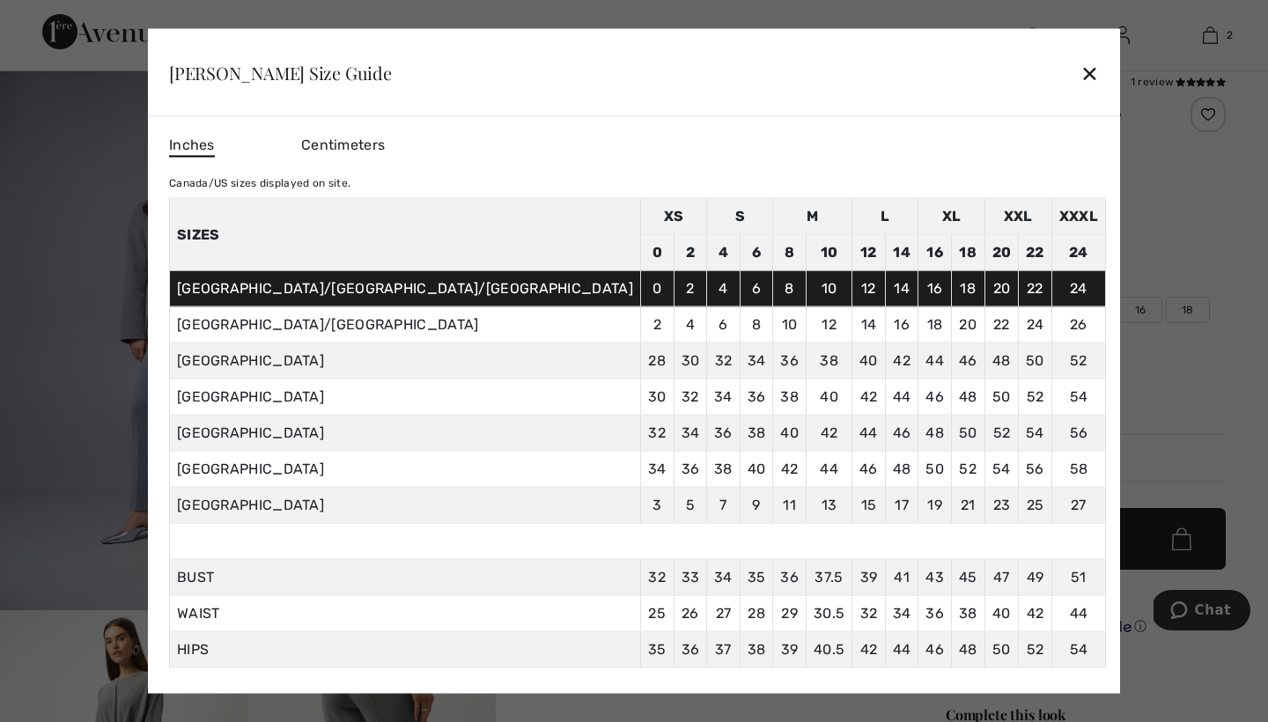
click at [1080, 65] on div "✕" at bounding box center [1089, 72] width 18 height 37
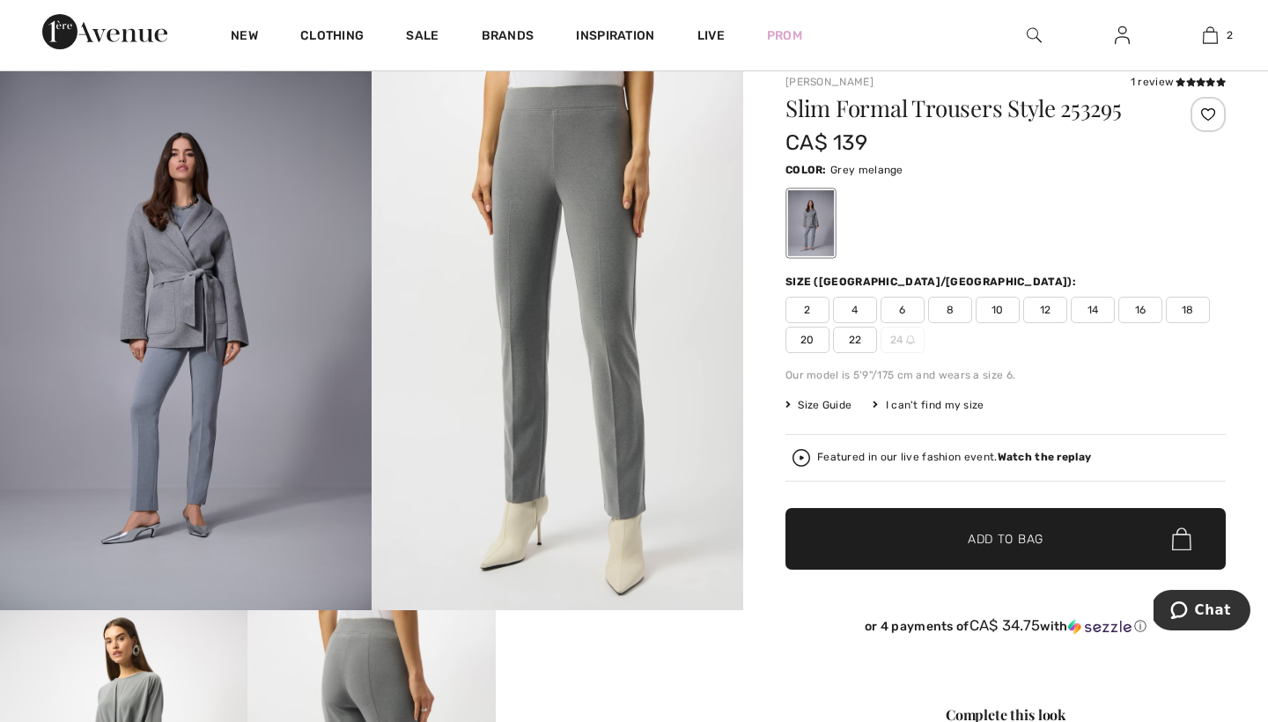
click at [809, 336] on span "20" at bounding box center [807, 340] width 44 height 26
click at [1076, 530] on span "✔ Added to Bag Add to Bag" at bounding box center [1005, 539] width 440 height 62
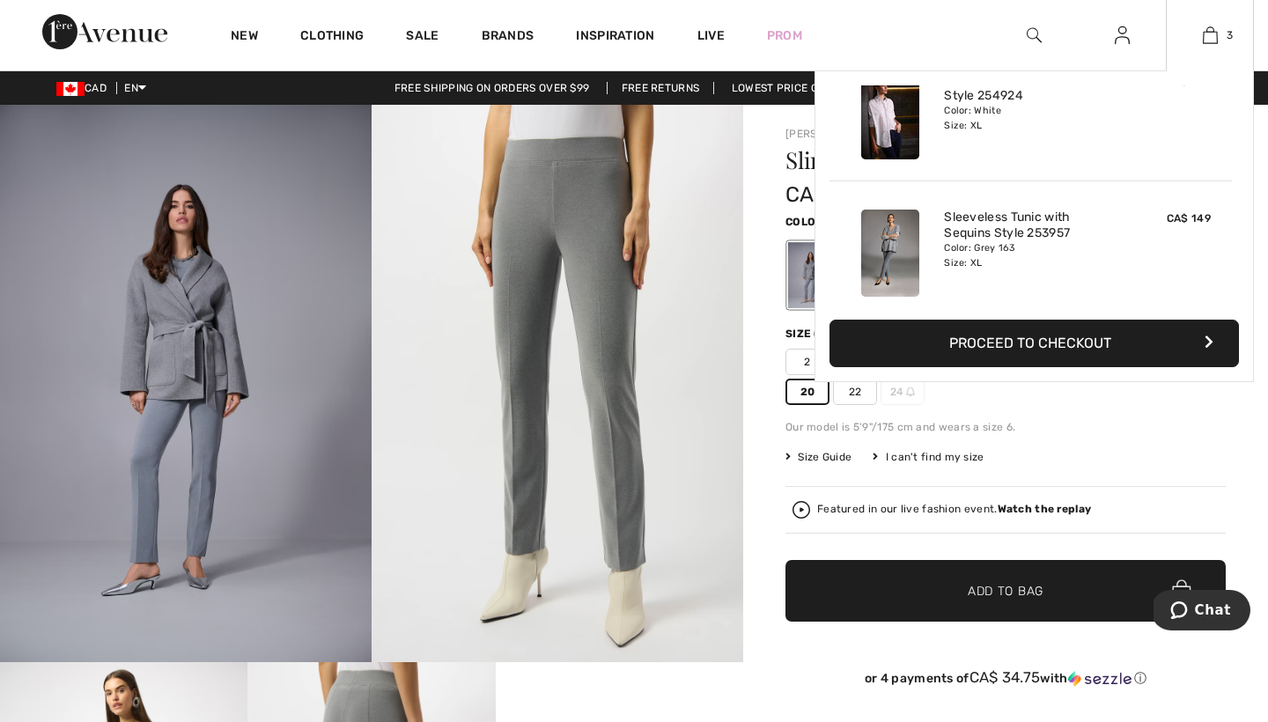
scroll to position [33, 0]
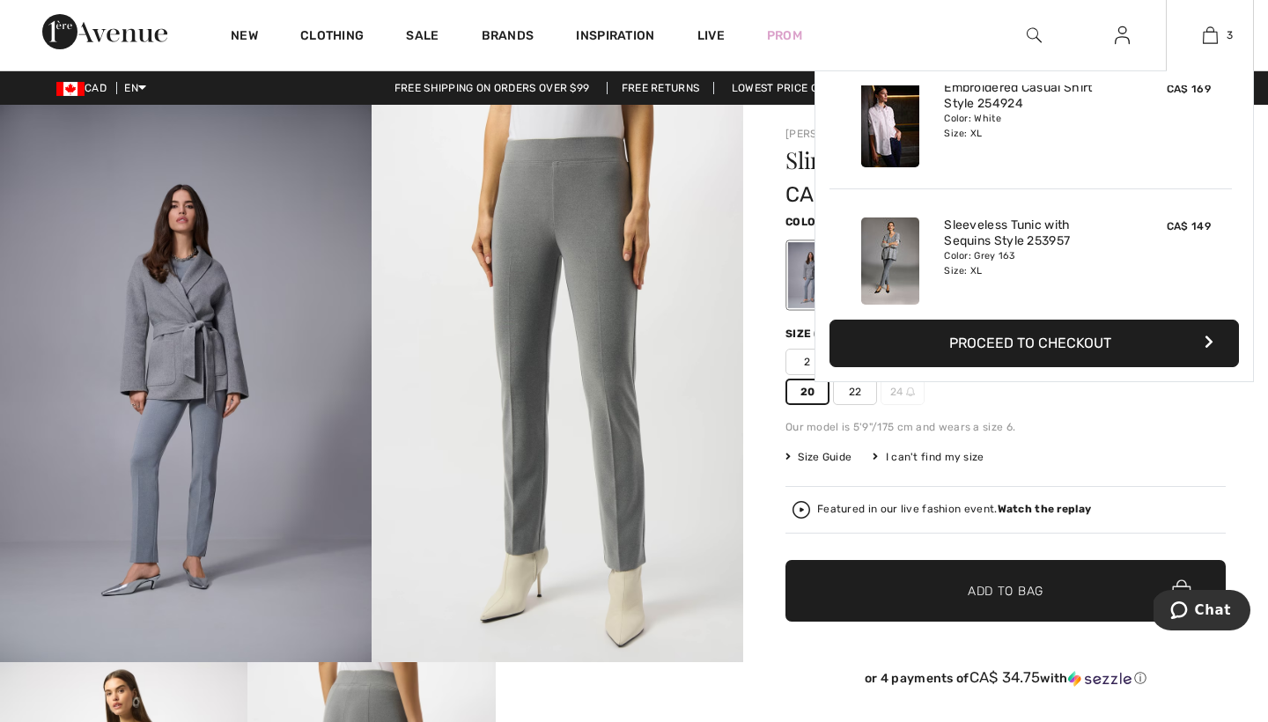
click at [886, 250] on img at bounding box center [890, 260] width 58 height 87
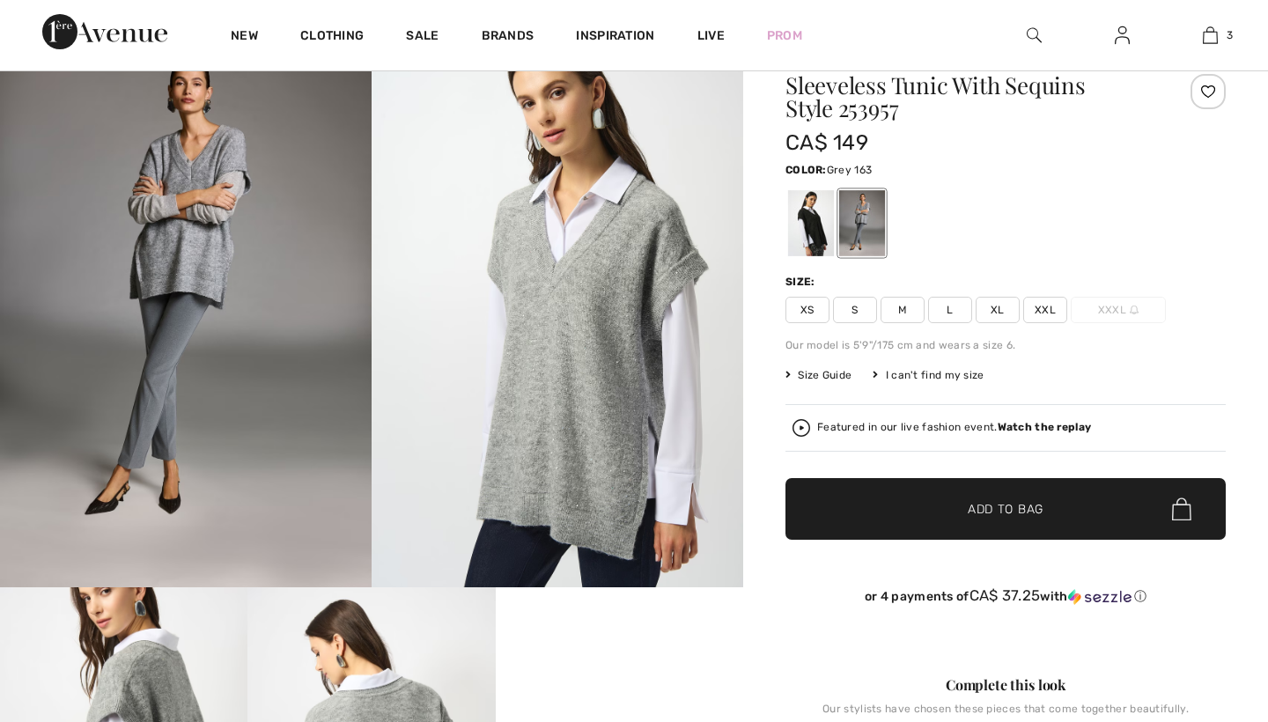
checkbox input "true"
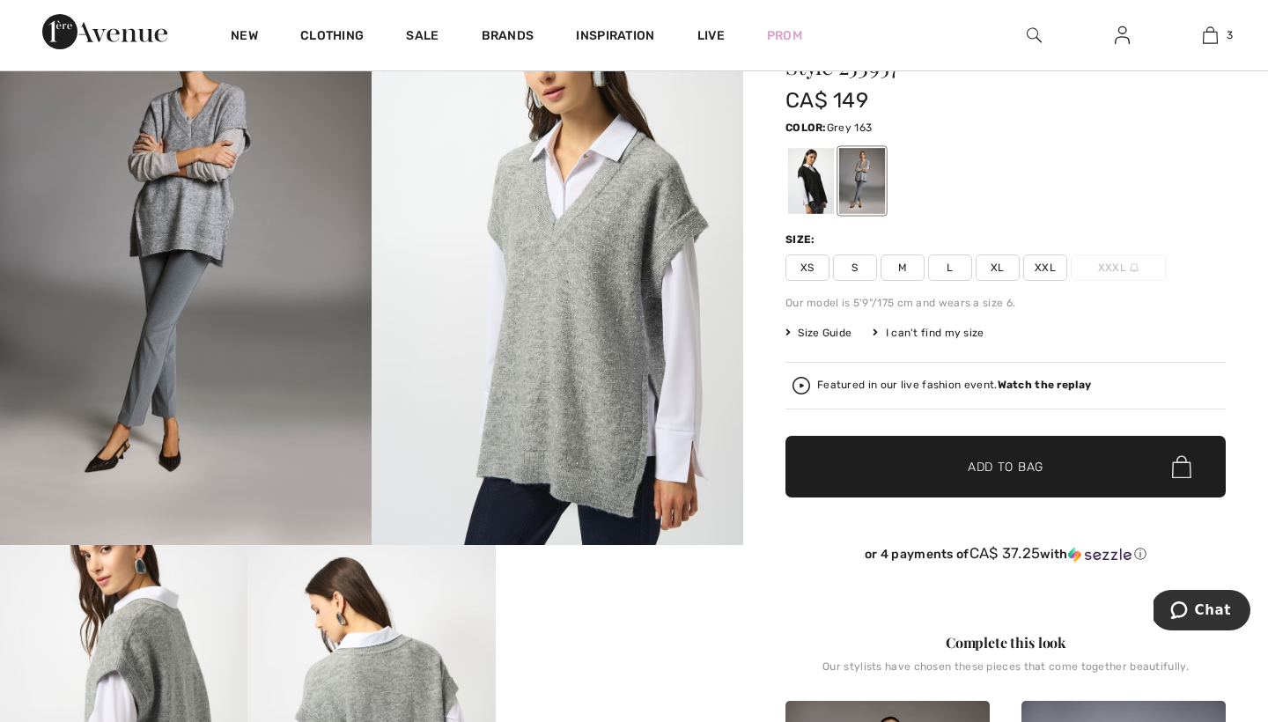
scroll to position [130, 0]
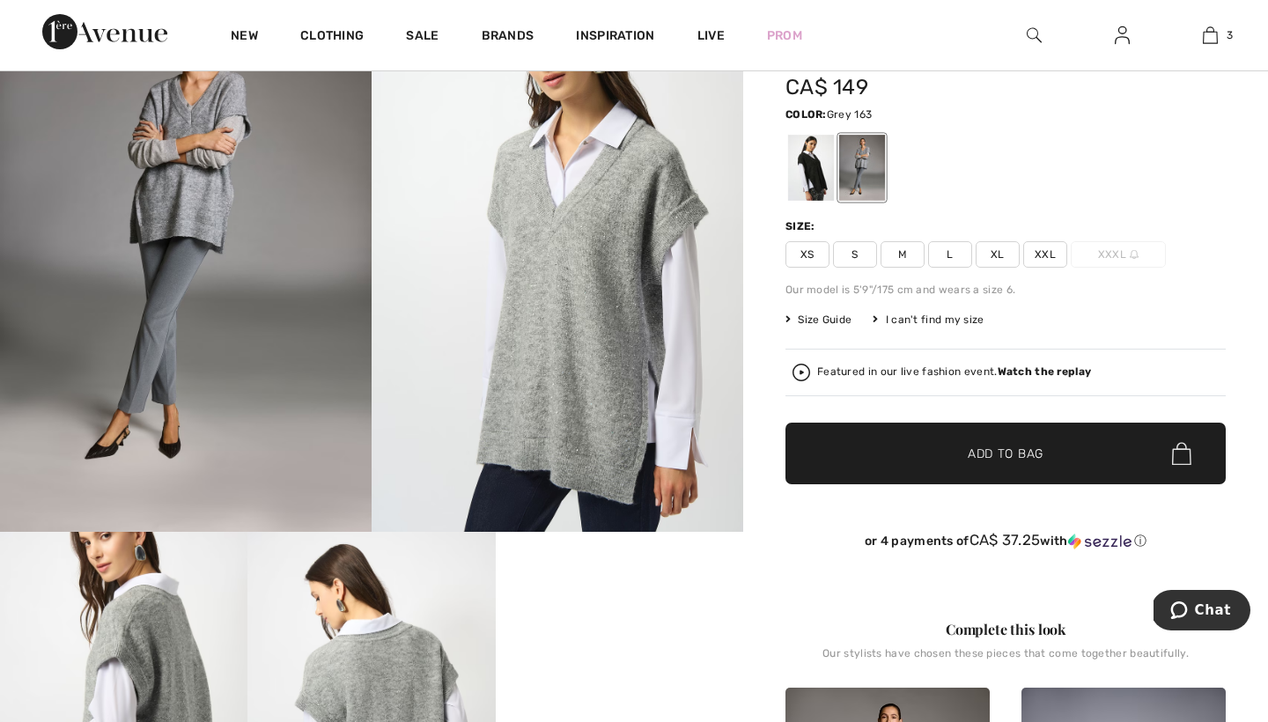
click at [555, 266] on img at bounding box center [556, 252] width 371 height 557
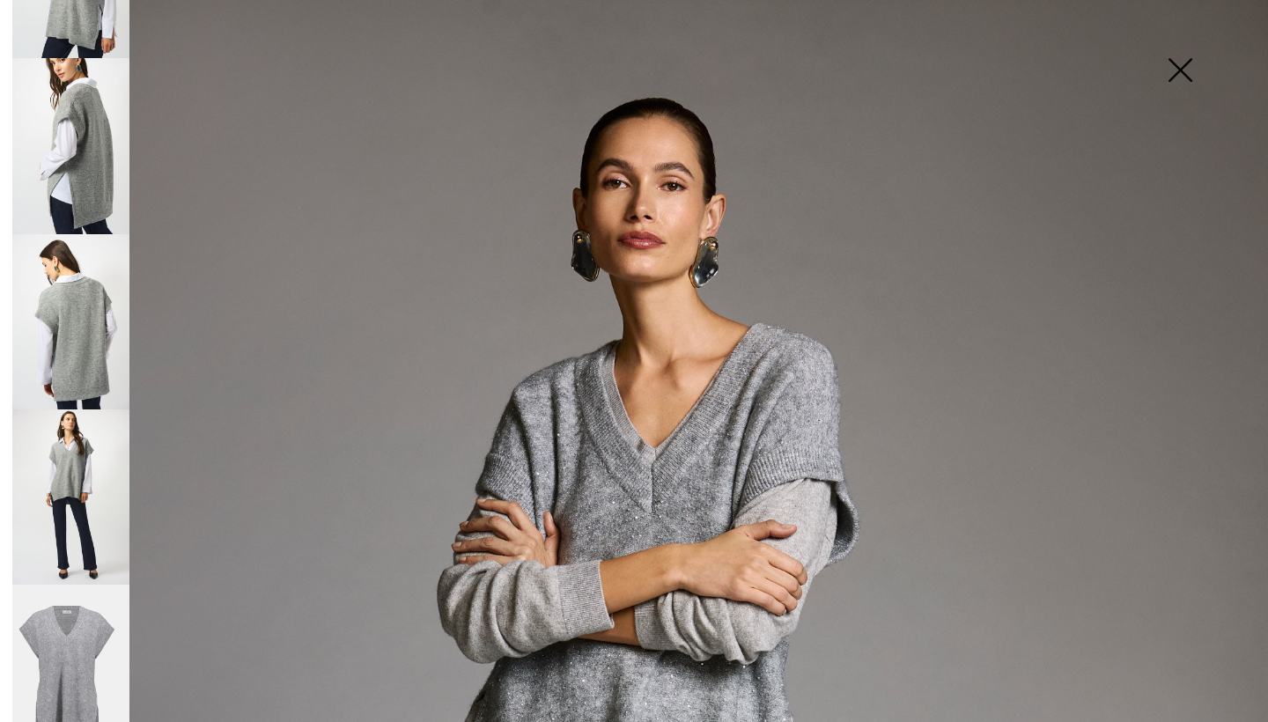
scroll to position [0, 0]
click at [1179, 67] on img at bounding box center [1180, 71] width 88 height 91
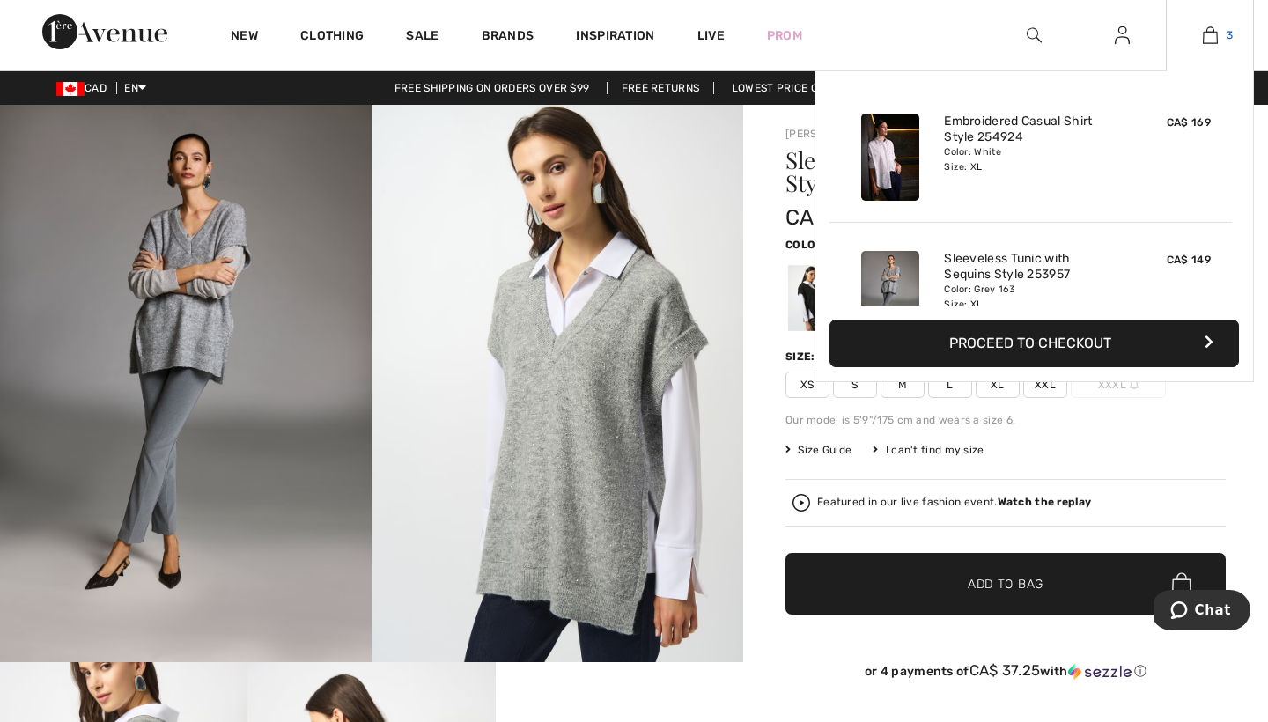
click at [1211, 34] on img at bounding box center [1209, 35] width 15 height 21
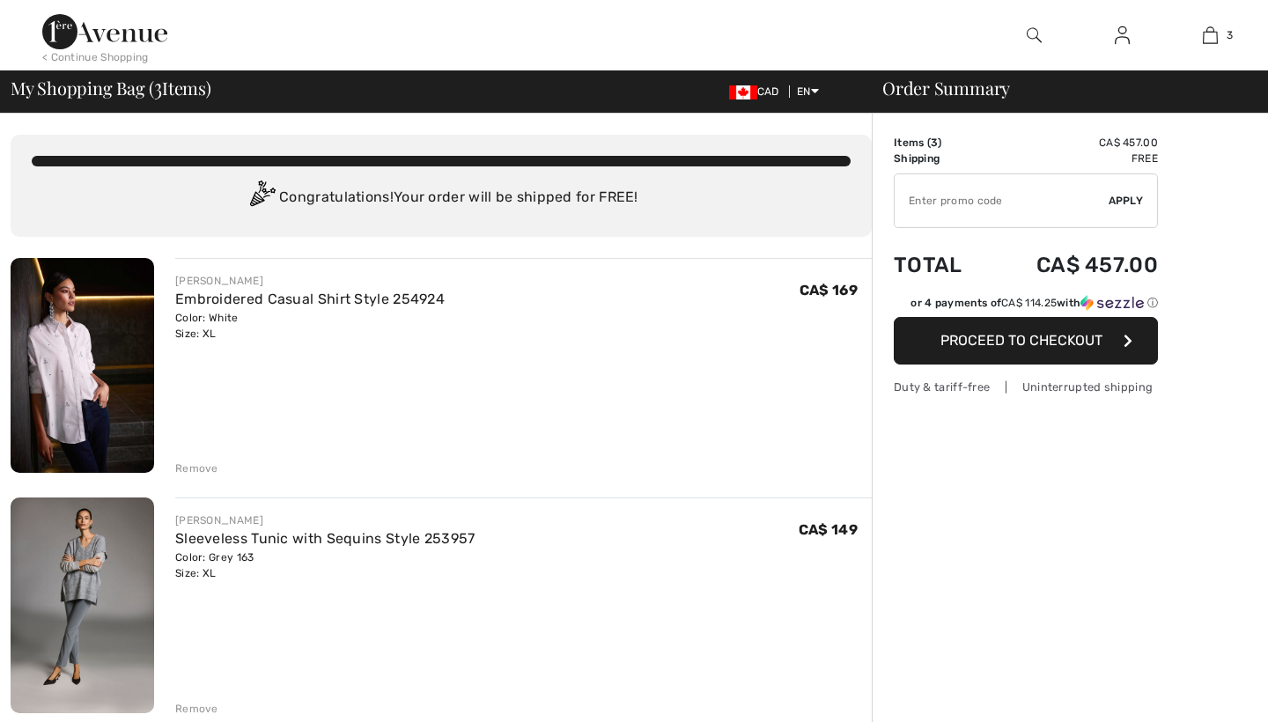
checkbox input "true"
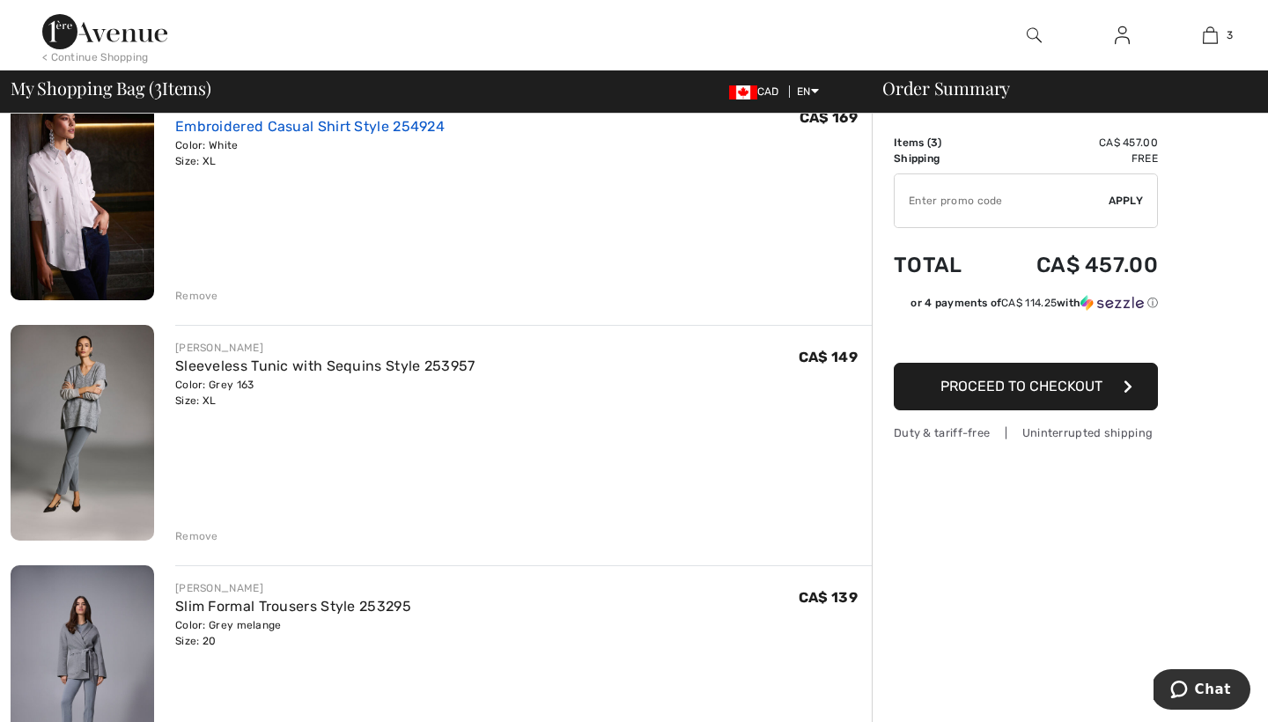
click at [209, 130] on link "Embroidered Casual Shirt Style 254924" at bounding box center [309, 126] width 269 height 17
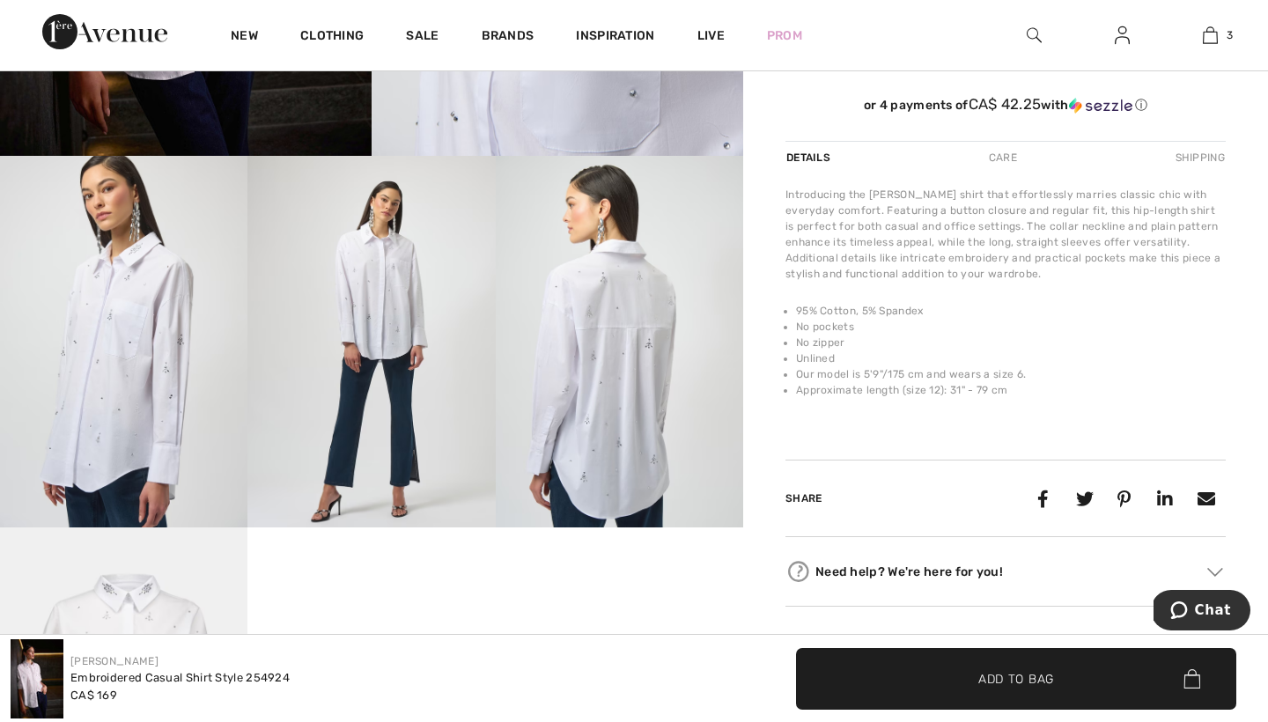
click at [397, 315] on img at bounding box center [370, 341] width 247 height 371
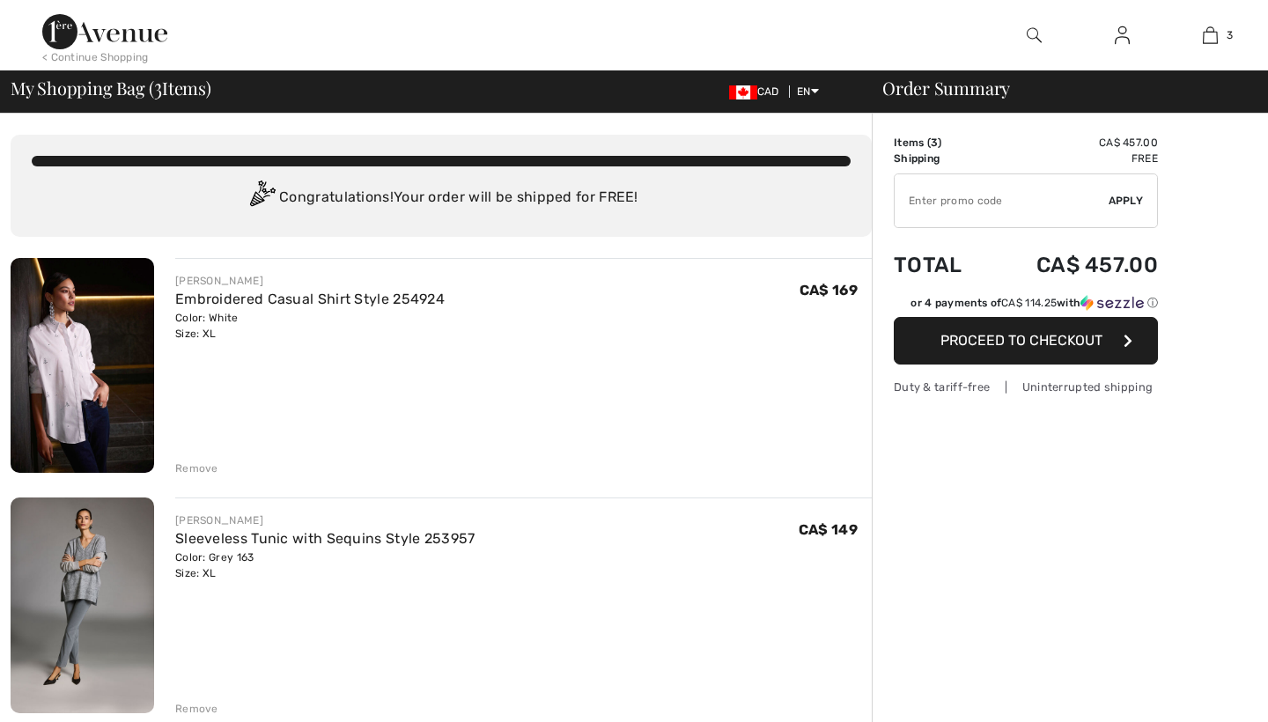
checkbox input "true"
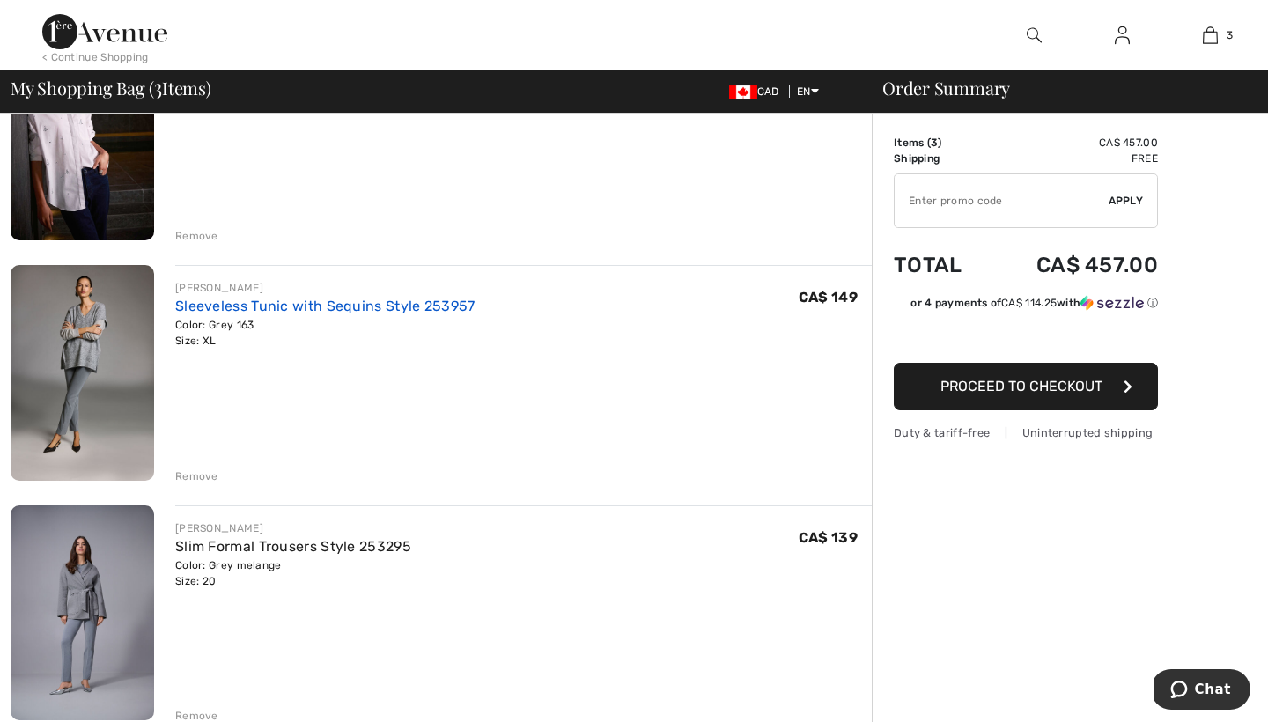
click at [303, 312] on link "Sleeveless Tunic with Sequins Style 253957" at bounding box center [325, 306] width 300 height 17
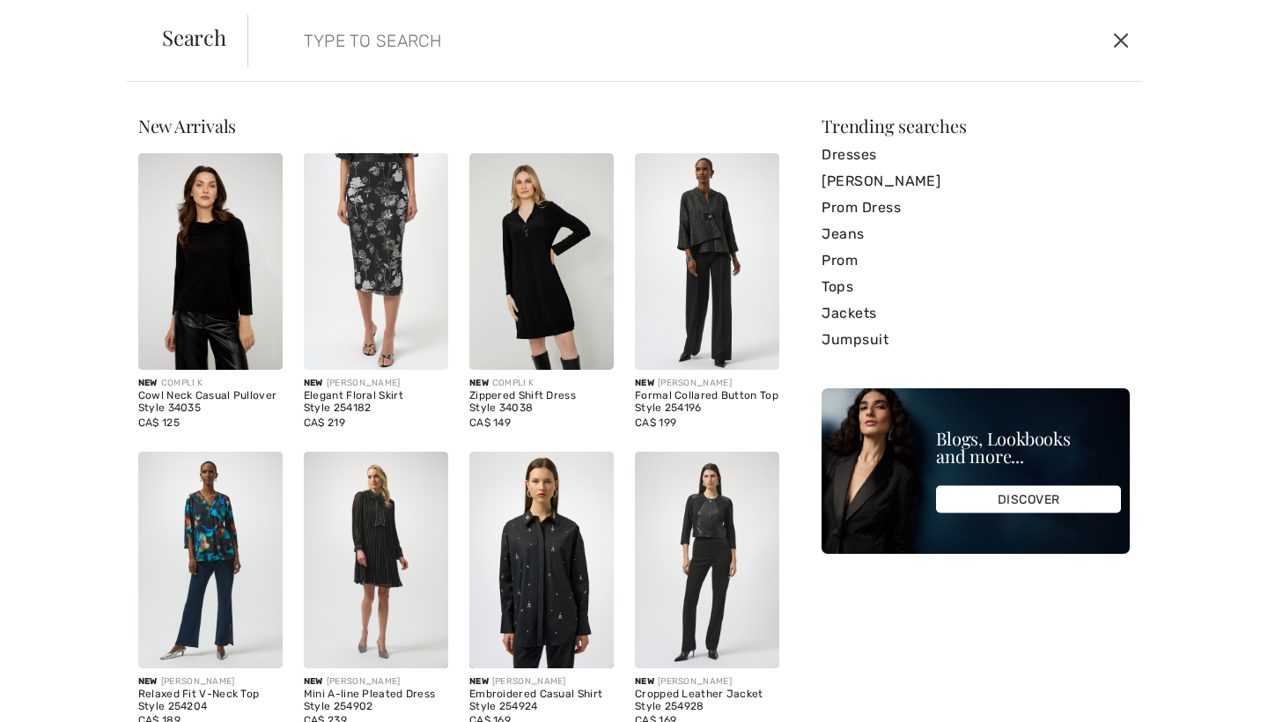
click at [1121, 33] on button "Close" at bounding box center [1120, 40] width 26 height 28
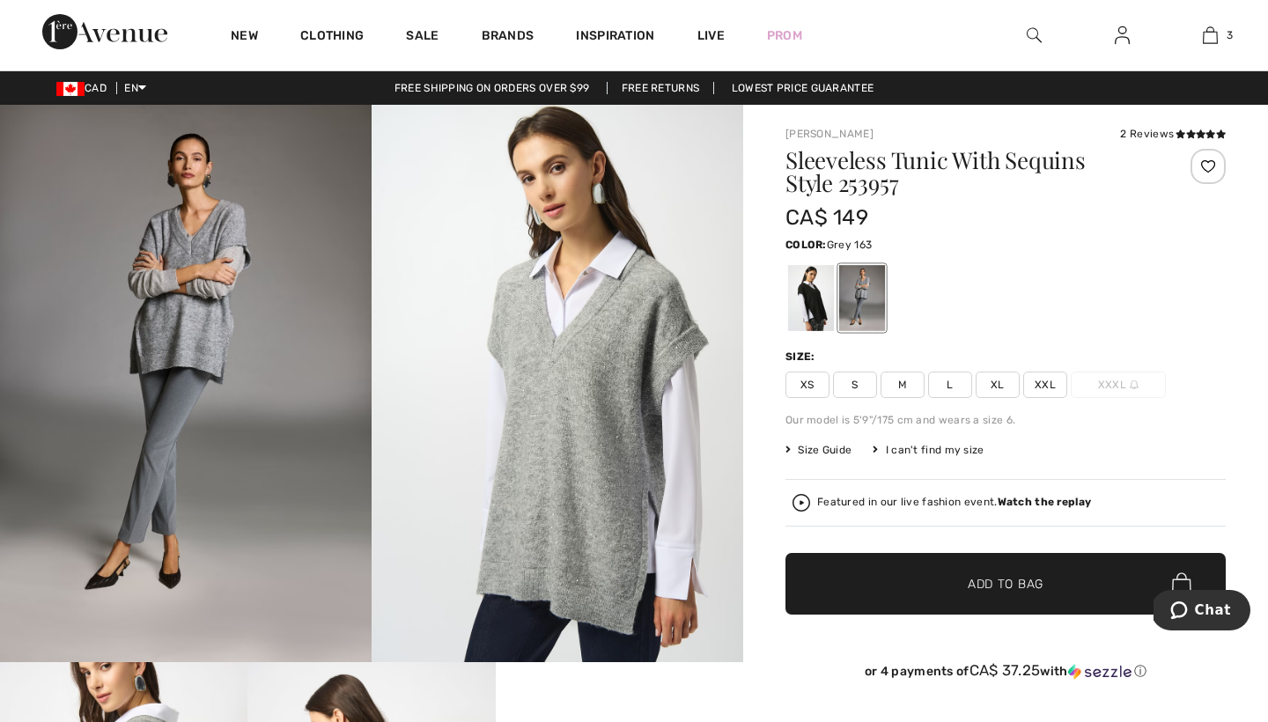
click at [1033, 29] on img at bounding box center [1033, 35] width 15 height 21
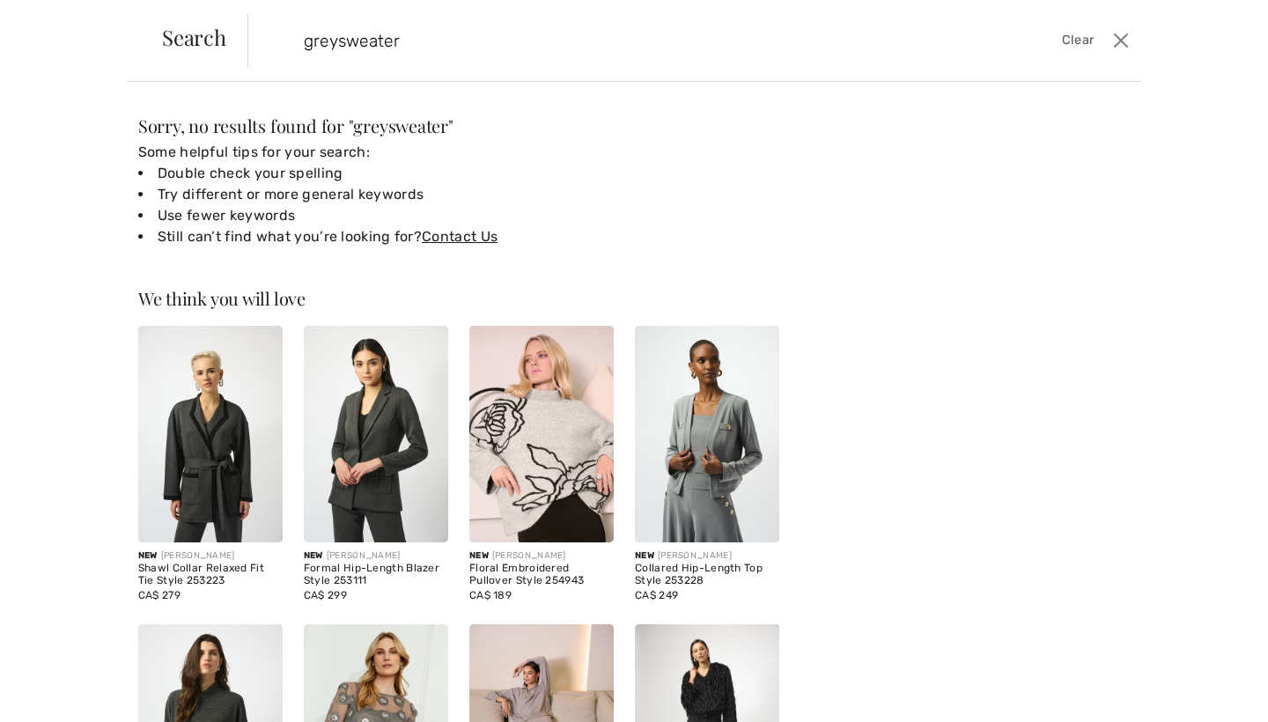
click at [335, 39] on input "greysweater" at bounding box center [596, 40] width 613 height 53
click at [462, 39] on input "grey vneck sweater" at bounding box center [596, 40] width 613 height 53
click at [202, 41] on span "Search" at bounding box center [194, 36] width 64 height 21
click at [385, 38] on input "grey vneck sweater" at bounding box center [596, 40] width 613 height 53
click at [422, 36] on input "grey sweater" at bounding box center [596, 40] width 613 height 53
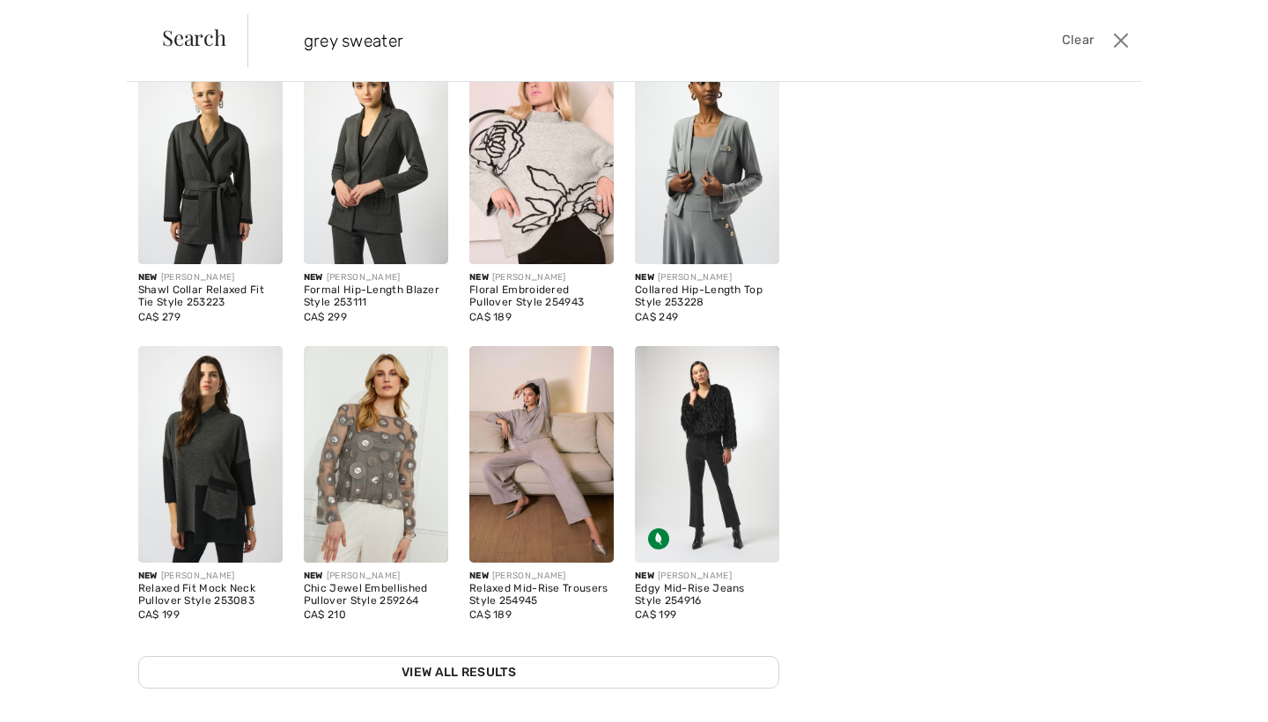
scroll to position [277, 0]
click at [342, 39] on input "grey sweater" at bounding box center [596, 40] width 613 height 53
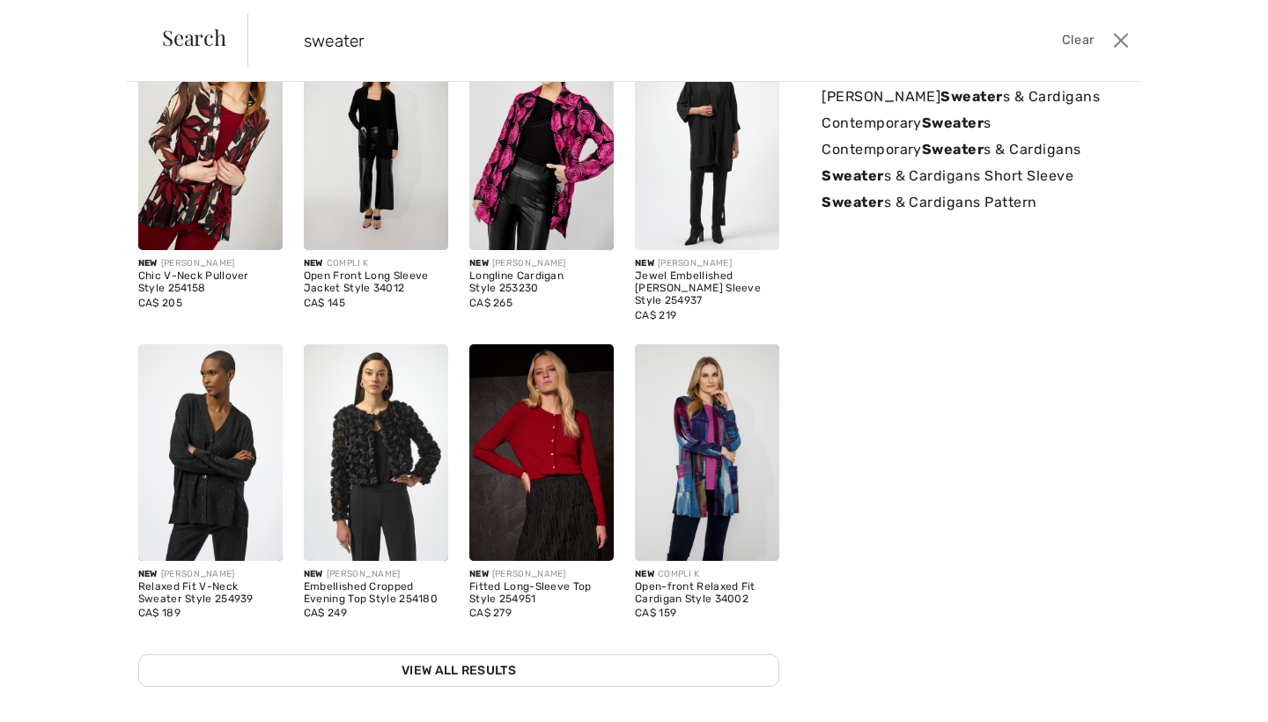
scroll to position [105, 0]
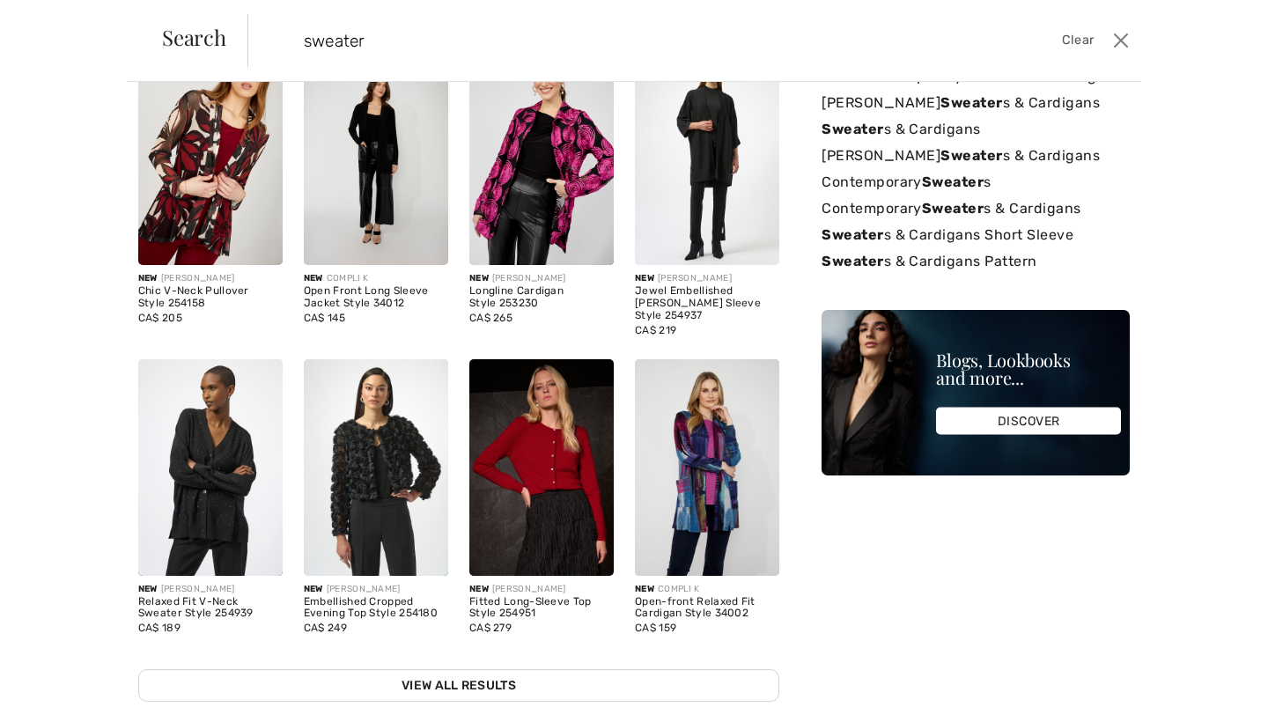
click at [365, 36] on input "sweater" at bounding box center [596, 40] width 613 height 53
type input "sweaters"
click at [198, 45] on span "Search" at bounding box center [194, 36] width 64 height 21
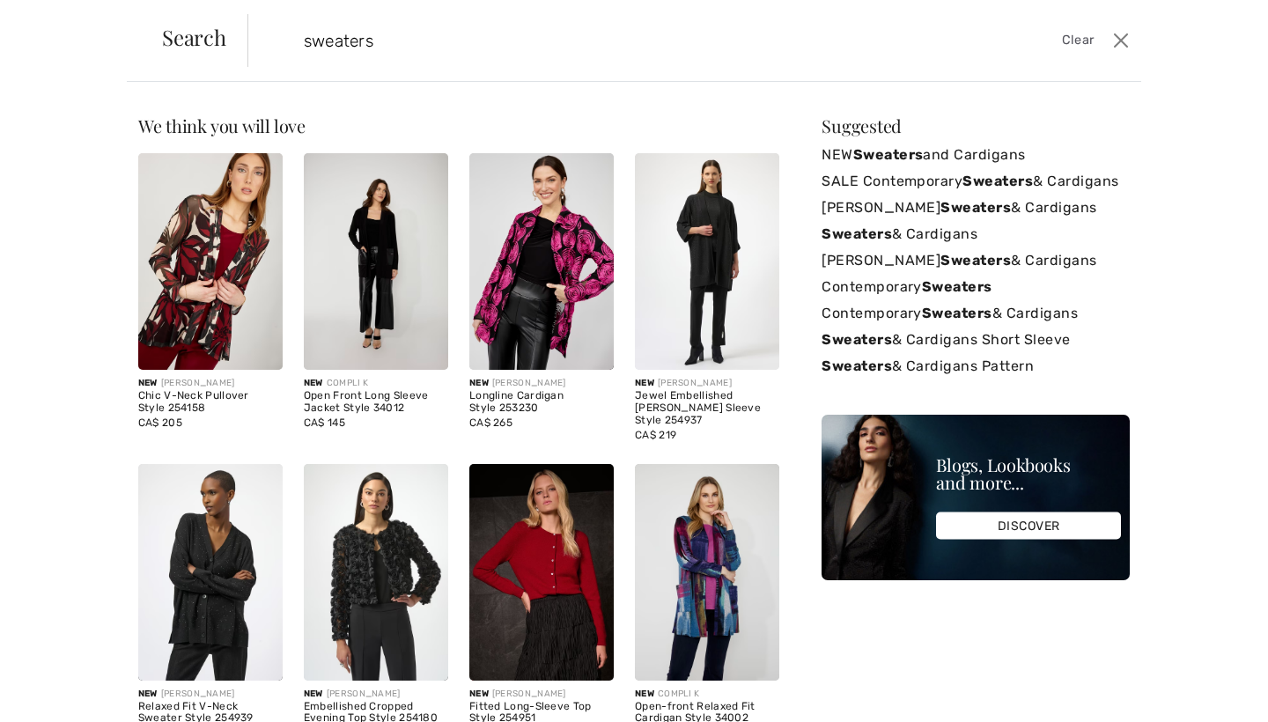
scroll to position [0, 0]
click at [222, 533] on img at bounding box center [210, 572] width 144 height 217
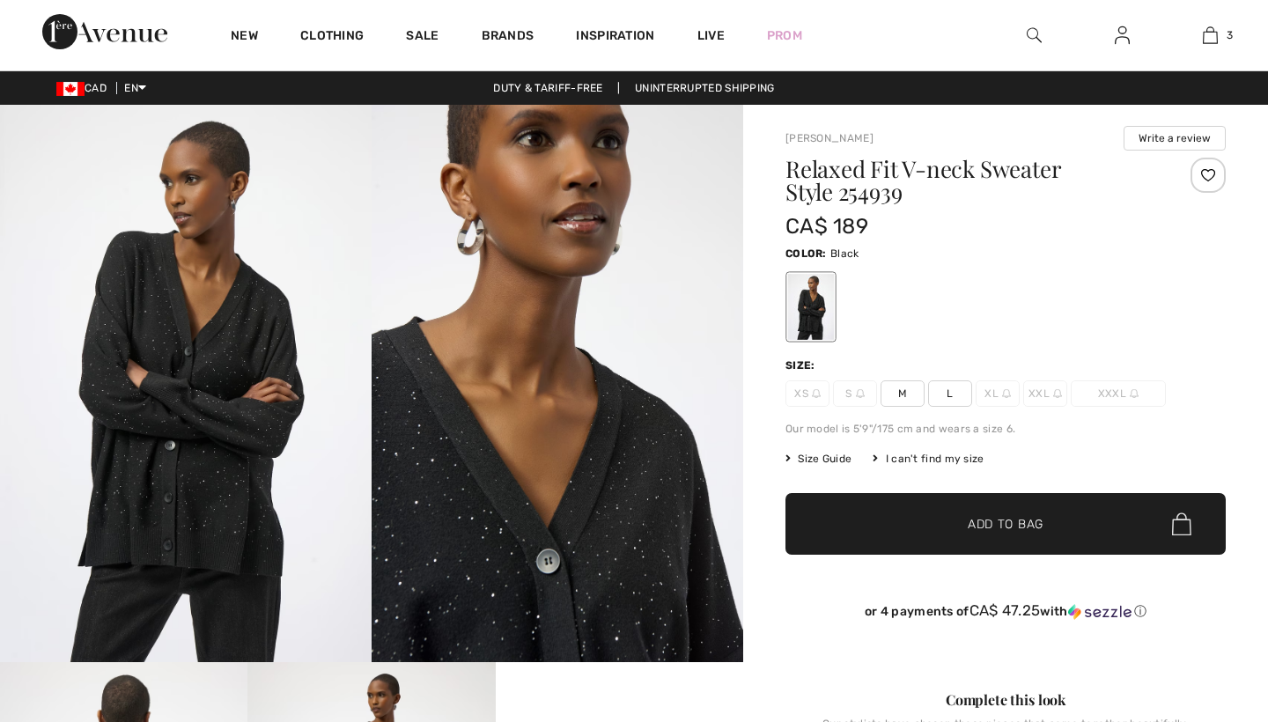
checkbox input "true"
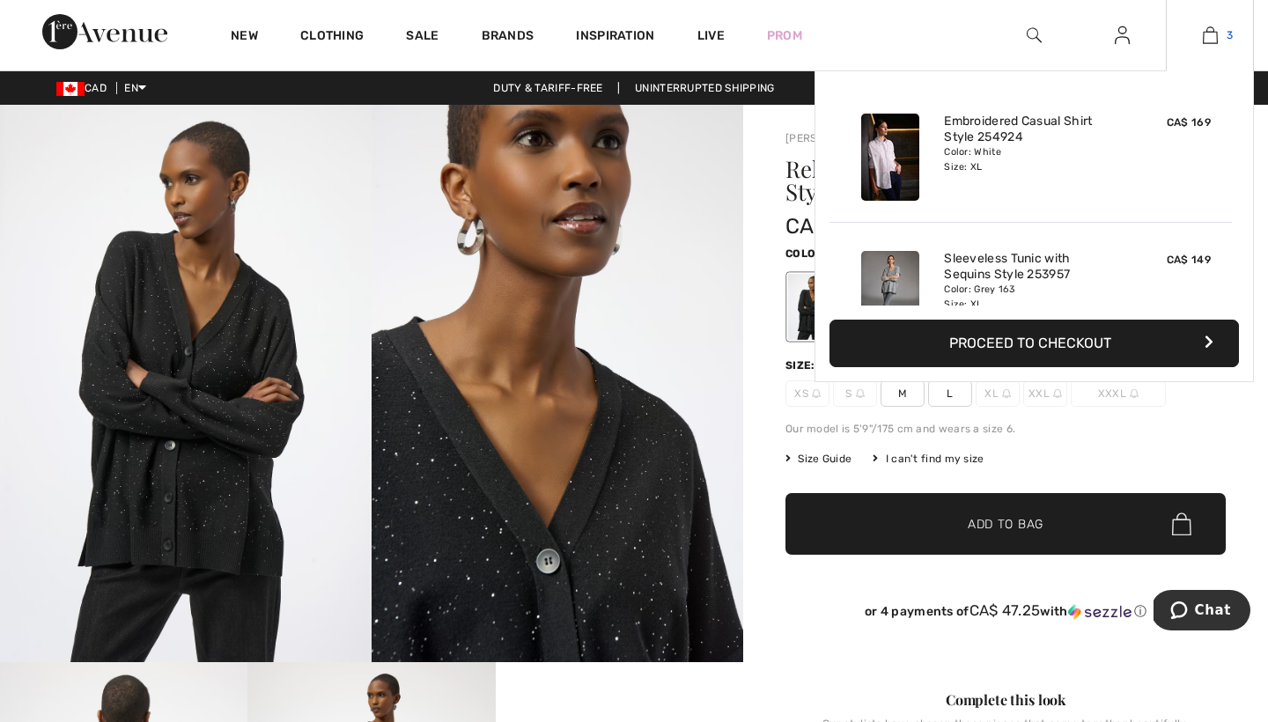
click at [1209, 33] on img at bounding box center [1209, 35] width 15 height 21
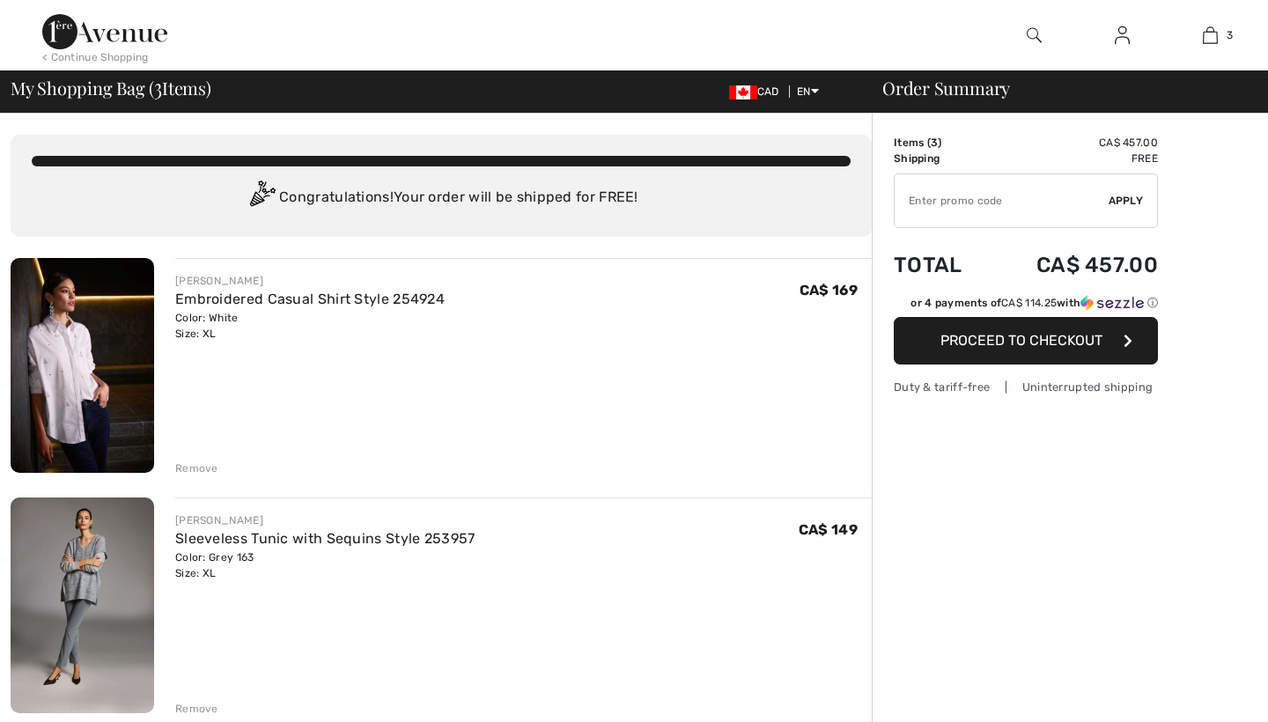
checkbox input "true"
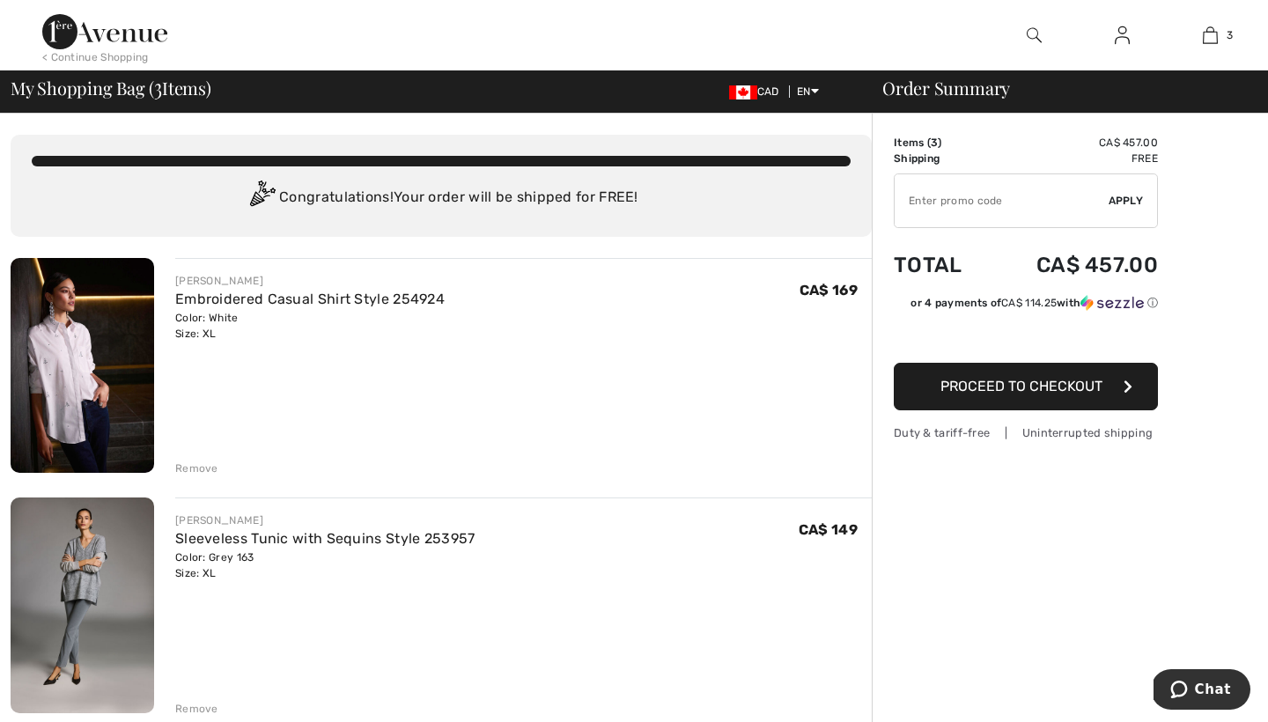
click at [86, 567] on img at bounding box center [82, 604] width 143 height 215
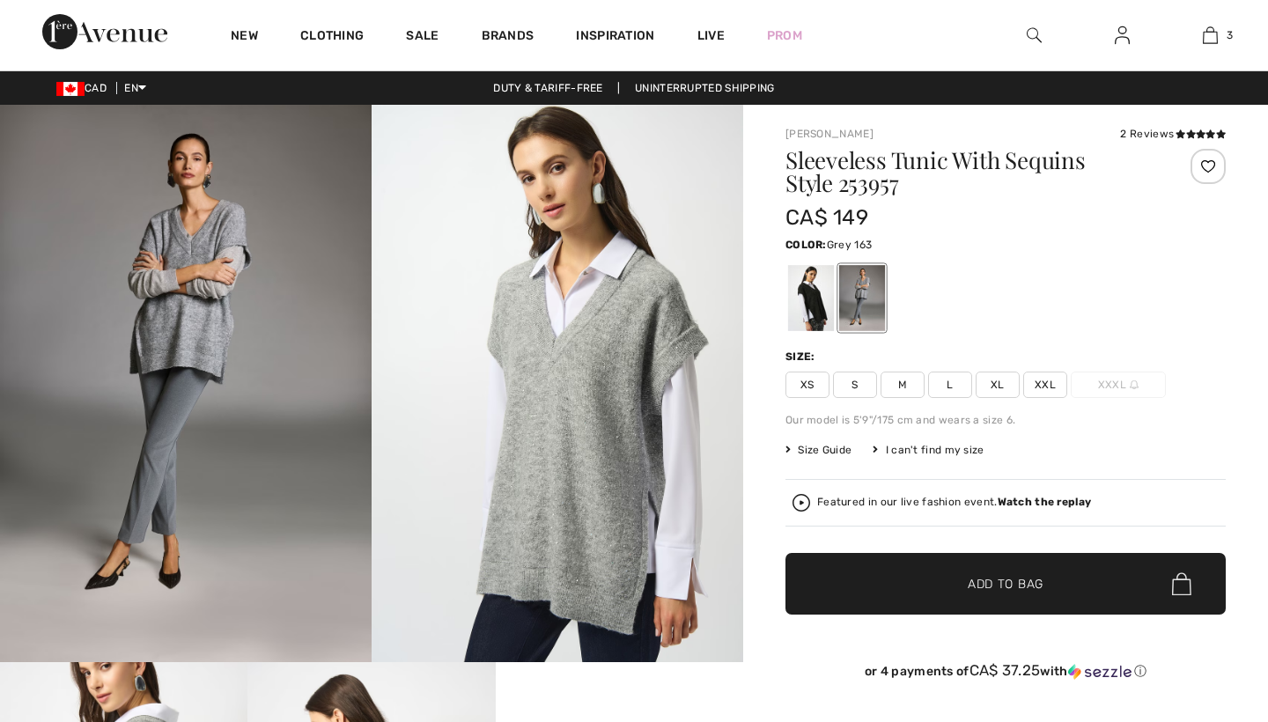
click at [190, 277] on img at bounding box center [185, 383] width 371 height 557
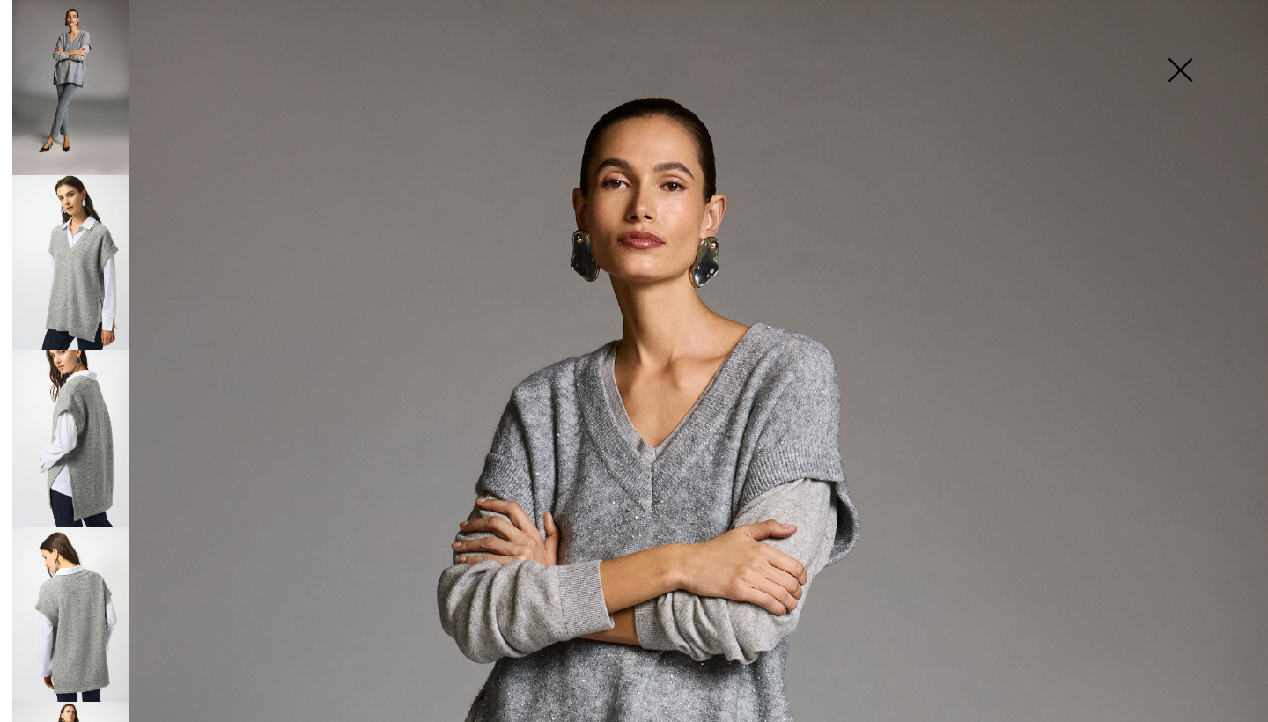
click at [1177, 66] on img at bounding box center [1180, 71] width 88 height 91
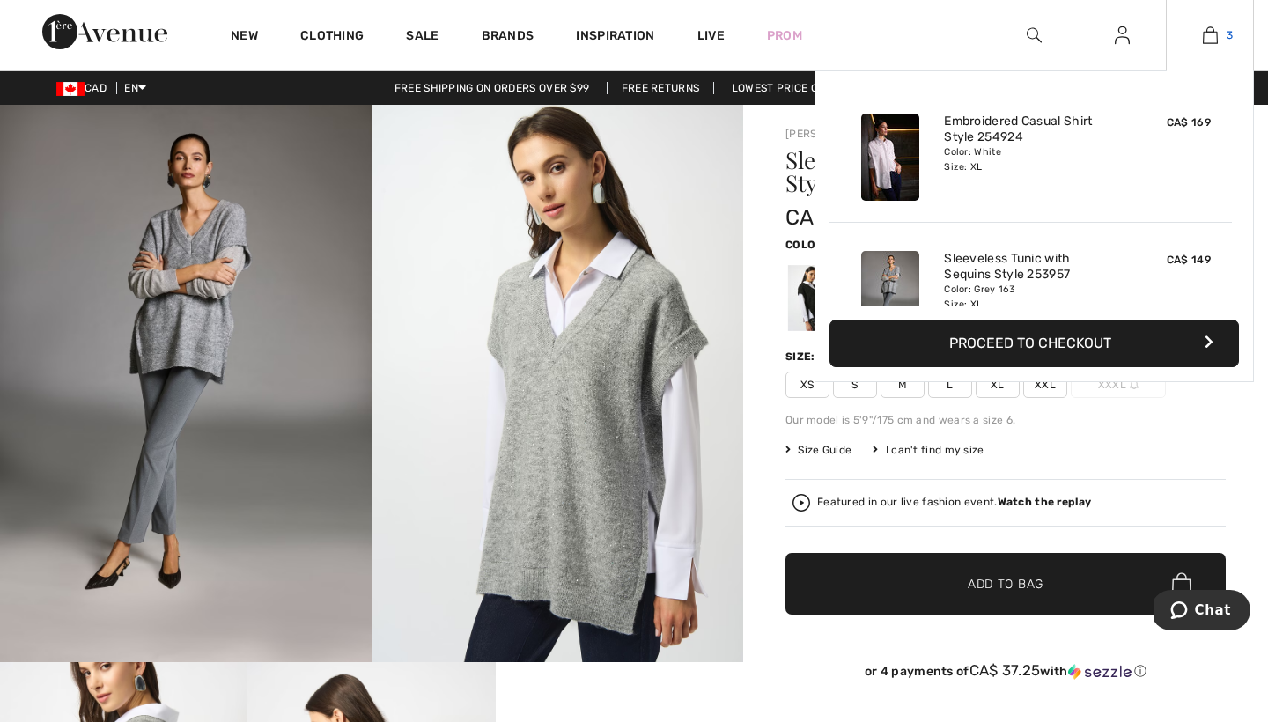
click at [1211, 35] on img at bounding box center [1209, 35] width 15 height 21
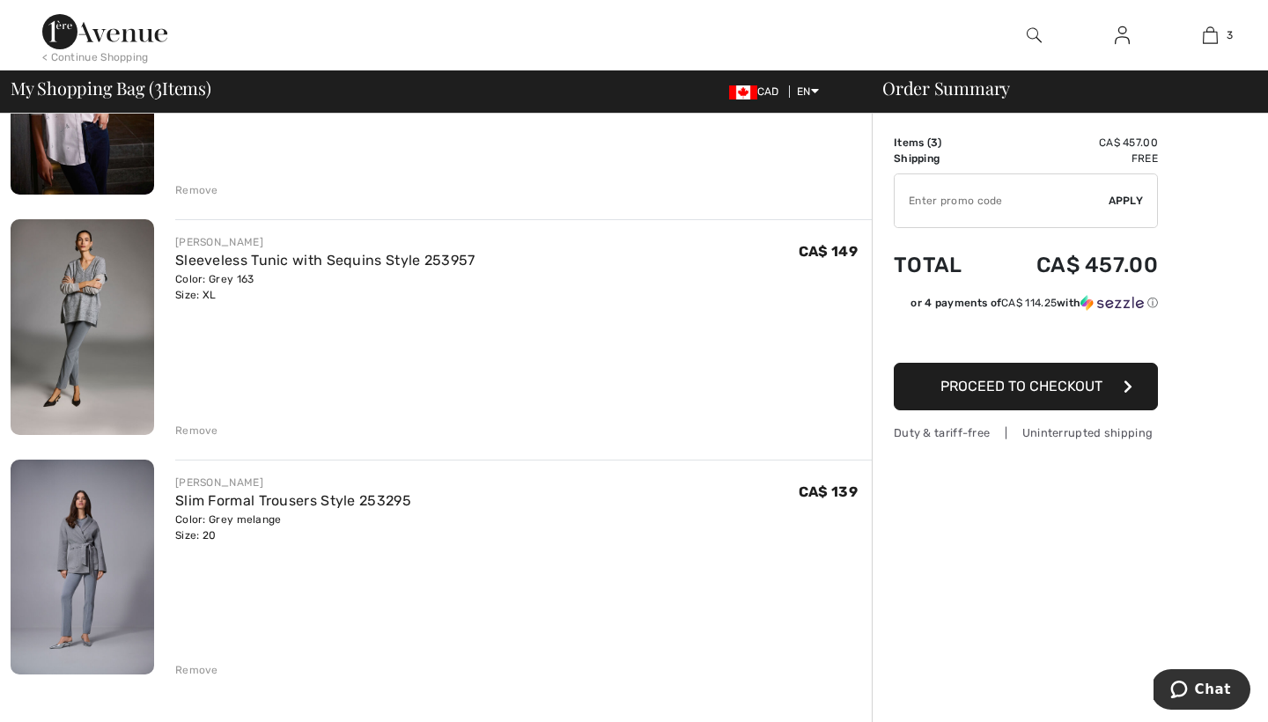
scroll to position [280, 0]
click at [912, 191] on input "TEXT" at bounding box center [1001, 200] width 214 height 53
type input "NEW15"
click at [1126, 197] on span "Apply" at bounding box center [1125, 201] width 35 height 16
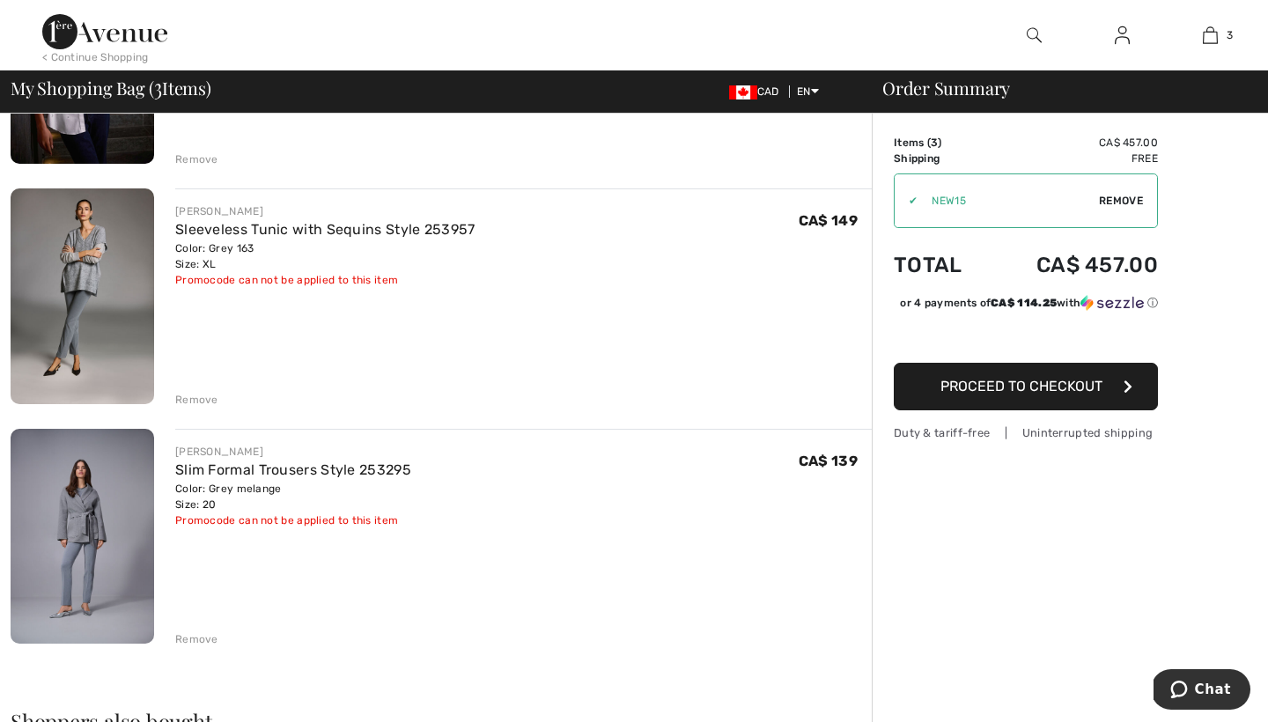
scroll to position [318, 0]
